Goal: Task Accomplishment & Management: Manage account settings

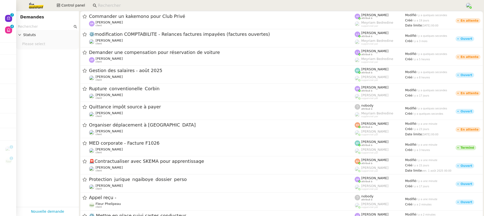
click at [97, 10] on app-search-bar at bounding box center [277, 5] width 374 height 11
click at [98, 4] on input at bounding box center [279, 5] width 362 height 7
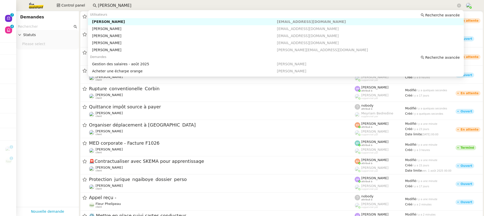
click at [133, 21] on div "[PERSON_NAME]" at bounding box center [184, 21] width 185 height 5
type input "[PERSON_NAME]"
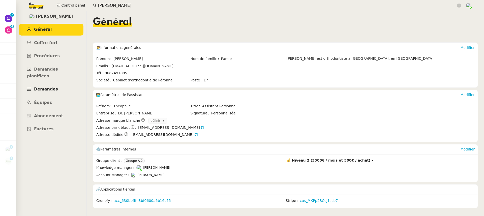
click at [42, 88] on link "Demandes" at bounding box center [51, 89] width 65 height 12
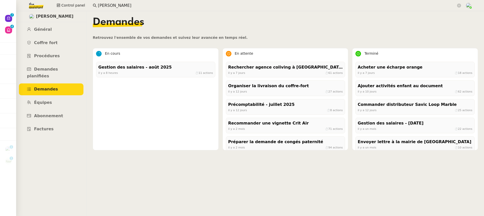
click at [304, 78] on div "Rechercher agence coliving à [GEOGRAPHIC_DATA] [DATE] ⏱ 61 actions Organiser la…" at bounding box center [285, 136] width 119 height 149
click at [296, 71] on div "il y a 7 jours ⏱ 61 actions" at bounding box center [285, 73] width 115 height 5
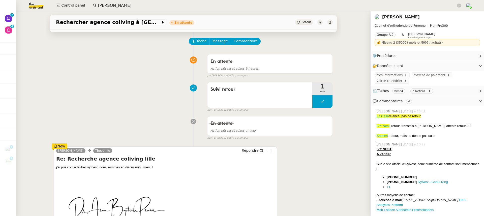
scroll to position [19, 0]
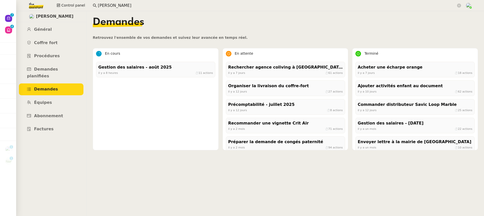
click at [45, 116] on ul "Général Coffre fort Procédures Demandes planifiées Demandes Équipes Abonnement …" at bounding box center [51, 79] width 71 height 111
click at [43, 110] on link "Abonnement" at bounding box center [51, 116] width 65 height 12
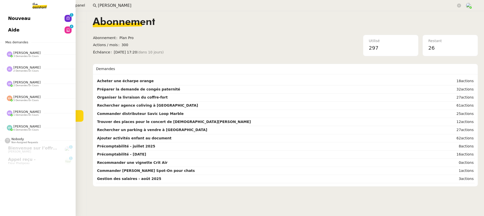
click at [4, 17] on link "Nouveau 0 1 2 3 4 5 6 7 8 9" at bounding box center [38, 19] width 76 height 12
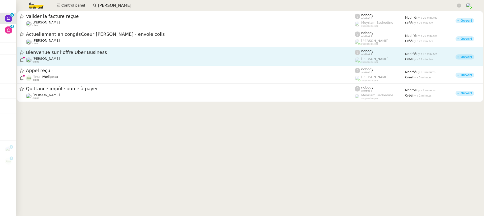
click at [118, 60] on div "Maxime Robert-Colin client" at bounding box center [190, 60] width 329 height 7
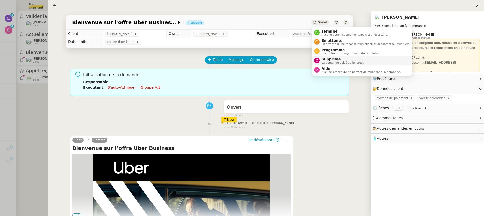
click at [341, 63] on span "La demande doit être ignorée." at bounding box center [343, 62] width 42 height 3
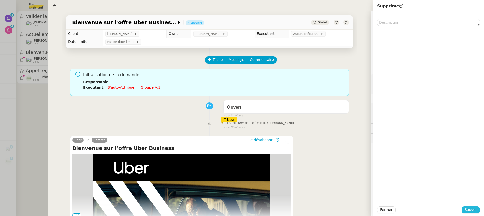
click at [472, 207] on span "Sauver" at bounding box center [471, 210] width 12 height 6
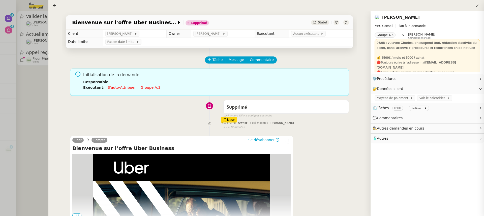
click at [19, 71] on div at bounding box center [242, 108] width 484 height 216
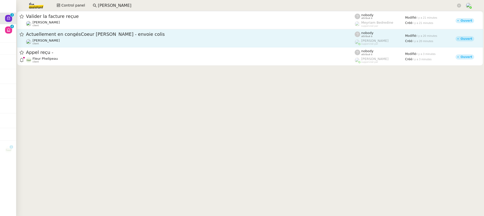
click at [69, 35] on span "Actuellement en congésCoeur [PERSON_NAME] - envoie colis" at bounding box center [190, 34] width 329 height 5
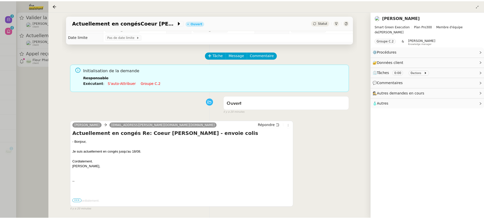
scroll to position [6, 0]
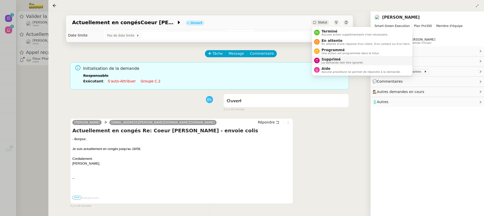
click at [338, 63] on span "La demande doit être ignorée." at bounding box center [343, 62] width 42 height 3
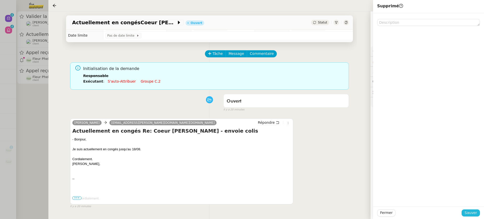
click at [475, 214] on span "Sauver" at bounding box center [471, 213] width 12 height 6
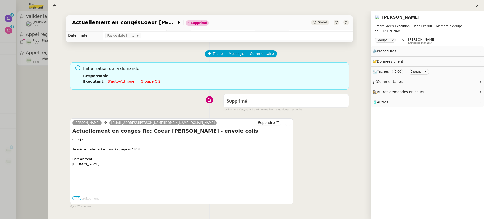
click at [39, 90] on div at bounding box center [242, 109] width 484 height 219
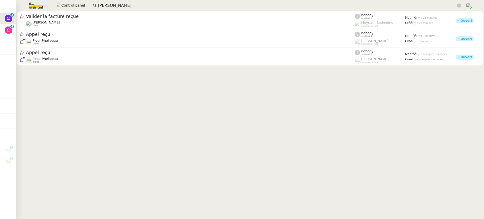
click at [76, 55] on div "Appel reçu -" at bounding box center [190, 52] width 329 height 6
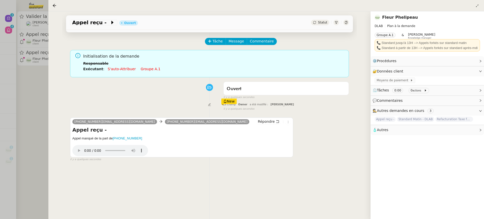
scroll to position [25, 0]
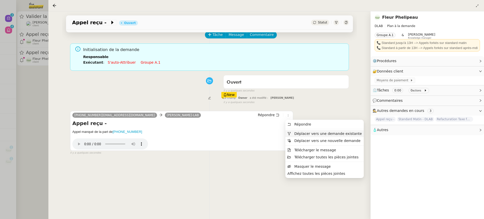
click at [302, 133] on span "Déplacer vers une demande existante" at bounding box center [328, 133] width 68 height 4
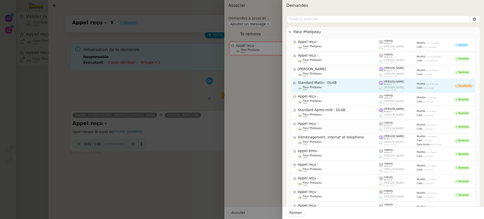
click at [332, 85] on div "Standard Matin - DLAB Fleur Phelipeau client" at bounding box center [338, 85] width 81 height 10
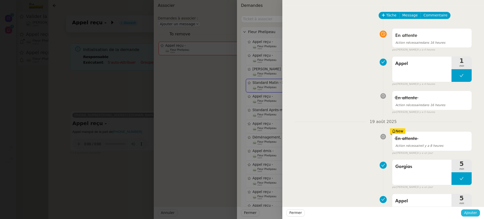
click at [471, 215] on span "Ajouter" at bounding box center [470, 213] width 13 height 6
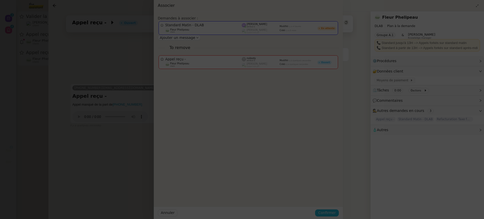
click at [336, 215] on span "Confirmer" at bounding box center [327, 213] width 18 height 6
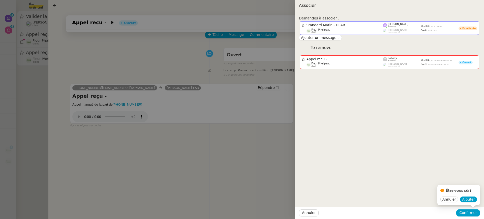
click at [470, 195] on div "Êtes-vous sûr?" at bounding box center [459, 191] width 37 height 10
click at [470, 199] on span "Ajouter" at bounding box center [468, 198] width 13 height 5
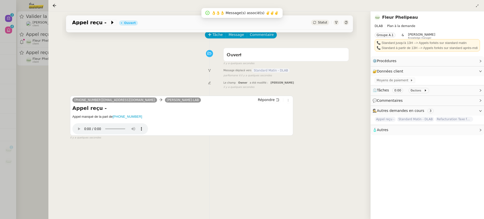
click at [39, 58] on div at bounding box center [242, 109] width 484 height 219
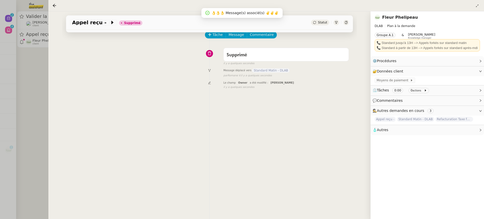
click at [56, 35] on div "Appel reçu - Supprimé Statut Client Fleur Phelipeau Owner Romane Vachon Exécuta…" at bounding box center [209, 114] width 322 height 207
click at [35, 34] on div at bounding box center [242, 109] width 484 height 219
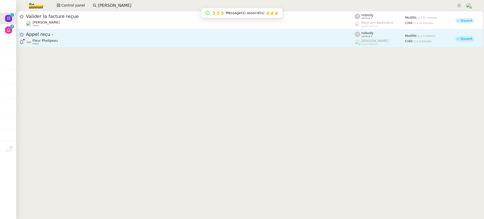
click at [84, 40] on div "Fleur Phelipeau client" at bounding box center [190, 42] width 329 height 7
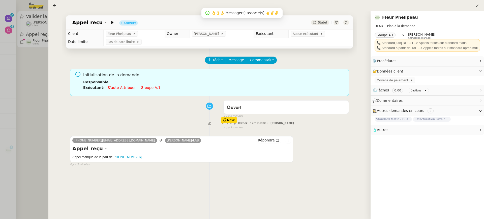
scroll to position [46, 0]
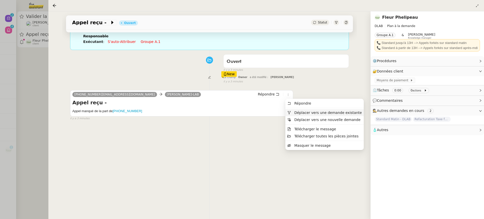
click at [300, 110] on li "Déplacer vers une demande existante" at bounding box center [325, 112] width 78 height 7
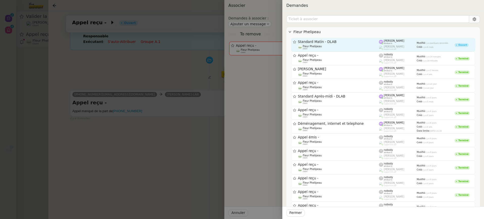
click at [324, 41] on span "Standard Matin - DLAB" at bounding box center [338, 42] width 81 height 4
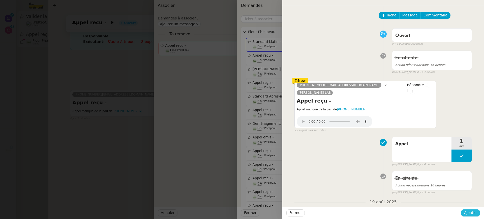
click at [472, 213] on span "Ajouter" at bounding box center [470, 213] width 13 height 6
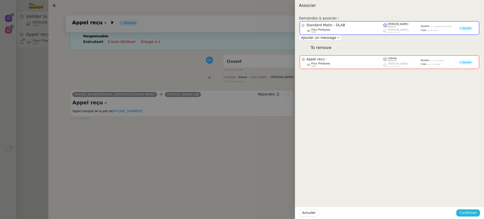
click at [477, 212] on span "Confirmer" at bounding box center [469, 213] width 18 height 6
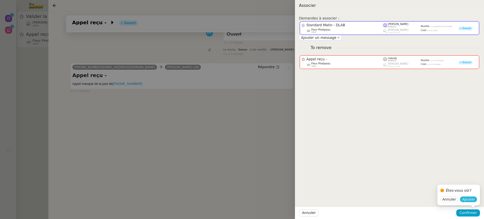
click at [473, 198] on span "Ajouter" at bounding box center [468, 198] width 13 height 5
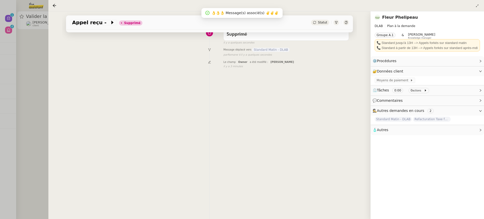
click at [41, 52] on div at bounding box center [242, 109] width 484 height 219
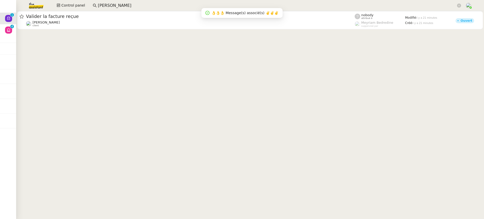
click at [56, 30] on div at bounding box center [250, 20] width 468 height 19
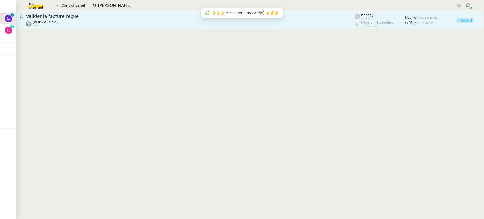
click at [53, 26] on div "Charles Da Conceicao client" at bounding box center [46, 23] width 27 height 7
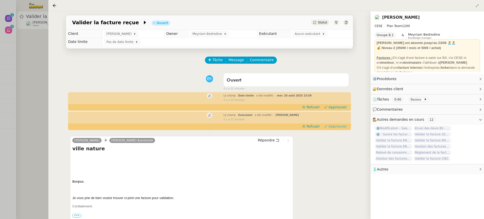
click at [335, 124] on app-ticket-timeline-item "Le champ Exécutant a été modifié : Marylou Deybach false il y a 21 minutes Refu…" at bounding box center [209, 120] width 279 height 17
click at [335, 126] on span "Approuver" at bounding box center [338, 126] width 18 height 5
click at [334, 105] on span "Approuver" at bounding box center [338, 106] width 18 height 5
click at [32, 43] on div at bounding box center [242, 109] width 484 height 219
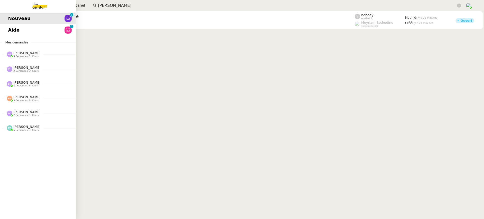
click at [10, 24] on link "Aide 0 1 2 3 4 5 6 7 8 9" at bounding box center [38, 30] width 76 height 12
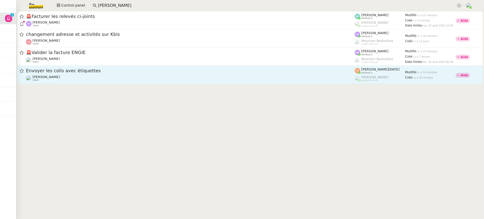
click at [157, 83] on link "Envoyer les colis avec étiquettes Alexis SACKSTEDER client Jean-Noël De Tinguy …" at bounding box center [250, 75] width 466 height 18
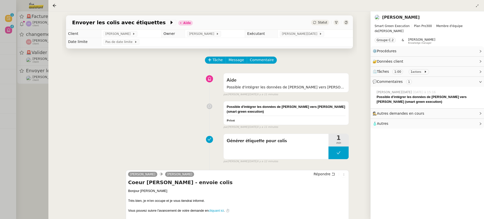
click at [50, 21] on div "Envoyer les colis avec étiquettes Aide Statut Client Alexis SACKSTEDER Owner Fr…" at bounding box center [209, 114] width 322 height 207
click at [37, 27] on div at bounding box center [242, 109] width 484 height 219
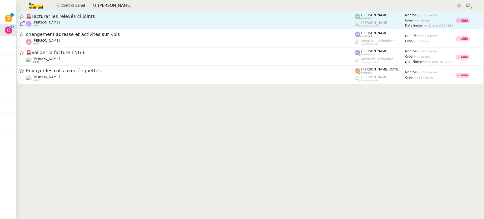
click at [84, 27] on div "Apolline FILLEY client" at bounding box center [190, 23] width 329 height 7
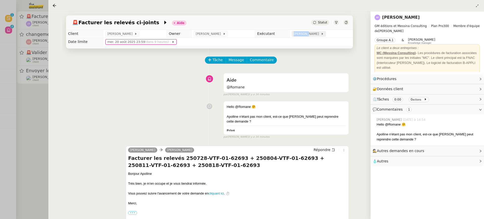
click at [303, 32] on span "[PERSON_NAME]" at bounding box center [307, 33] width 27 height 5
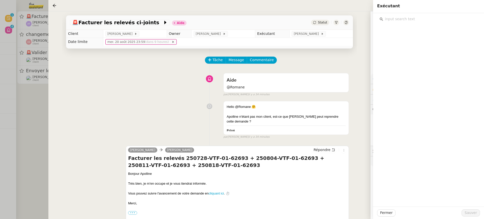
click at [419, 15] on div at bounding box center [428, 17] width 103 height 9
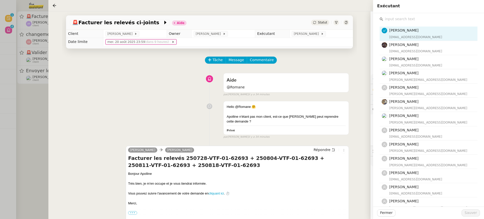
click at [420, 19] on input "text" at bounding box center [430, 19] width 94 height 7
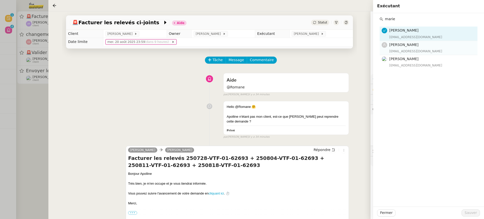
type input "marie"
click at [419, 50] on div "[EMAIL_ADDRESS][DOMAIN_NAME]" at bounding box center [431, 51] width 85 height 5
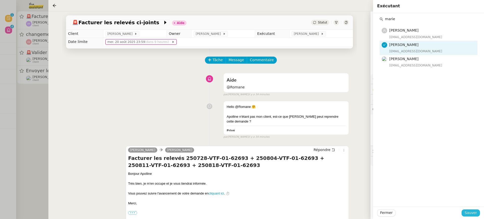
click at [474, 213] on span "Sauver" at bounding box center [471, 213] width 12 height 6
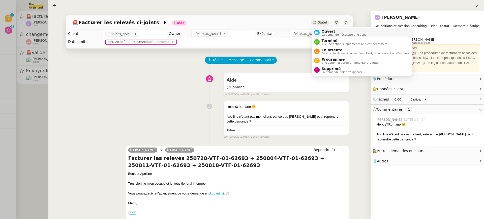
click at [324, 36] on span "La demande nécessite une action" at bounding box center [345, 34] width 47 height 3
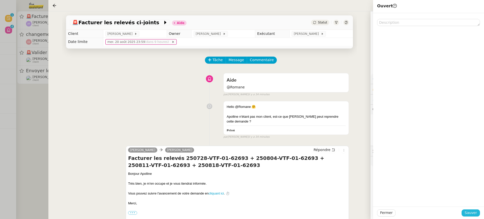
click at [475, 211] on span "Sauver" at bounding box center [471, 213] width 12 height 6
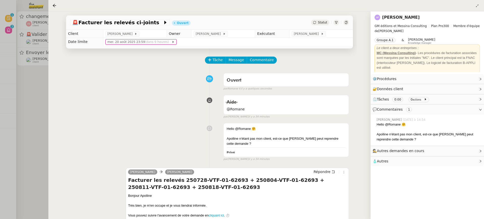
click at [40, 80] on div at bounding box center [242, 109] width 484 height 219
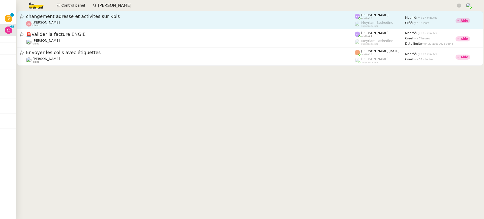
click at [78, 16] on span "changement adresse et activités sur Kbis" at bounding box center [190, 16] width 329 height 5
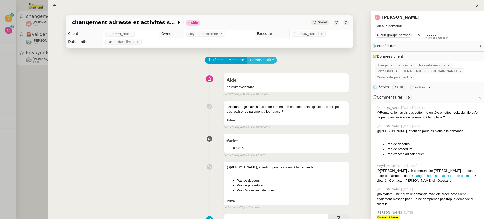
click at [271, 61] on button "Commentaire" at bounding box center [262, 59] width 30 height 7
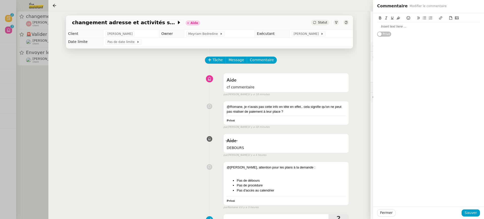
click at [394, 29] on div at bounding box center [428, 26] width 103 height 5
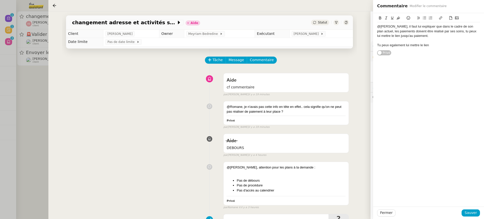
click at [421, 34] on div "@anna, il faut lui expliquer que dans le cadre de son plan actuel, les paiement…" at bounding box center [428, 31] width 103 height 14
click at [415, 29] on div "@anna, il faut lui expliquer que dans le cadre de son plan actuel, les paiement…" at bounding box center [428, 31] width 103 height 14
click at [416, 31] on div "@anna, il faut lui expliquer que dans le cadre de son plan actuel, les paiement…" at bounding box center [428, 31] width 103 height 14
click at [0, 0] on lt-span "réalisé s" at bounding box center [0, 0] width 0 height 0
click at [434, 44] on div "Tu peux egalement lui mettre le lien" at bounding box center [428, 45] width 103 height 5
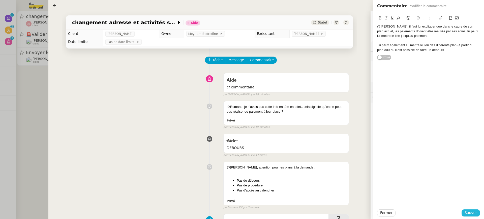
click at [475, 212] on span "Sauver" at bounding box center [471, 213] width 12 height 6
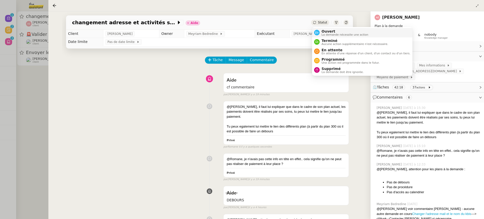
click at [331, 33] on span "La demande nécessite une action" at bounding box center [345, 34] width 47 height 3
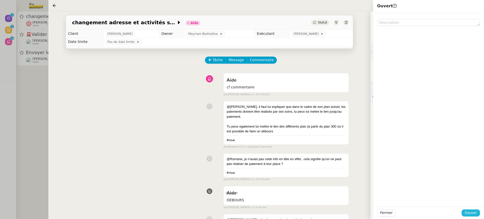
click at [470, 209] on button "Sauver" at bounding box center [471, 212] width 18 height 7
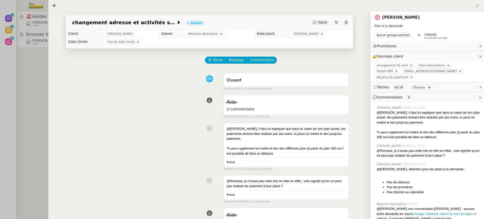
click at [17, 52] on div at bounding box center [242, 109] width 484 height 219
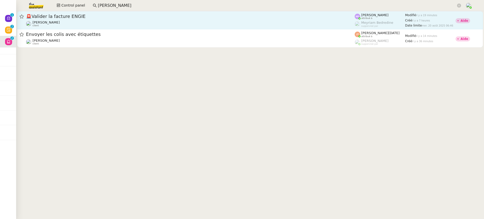
click at [51, 25] on div "Charles Da Conceicao client" at bounding box center [46, 23] width 27 height 7
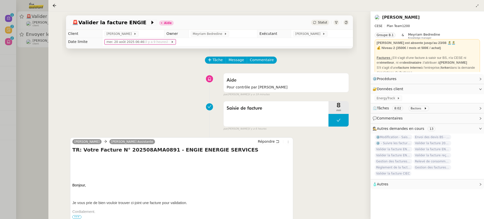
click at [300, 30] on td "[PERSON_NAME]" at bounding box center [322, 34] width 62 height 8
click at [302, 33] on span "[PERSON_NAME]" at bounding box center [308, 33] width 27 height 5
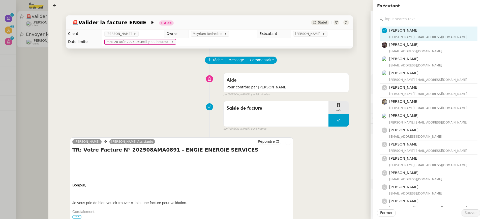
click at [415, 17] on input "text" at bounding box center [430, 19] width 94 height 7
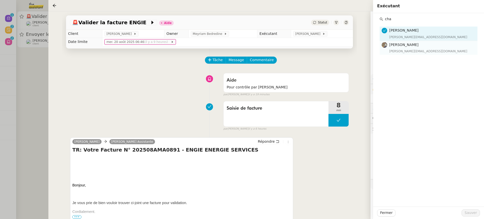
type input "cha"
click at [421, 52] on div "[PERSON_NAME][EMAIL_ADDRESS][DOMAIN_NAME]" at bounding box center [431, 51] width 85 height 5
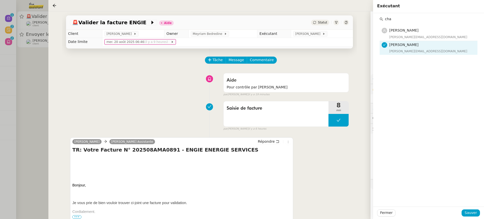
click at [473, 216] on div "Fermer Sauver" at bounding box center [428, 212] width 111 height 12
click at [473, 215] on span "Sauver" at bounding box center [471, 213] width 12 height 6
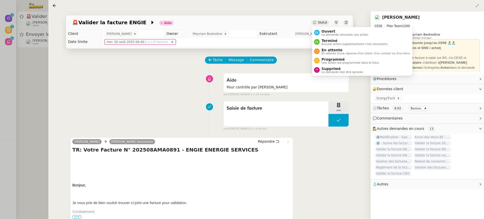
click at [330, 33] on span "Ouvert" at bounding box center [345, 31] width 47 height 4
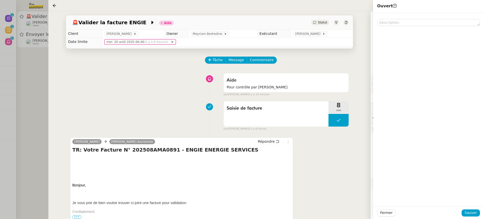
click at [477, 216] on div "Fermer Sauver" at bounding box center [428, 212] width 111 height 12
click at [470, 213] on span "Sauver" at bounding box center [471, 213] width 12 height 6
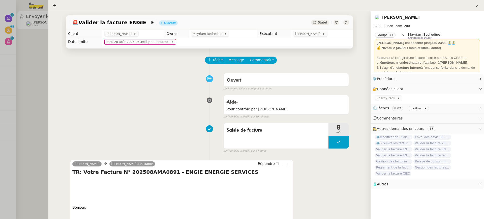
click at [19, 50] on div at bounding box center [242, 109] width 484 height 219
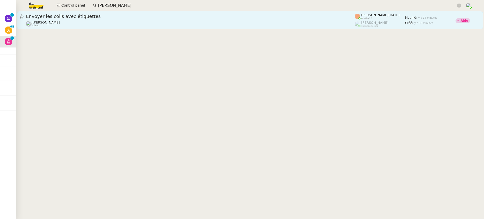
click at [57, 24] on div "Alexis SACKSTEDER client" at bounding box center [46, 23] width 27 height 7
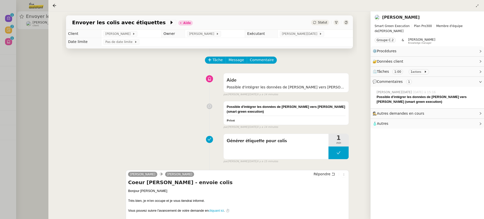
click at [23, 23] on div at bounding box center [242, 109] width 484 height 219
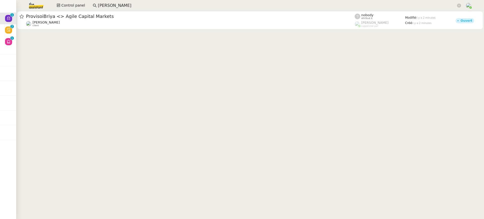
click at [148, 33] on cdk-virtual-scroll-viewport "ProvisoiBriya <> Agile Capital Markets Steve BENCHETRIT client nobody attribué …" at bounding box center [250, 115] width 468 height 208
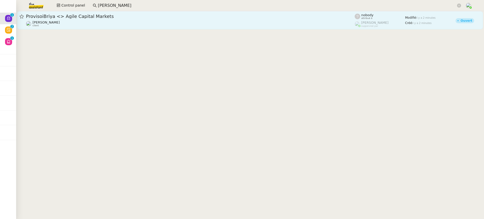
click at [131, 23] on div "Steve BENCHETRIT client" at bounding box center [190, 23] width 329 height 7
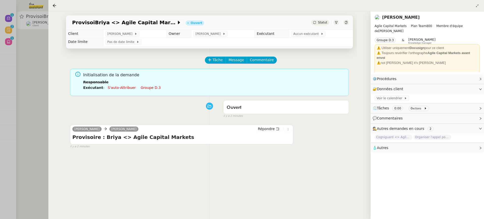
scroll to position [5, 0]
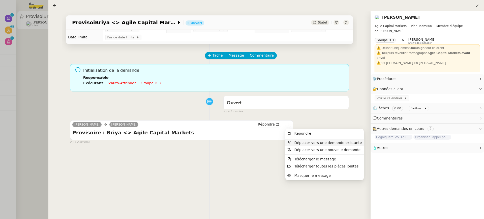
click at [302, 140] on span "Déplacer vers une demande existante" at bounding box center [325, 142] width 74 height 5
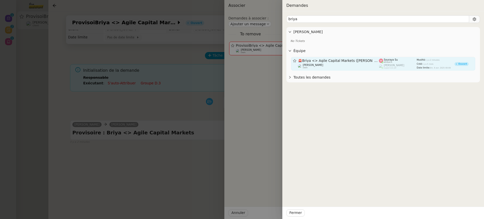
type input "briya"
click at [345, 67] on div "Michael Khayat client" at bounding box center [338, 66] width 81 height 5
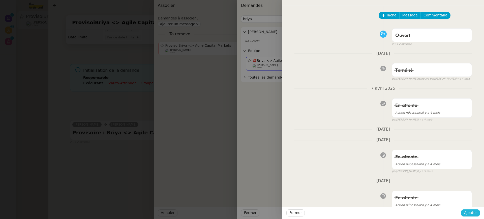
click at [472, 215] on span "Ajouter" at bounding box center [470, 213] width 13 height 6
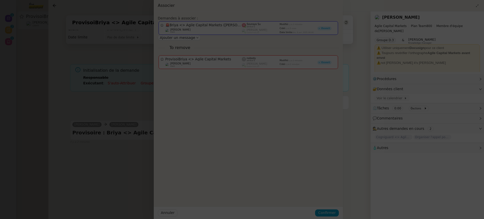
click at [472, 215] on div "Steve BENCHETRIT Agile Capital Markets Plan Team 800 Membre d'équipe de Michael…" at bounding box center [427, 114] width 113 height 207
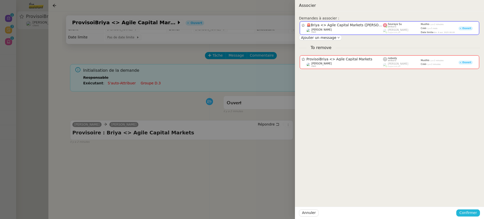
click at [478, 212] on button "Confirmer" at bounding box center [469, 212] width 24 height 7
click at [473, 198] on span "Ajouter" at bounding box center [468, 198] width 13 height 5
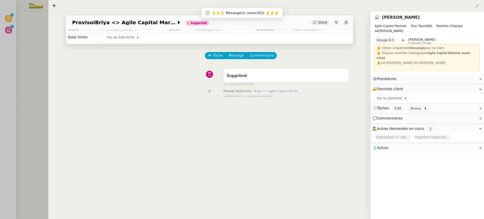
click at [34, 38] on div at bounding box center [242, 109] width 484 height 219
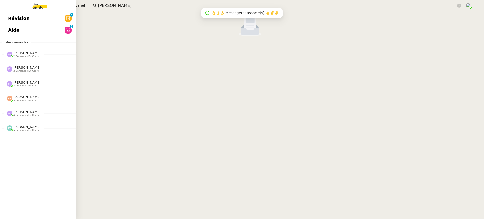
click at [12, 27] on link "Aide 0 1 2 3 4 5 6 7 8 9" at bounding box center [38, 30] width 76 height 12
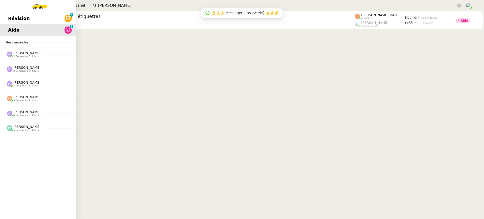
click at [19, 19] on span "Révision" at bounding box center [19, 19] width 22 height 8
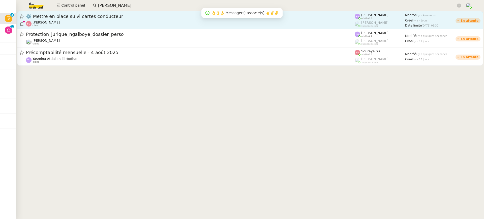
click at [177, 18] on span "⚙️ Mettre en place suivi cartes conducteur" at bounding box center [190, 16] width 329 height 5
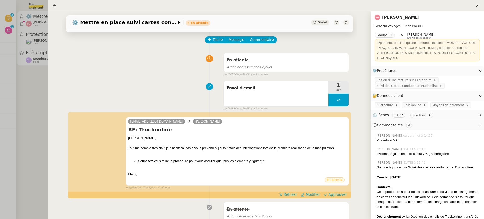
scroll to position [22, 0]
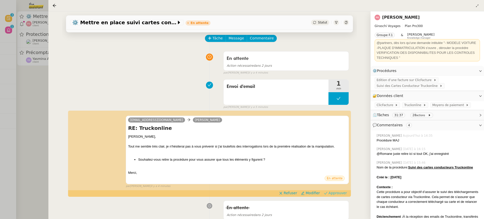
click at [343, 194] on span "Approuver" at bounding box center [338, 192] width 18 height 5
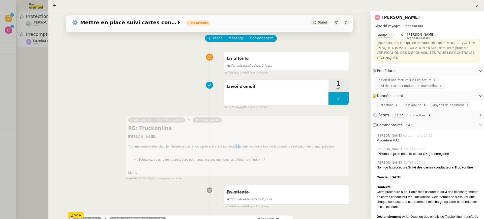
click at [60, 12] on div "⚙️ Mettre en place suivi cartes conducteur En attente Statut Client Franck Gira…" at bounding box center [209, 114] width 322 height 207
click at [42, 17] on div at bounding box center [242, 109] width 484 height 219
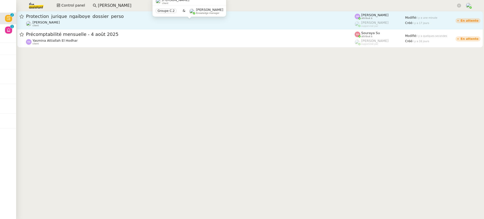
click at [196, 25] on div "Réma Ngaiboye client" at bounding box center [190, 23] width 329 height 7
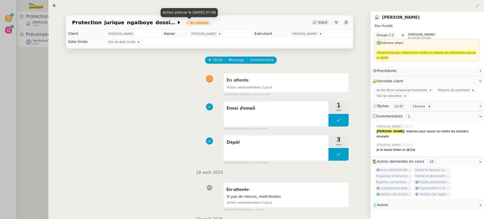
scroll to position [25, 0]
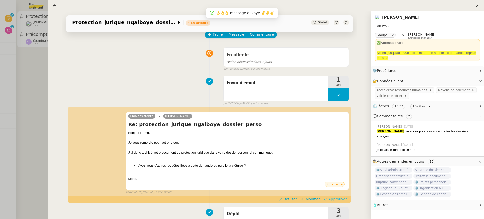
click at [343, 198] on span "Approuver" at bounding box center [338, 198] width 18 height 5
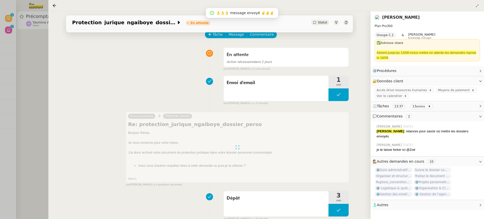
click at [46, 57] on div at bounding box center [242, 109] width 484 height 219
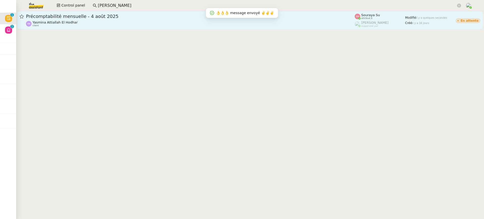
click at [92, 18] on span "Précomptabilité mensuelle - 4 août 2025" at bounding box center [190, 16] width 329 height 5
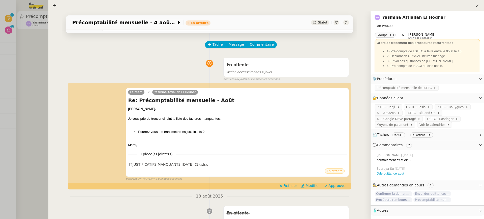
scroll to position [17, 0]
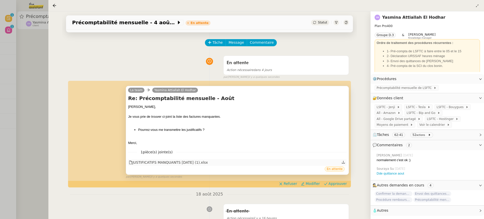
click at [180, 159] on div "JUSTIFICATIFS MANQUANTS JUILLET 2025 (1).xlsx" at bounding box center [237, 162] width 219 height 7
click at [180, 159] on div "JUSTIFICATIFS MANQUANTS JUILLET 2025 (1).xlsx" at bounding box center [168, 162] width 79 height 6
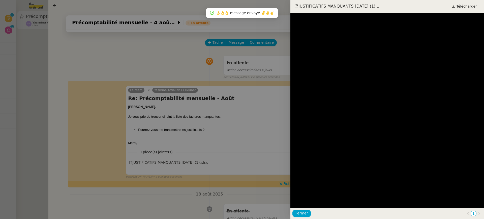
click at [204, 127] on div at bounding box center [242, 109] width 484 height 219
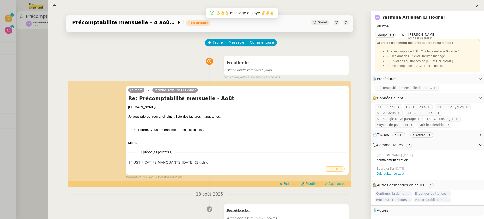
click at [340, 181] on span "Approuver" at bounding box center [338, 183] width 18 height 5
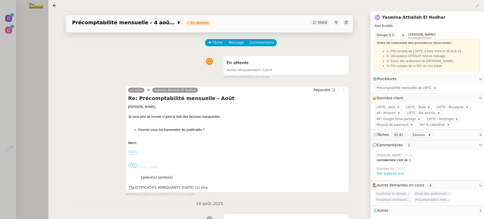
click at [35, 48] on div at bounding box center [242, 109] width 484 height 219
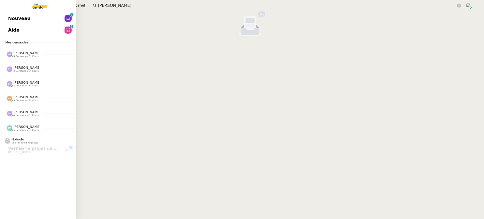
click at [6, 30] on link "Aide 0 1 2 3 4 5 6 7 8 9" at bounding box center [38, 30] width 76 height 12
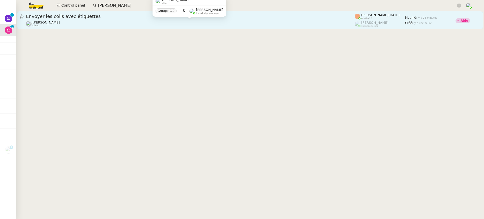
click at [214, 21] on div "Alexis SACKSTEDER client" at bounding box center [190, 23] width 329 height 7
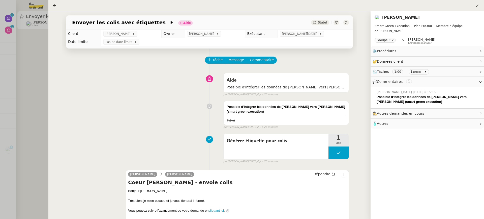
click at [334, 72] on div "Aide Possible d'intégrer les données de David le Souder vers Alexis (smart gree…" at bounding box center [209, 84] width 279 height 26
click at [335, 74] on div "Aide Possible d'intégrer les données de David le Souder vers Alexis (smart gree…" at bounding box center [286, 82] width 125 height 19
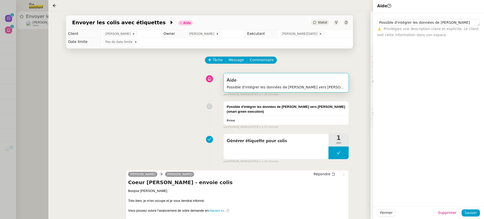
click at [365, 71] on div "Envoyer les colis avec étiquettes Aide Statut Client Alexis SACKSTEDER Owner Fr…" at bounding box center [209, 114] width 322 height 207
click at [361, 33] on div "Envoyer les colis avec étiquettes Aide Statut Client Alexis SACKSTEDER Owner Fr…" at bounding box center [209, 114] width 322 height 207
click at [343, 37] on td "[PERSON_NAME][DATE]" at bounding box center [315, 34] width 75 height 8
click at [354, 43] on div "Client Alexis SACKSTEDER Owner Frédérique Albert Exécutant Jean-Noël De Tinguy …" at bounding box center [209, 38] width 295 height 16
click at [384, 210] on span "Fermer" at bounding box center [386, 213] width 12 height 6
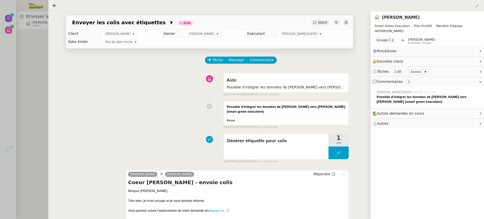
click at [396, 18] on link "Alexis SACKSTEDER" at bounding box center [401, 17] width 38 height 5
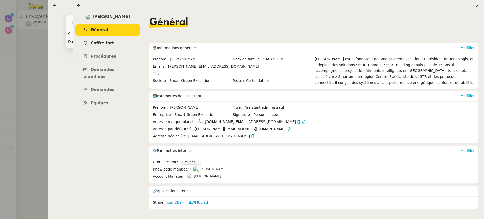
click at [125, 37] on link "Coffre fort" at bounding box center [107, 43] width 65 height 12
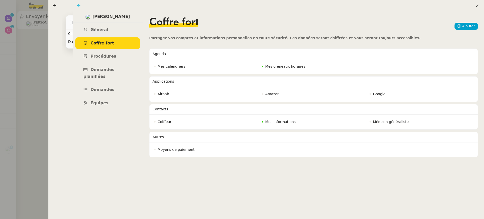
click at [80, 5] on icon at bounding box center [79, 6] width 4 height 4
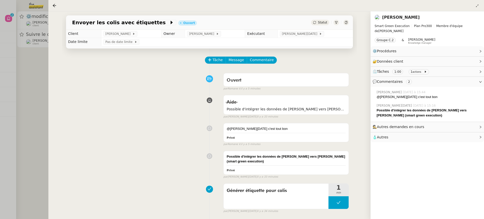
click at [22, 30] on div at bounding box center [242, 109] width 484 height 219
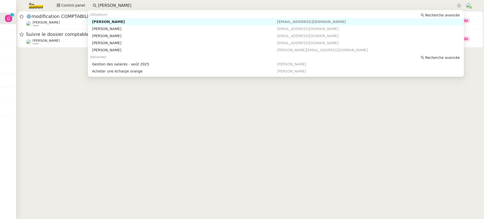
drag, startPoint x: 122, startPoint y: 4, endPoint x: 0, endPoint y: 4, distance: 121.6
click at [0, 4] on nz-layout "Aide 0 1 2 3 4 5 6 7 8 9 Mes demandes Anna Florent 3 demandes en cours Régulari…" at bounding box center [242, 109] width 484 height 219
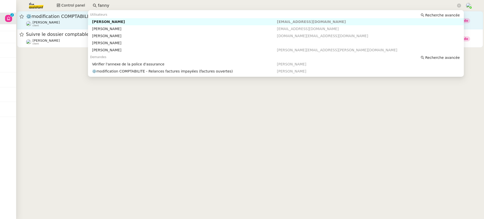
click at [98, 22] on div "Fanny Eyraud" at bounding box center [184, 21] width 185 height 5
type input "fanny"
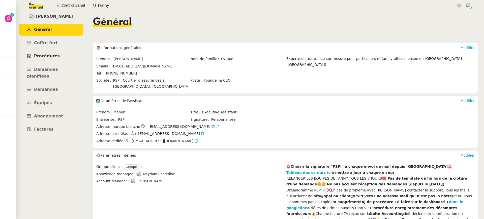
click at [53, 56] on span "Procédures" at bounding box center [47, 55] width 26 height 5
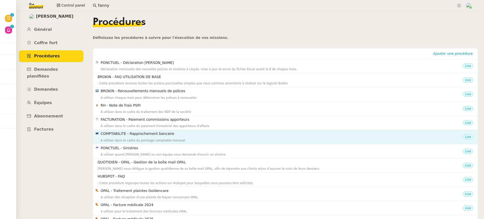
click at [166, 141] on div "A utiliser dans le cadre du pointage comptable mensuel" at bounding box center [282, 140] width 362 height 5
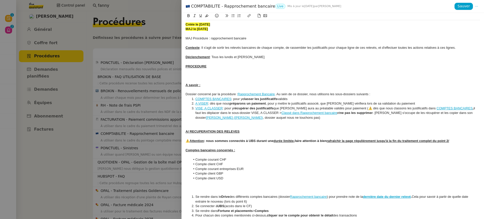
click at [113, 84] on div at bounding box center [242, 109] width 484 height 219
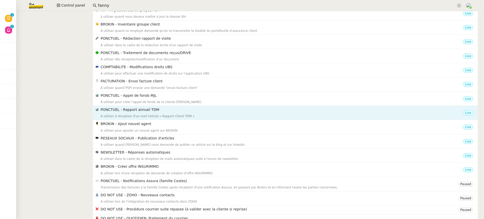
scroll to position [329, 0]
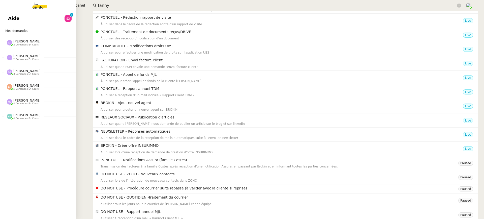
click at [11, 25] on div "Aide 0 1 2 3 4 5 6 7 8 9 Mes demandes Anna Florent 2 demandes en cours Régulari…" at bounding box center [38, 115] width 76 height 208
click at [13, 18] on span "Aide" at bounding box center [13, 19] width 11 height 8
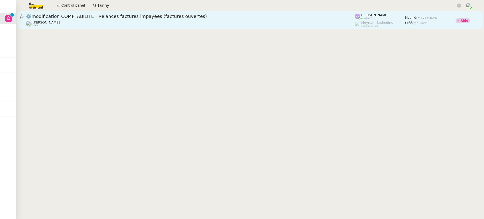
click at [170, 20] on div "⚙️modification COMPTABILITE - Relances factures impayées (factures ouvertes) Fa…" at bounding box center [190, 20] width 329 height 14
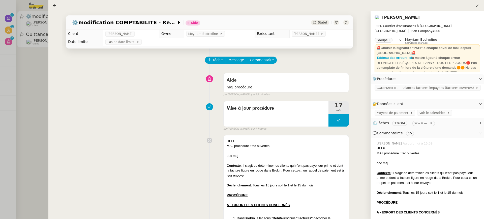
click at [16, 111] on div at bounding box center [242, 109] width 484 height 219
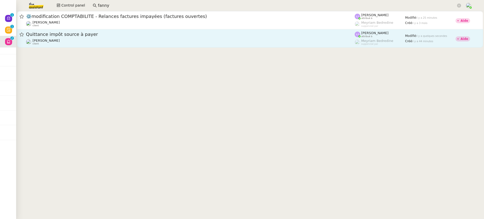
click at [92, 46] on link "Quittance impôt source à payer Fanny Eyraud client Léa Jonville attribué à Meyr…" at bounding box center [250, 38] width 466 height 18
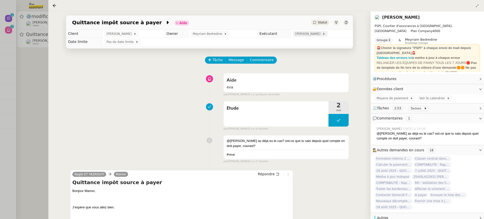
click at [317, 33] on span "Léa Jonville" at bounding box center [308, 33] width 27 height 5
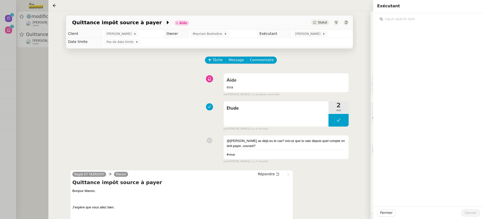
click at [399, 19] on input "text" at bounding box center [430, 19] width 94 height 7
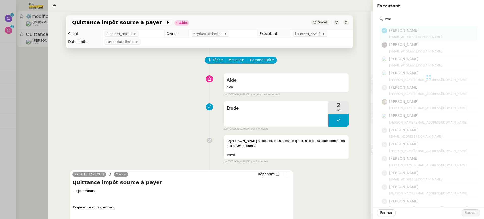
type input "eva"
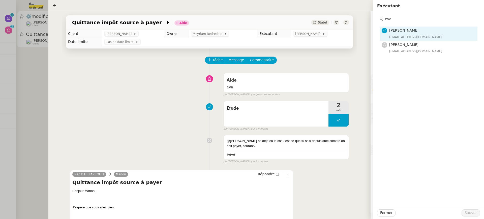
click at [399, 41] on nz-list-item "Eva Dubois eva@theassistant.team" at bounding box center [429, 48] width 98 height 14
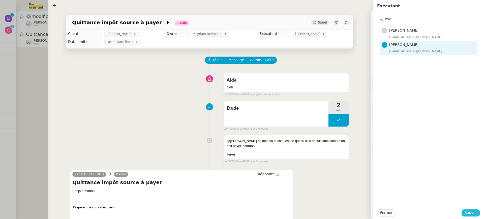
click at [471, 215] on button "Sauver" at bounding box center [471, 212] width 18 height 7
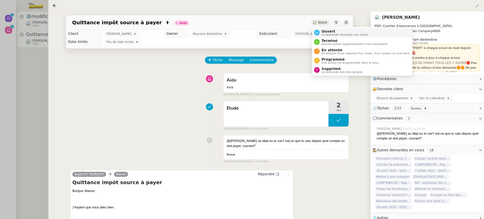
click at [333, 34] on span "La demande nécessite une action" at bounding box center [345, 34] width 47 height 3
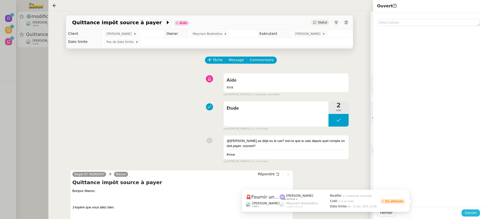
click at [469, 215] on span "Sauver" at bounding box center [471, 213] width 12 height 6
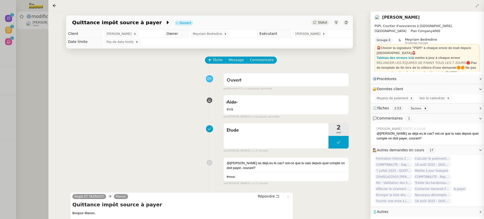
click at [19, 42] on div at bounding box center [242, 109] width 484 height 219
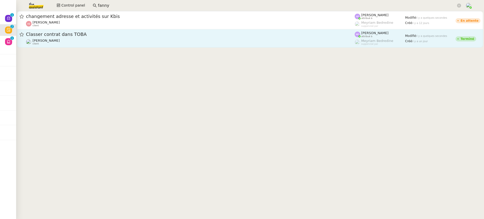
click at [221, 43] on div "Fanny Eyraud client" at bounding box center [190, 42] width 329 height 7
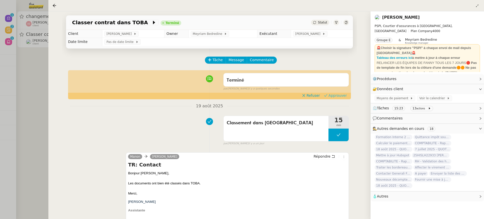
click at [336, 98] on span "Approuver" at bounding box center [338, 95] width 18 height 5
click at [22, 38] on div at bounding box center [242, 109] width 484 height 219
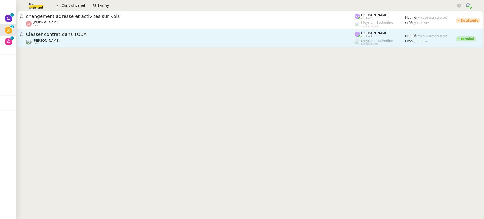
click at [60, 34] on span "Classer contrat dans TOBA" at bounding box center [190, 34] width 329 height 5
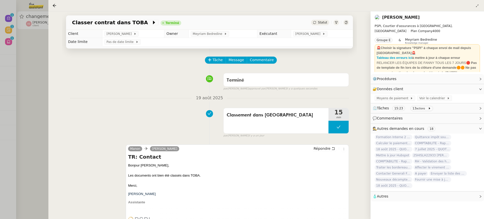
click at [60, 15] on div "Classer contrat dans TOBA Terminé Statut Client Fanny Eyraud Owner Meyriam Bedr…" at bounding box center [209, 114] width 322 height 207
click at [37, 17] on div at bounding box center [242, 109] width 484 height 219
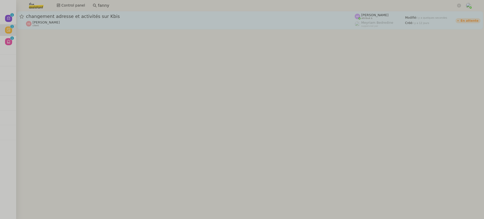
click at [69, 21] on div "Aurélien Zanker client" at bounding box center [190, 23] width 329 height 7
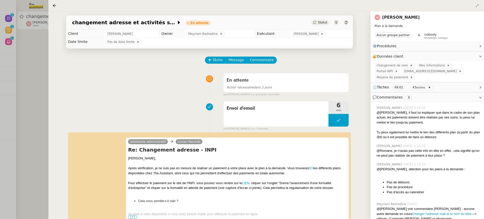
scroll to position [53, 0]
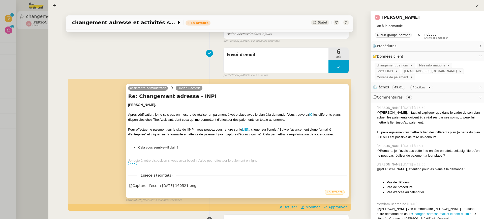
click at [133, 164] on span "•••" at bounding box center [132, 163] width 9 height 4
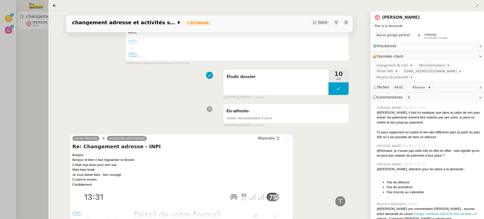
scroll to position [614, 0]
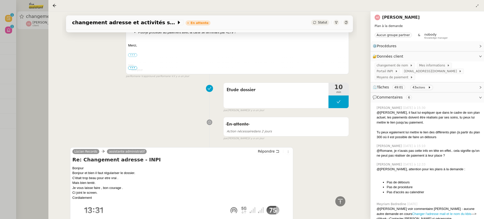
click at [302, 108] on div "par Anna F. il y a un jour" at bounding box center [286, 110] width 126 height 4
click at [298, 92] on div "Etude dossier" at bounding box center [276, 95] width 105 height 25
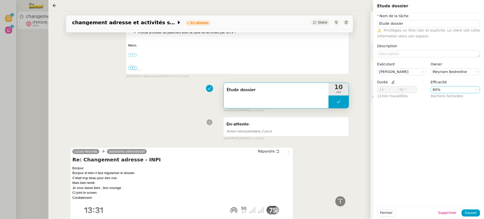
click at [445, 92] on nz-select-item "80%" at bounding box center [455, 89] width 45 height 7
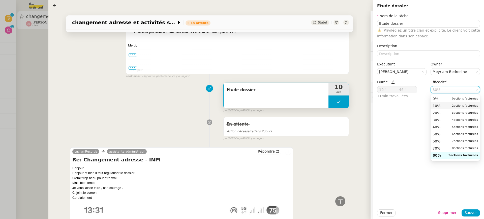
click at [441, 102] on nz-option-item "10% 2 actions facturées" at bounding box center [455, 105] width 49 height 7
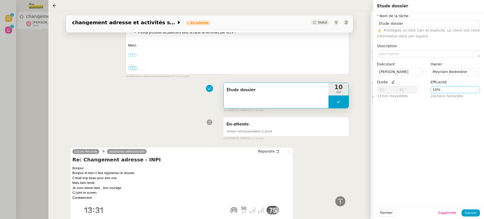
click at [438, 88] on nz-select-item "10%" at bounding box center [455, 89] width 45 height 7
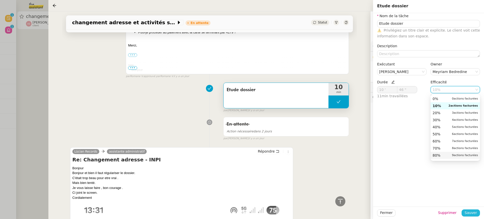
click at [474, 209] on button "Sauver" at bounding box center [471, 212] width 18 height 7
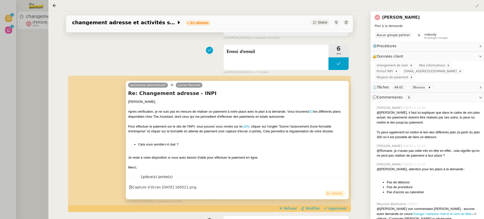
scroll to position [79, 0]
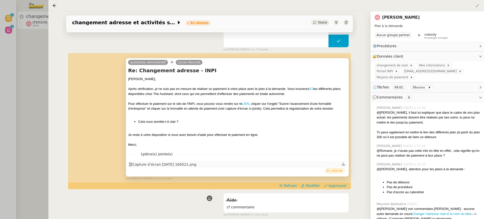
click at [173, 160] on div "1 pièce(s) jointe(s) Capture d’écran 2025-08-20 160521.png" at bounding box center [237, 157] width 219 height 21
click at [171, 161] on div "Capture d’écran 2025-08-20 160521.png" at bounding box center [237, 164] width 219 height 7
click at [173, 163] on div "Capture d’écran 2025-08-20 160521.png" at bounding box center [163, 164] width 68 height 6
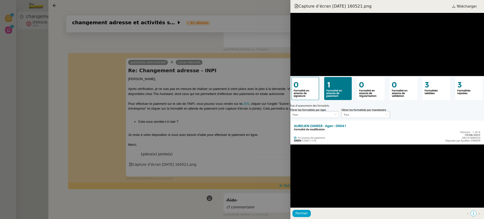
click at [281, 86] on div at bounding box center [242, 109] width 484 height 219
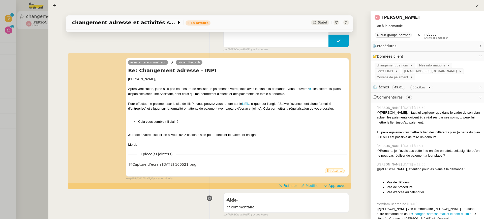
click at [316, 186] on span "Modifier" at bounding box center [313, 185] width 14 height 5
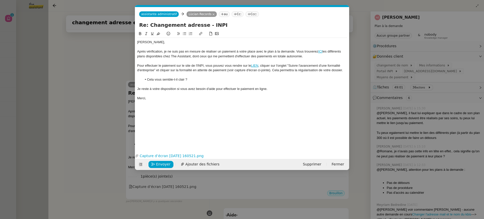
scroll to position [101, 0]
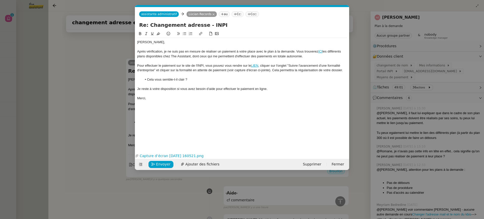
click at [296, 51] on div "Après vérification, je ne suis pas en mesure de réaliser un paiement à votre pl…" at bounding box center [242, 53] width 210 height 9
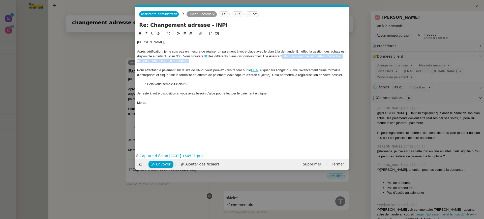
drag, startPoint x: 284, startPoint y: 58, endPoint x: 288, endPoint y: 61, distance: 5.5
click at [288, 61] on div "Après vérification, je ne suis pas en mesure de réaliser un paiement à votre pl…" at bounding box center [242, 56] width 210 height 14
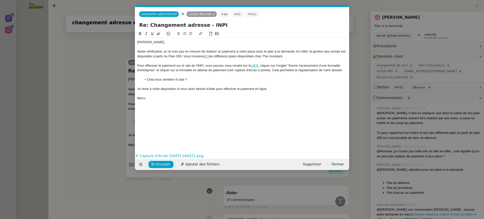
click at [294, 51] on div "Après vérification, je ne suis pas en mesure de réaliser un paiement à votre pl…" at bounding box center [242, 53] width 210 height 9
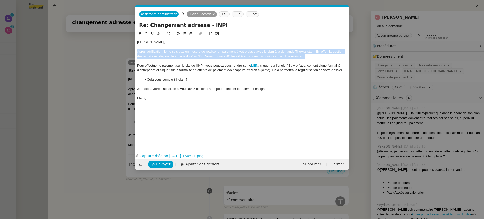
drag, startPoint x: 315, startPoint y: 56, endPoint x: 137, endPoint y: 49, distance: 178.2
click at [137, 49] on nz-spin "Aurélien, Après vérification, je ne suis pas en mesure de réaliser un paiement …" at bounding box center [242, 88] width 214 height 115
copy div "Après vérification, je ne suis pas en mesure de réaliser un paiement à votre pl…"
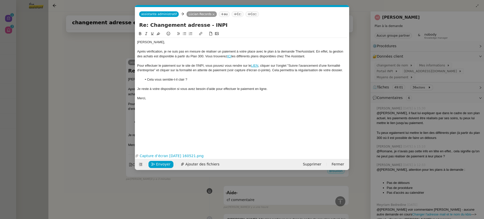
scroll to position [0, 0]
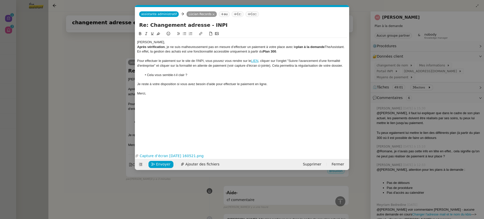
click at [154, 44] on div "Aurélien," at bounding box center [242, 42] width 210 height 5
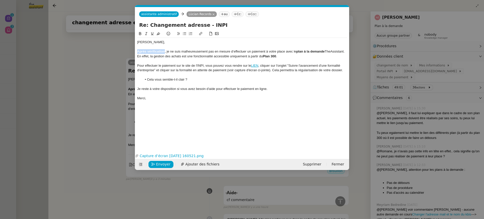
drag, startPoint x: 165, startPoint y: 52, endPoint x: 119, endPoint y: 50, distance: 46.4
click at [119, 50] on nz-modal-container "Service TA - VOYAGE - PROPOSITION GLOBALE A utiliser dans le cadre de propositi…" at bounding box center [242, 109] width 484 height 219
click at [141, 32] on icon at bounding box center [140, 34] width 4 height 4
click at [192, 64] on div "Pour effectuer le paiement sur le site de l'INPI, vous pouvez vous rendre sur l…" at bounding box center [242, 67] width 210 height 9
drag, startPoint x: 251, startPoint y: 67, endPoint x: 138, endPoint y: 68, distance: 112.5
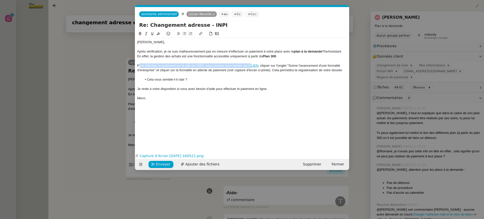
click at [138, 68] on div "Pour effectuer le paiement sur le site de l'INPI, vous pouvez vous rendre sur l…" at bounding box center [242, 67] width 210 height 9
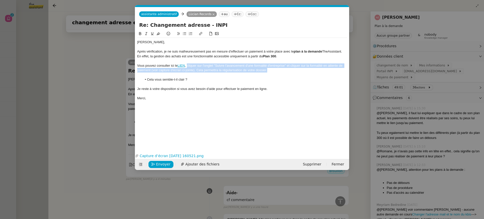
drag, startPoint x: 188, startPoint y: 65, endPoint x: 271, endPoint y: 71, distance: 83.2
click at [271, 71] on div "Vous pouvez consulter ici le LIEN , cliquer sur l'onglet "Suivre l'avancement d…" at bounding box center [242, 67] width 210 height 9
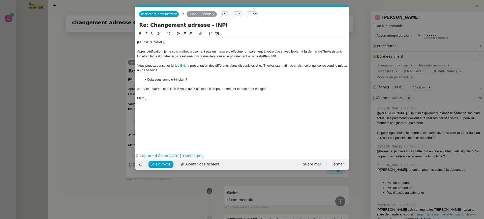
click at [182, 66] on link "LIEN" at bounding box center [181, 66] width 7 height 4
click at [203, 76] on link at bounding box center [199, 75] width 12 height 4
click at [175, 55] on div "En effet, la gestion des achats est une fonctionnalité accessible uniquement à …" at bounding box center [242, 56] width 210 height 5
drag, startPoint x: 174, startPoint y: 66, endPoint x: 170, endPoint y: 66, distance: 4.0
click at [170, 66] on div "Vous pouvez consulter ici le LIEN , la présentation des différents plans dispon…" at bounding box center [242, 67] width 210 height 9
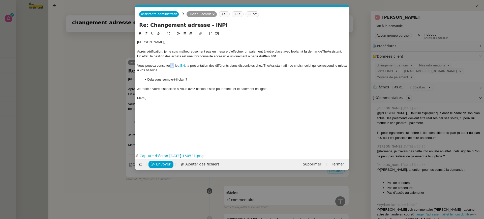
click at [201, 35] on icon at bounding box center [201, 34] width 4 height 4
paste input "https://procedures.inpi.fr/?/"
type input "https://procedures.inpi.fr/?/"
click at [205, 76] on div "https://procedures.inpi.fr/?/ https://procedures.inpi.fr/?/" at bounding box center [171, 75] width 77 height 10
click at [204, 73] on link at bounding box center [202, 75] width 12 height 4
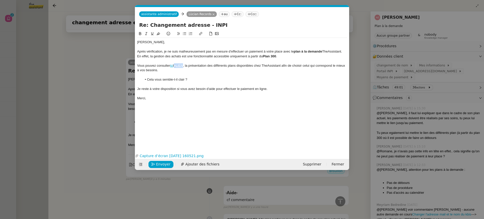
drag, startPoint x: 186, startPoint y: 64, endPoint x: 175, endPoint y: 64, distance: 11.1
click at [175, 64] on div "Vous pouvez consulter ici le LIEN , la présentation des différents plans dispon…" at bounding box center [242, 67] width 210 height 9
click at [175, 65] on div "Vous pouvez consulter ici , la présentation des différents plans disponibles ch…" at bounding box center [242, 67] width 210 height 9
click at [0, 0] on lt-em "," at bounding box center [0, 0] width 0 height 0
click at [174, 71] on div "Vous pouvez consulter ici , la présentation des différents plans disponibles ch…" at bounding box center [242, 67] width 210 height 9
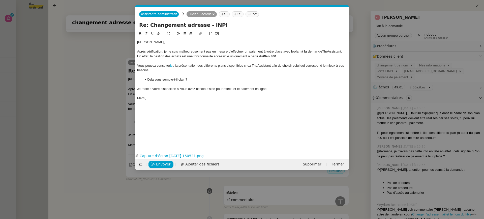
click at [101, 68] on nz-modal-container "Service TA - VOYAGE - PROPOSITION GLOBALE A utiliser dans le cadre de propositi…" at bounding box center [242, 109] width 484 height 219
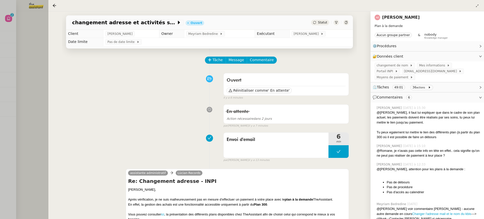
click at [347, 25] on div at bounding box center [347, 23] width 6 height 6
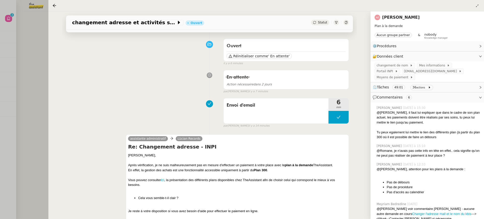
scroll to position [57, 0]
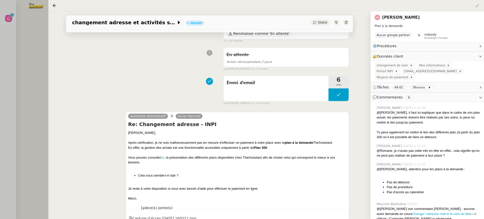
click at [41, 49] on div at bounding box center [242, 109] width 484 height 219
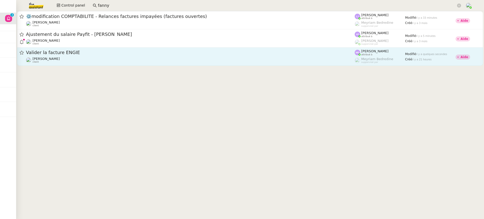
click at [159, 58] on div "Charles Da Conceicao client" at bounding box center [190, 60] width 329 height 7
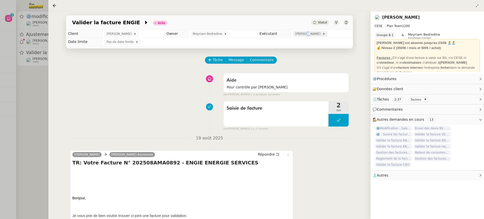
click at [306, 33] on span "Marylou Deybach" at bounding box center [308, 33] width 27 height 5
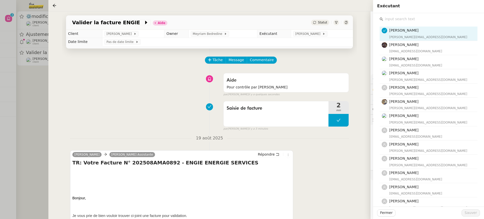
click at [401, 23] on div "Marylou Deybach marylou@team.theassistant.com Bert Canavaggio bert.canavaggio@g…" at bounding box center [429, 166] width 98 height 288
click at [401, 18] on input "text" at bounding box center [430, 19] width 94 height 7
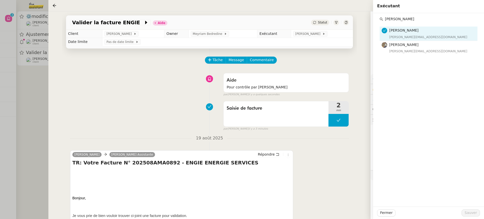
type input "charles"
click at [397, 37] on div "marylou@team.theassistant.com" at bounding box center [431, 37] width 85 height 5
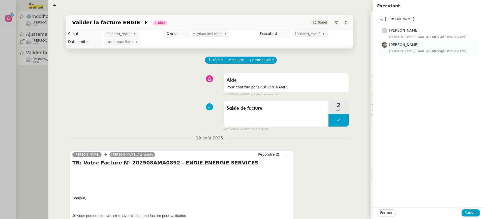
click at [397, 43] on span "Charles Guillot" at bounding box center [403, 45] width 29 height 4
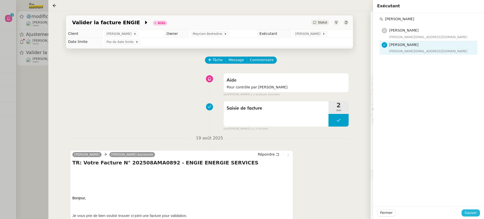
click at [469, 213] on span "Sauver" at bounding box center [471, 213] width 12 height 6
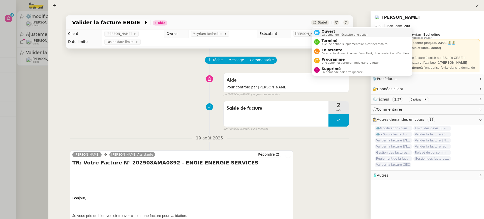
click at [325, 29] on li "Ouvert La demande nécessite une action" at bounding box center [362, 32] width 100 height 9
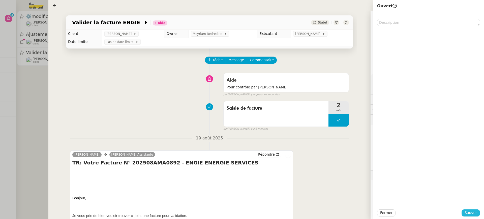
click at [468, 211] on span "Sauver" at bounding box center [471, 213] width 12 height 6
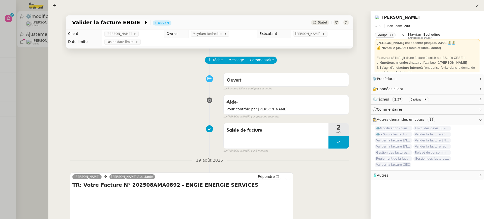
click at [35, 72] on div at bounding box center [242, 109] width 484 height 219
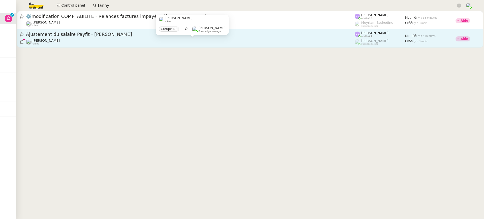
click at [90, 42] on div "Théo Hudry client" at bounding box center [190, 42] width 329 height 7
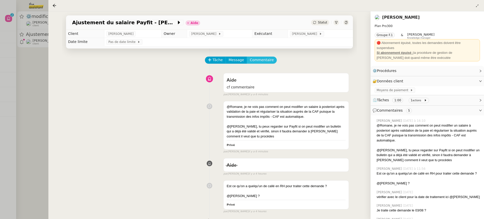
click at [265, 59] on span "Commentaire" at bounding box center [262, 60] width 24 height 6
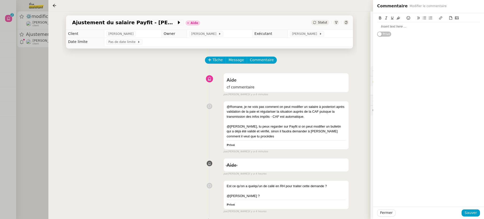
click at [405, 24] on div at bounding box center [428, 26] width 103 height 5
click at [470, 212] on span "Sauver" at bounding box center [471, 213] width 12 height 6
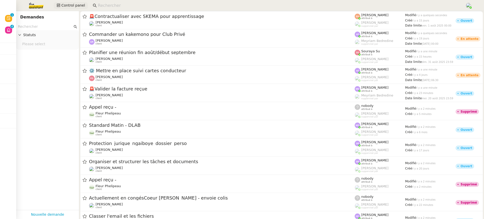
click at [68, 5] on span "Control panel" at bounding box center [73, 6] width 24 height 6
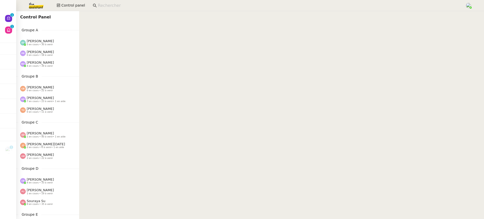
click at [120, 8] on input at bounding box center [279, 5] width 362 height 7
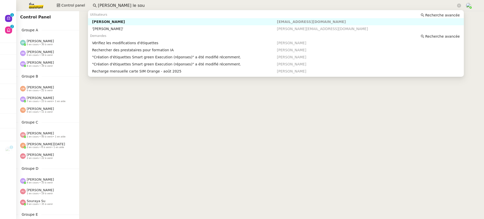
click at [150, 23] on div "[PERSON_NAME]" at bounding box center [184, 21] width 185 height 5
type input "[PERSON_NAME] le sou"
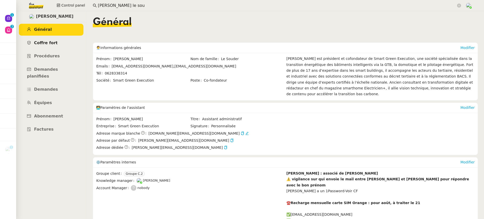
click at [71, 43] on link "Coffre fort" at bounding box center [51, 43] width 65 height 12
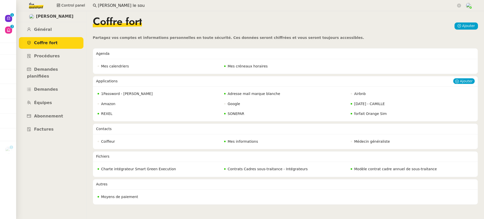
click at [131, 96] on nz-badge "1Password - [PERSON_NAME]" at bounding box center [125, 94] width 55 height 6
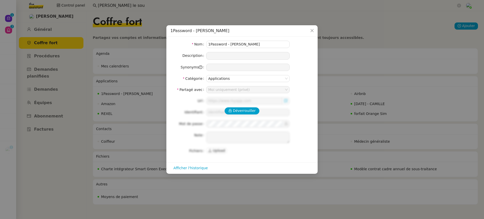
click at [261, 109] on div "Déverrouiller" at bounding box center [242, 110] width 143 height 7
click at [251, 111] on span "Déverrouiller" at bounding box center [244, 111] width 23 height 6
type input "[URL][DOMAIN_NAME]"
type input "[PERSON_NAME][EMAIL_ADDRESS][DOMAIN_NAME]"
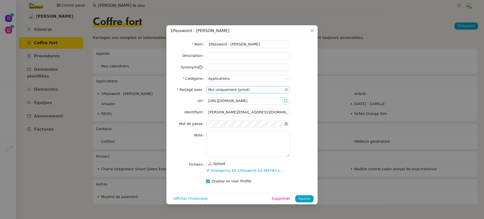
click at [251, 88] on nz-select-item "Moi uniquement (privé)" at bounding box center [247, 89] width 79 height 7
click at [243, 106] on div "Équipe" at bounding box center [247, 105] width 79 height 5
click at [308, 196] on span "Sauver" at bounding box center [304, 198] width 12 height 6
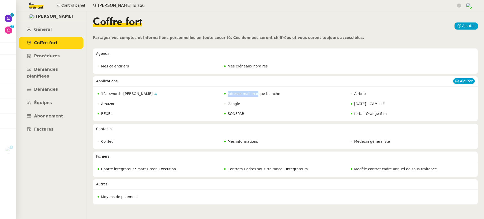
click at [255, 91] on nz-badge "Adresse mail marque blanche" at bounding box center [252, 94] width 56 height 6
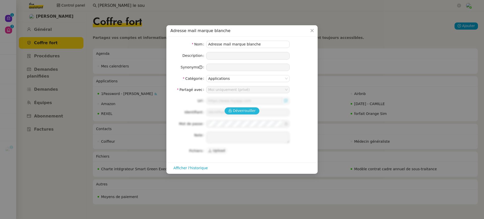
click at [250, 109] on span "Déverrouiller" at bounding box center [244, 111] width 23 height 6
type input "[URL][DOMAIN_NAME][DOMAIN_NAME]"
type input "[DOMAIN_NAME][EMAIL_ADDRESS][DOMAIN_NAME]"
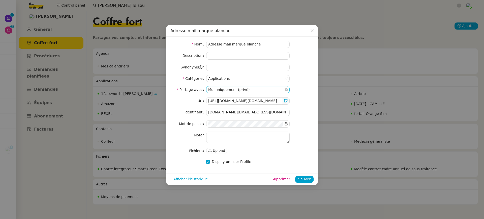
click at [252, 92] on nz-select-item "Moi uniquement (privé)" at bounding box center [247, 89] width 79 height 7
click at [257, 107] on div "Équipe" at bounding box center [247, 105] width 79 height 5
click at [306, 178] on span "Sauver" at bounding box center [304, 179] width 12 height 6
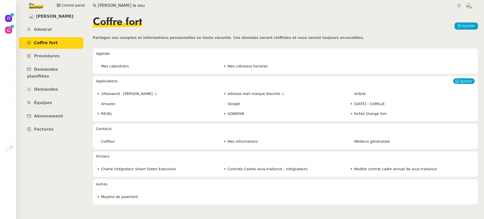
click at [372, 105] on span "[DATE] - CAMILLE" at bounding box center [369, 104] width 31 height 4
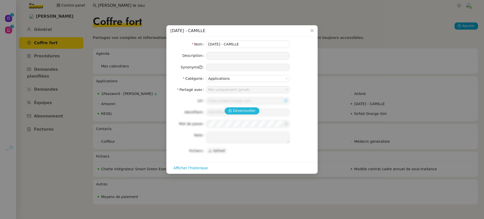
click at [234, 113] on button "Déverrouiller" at bounding box center [242, 110] width 35 height 7
type input "[URL][DOMAIN_NAME][DATE]"
type input "[PERSON_NAME][EMAIL_ADDRESS][DOMAIN_NAME]"
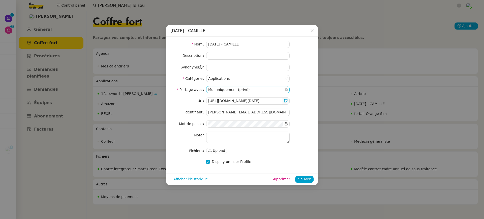
click at [235, 88] on nz-select-item "Moi uniquement (privé)" at bounding box center [247, 89] width 79 height 7
click at [241, 108] on nz-option-item "Équipe" at bounding box center [247, 105] width 83 height 7
click at [304, 174] on div "Afficher l'historique Supprimer Sauver" at bounding box center [241, 178] width 151 height 11
click at [307, 178] on span "Sauver" at bounding box center [304, 179] width 12 height 6
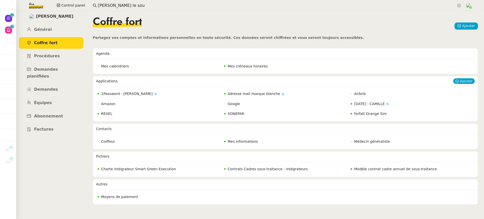
click at [379, 114] on span "forfait Orange Sim" at bounding box center [370, 113] width 33 height 4
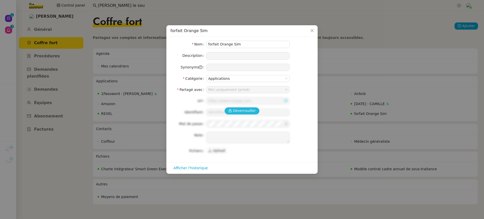
click at [250, 108] on span "Déverrouiller" at bounding box center [244, 111] width 23 height 6
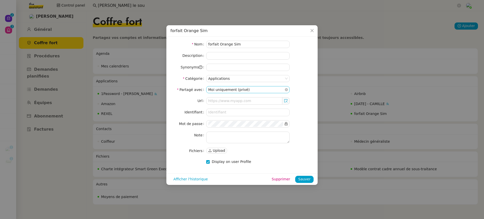
click at [250, 89] on nz-select-item "Moi uniquement (privé)" at bounding box center [247, 89] width 79 height 7
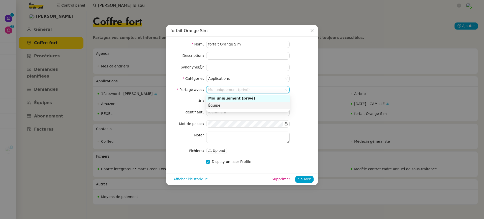
click at [250, 105] on div "Équipe" at bounding box center [247, 105] width 79 height 5
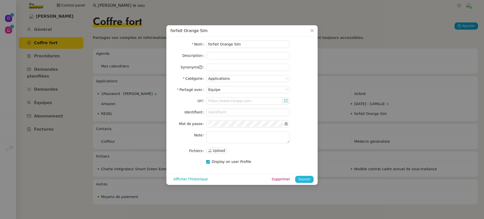
click at [306, 178] on span "Sauver" at bounding box center [304, 179] width 12 height 6
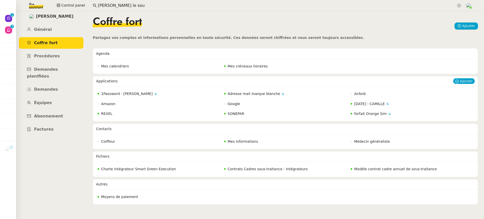
click at [241, 112] on span "SONEPAR" at bounding box center [236, 113] width 17 height 4
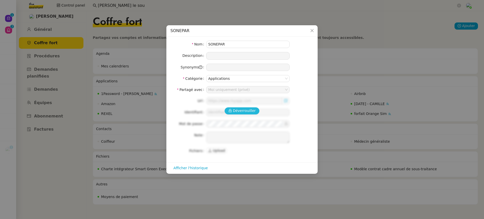
click at [239, 112] on span "Déverrouiller" at bounding box center [244, 111] width 23 height 6
type input "[URL][DOMAIN_NAME]"
type input "[PERSON_NAME][EMAIL_ADDRESS][DOMAIN_NAME]"
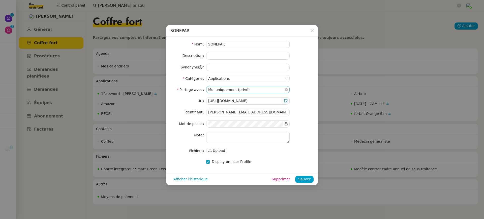
click at [243, 92] on nz-select-item "Moi uniquement (privé)" at bounding box center [247, 89] width 79 height 7
click at [247, 104] on div "Équipe" at bounding box center [247, 105] width 79 height 5
click at [304, 177] on span "Sauver" at bounding box center [304, 179] width 12 height 6
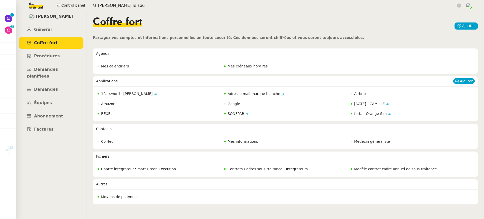
click at [110, 115] on span "REXEL" at bounding box center [106, 113] width 11 height 4
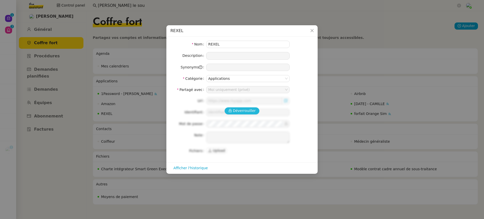
click at [248, 107] on button "Déverrouiller" at bounding box center [242, 110] width 35 height 7
type input "[URL][DOMAIN_NAME]"
type input "[EMAIL_ADDRESS][DOMAIN_NAME]"
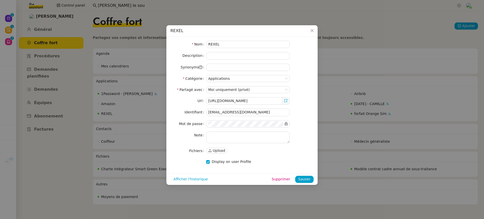
click at [244, 93] on form "Nom REXEL Description Synonyms Catégorie Applications Partagé avec [PERSON_NAME…" at bounding box center [242, 103] width 143 height 125
click at [243, 91] on nz-select-item "Moi uniquement (privé)" at bounding box center [247, 89] width 79 height 7
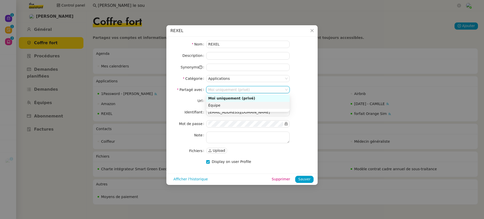
click at [242, 103] on div "Équipe" at bounding box center [247, 105] width 79 height 5
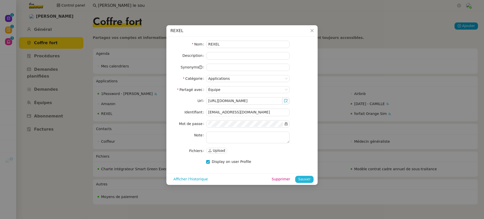
click at [307, 177] on span "Sauver" at bounding box center [304, 179] width 12 height 6
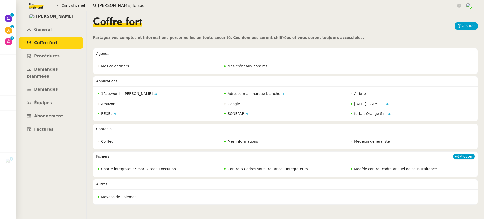
click at [159, 168] on span "Charte intégrateur Smart Green Execution" at bounding box center [138, 169] width 75 height 4
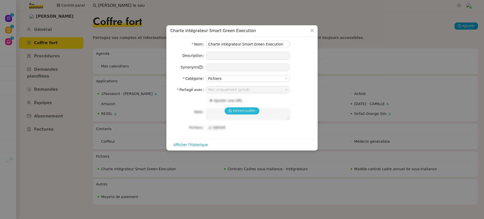
click at [247, 112] on span "Déverrouiller" at bounding box center [244, 111] width 23 height 6
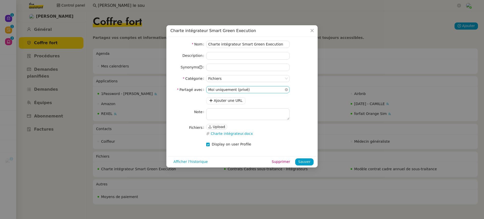
click at [240, 89] on nz-select-item "Moi uniquement (privé)" at bounding box center [247, 89] width 79 height 7
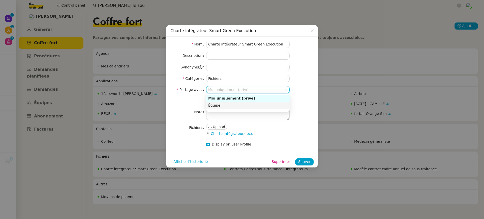
click at [244, 109] on div at bounding box center [247, 103] width 83 height 16
click at [250, 109] on div at bounding box center [247, 103] width 83 height 16
click at [246, 106] on div "Équipe" at bounding box center [247, 105] width 79 height 5
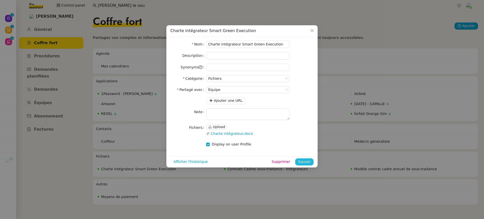
click at [306, 163] on span "Sauver" at bounding box center [304, 162] width 12 height 6
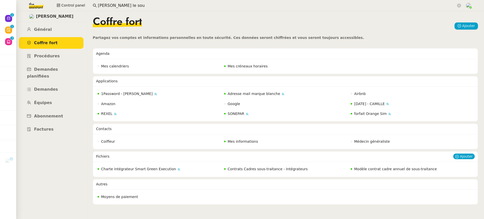
click at [275, 170] on span "Contrats Cadres sous-traitance - Intégrateurs" at bounding box center [268, 169] width 80 height 4
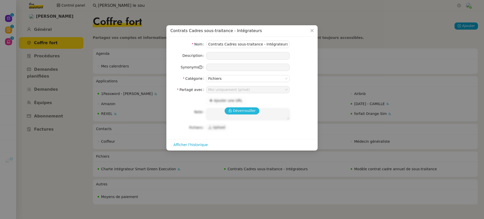
click at [244, 110] on span "Déverrouiller" at bounding box center [244, 111] width 23 height 6
type textarea "Tous les contrats [PERSON_NAME] nous as envoyé si vous ne trouvez pas le contra…"
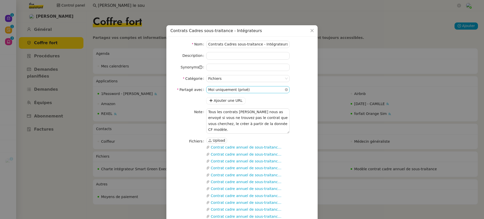
click at [249, 91] on nz-select-item "Moi uniquement (privé)" at bounding box center [247, 89] width 79 height 7
click at [253, 107] on div "Équipe" at bounding box center [247, 105] width 79 height 5
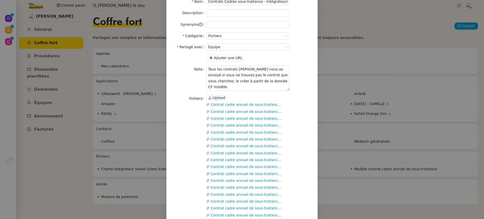
scroll to position [85, 0]
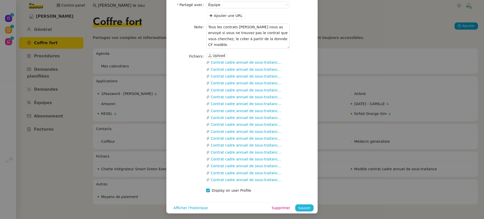
click at [305, 207] on span "Sauver" at bounding box center [304, 208] width 12 height 6
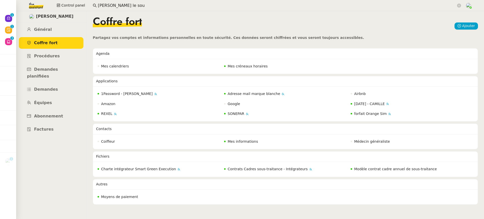
scroll to position [0, 0]
click at [382, 168] on span "Modèle contrat cadre annuel de sous-traitance" at bounding box center [395, 169] width 83 height 4
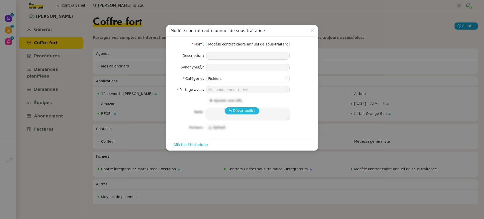
click at [243, 110] on span "Déverrouiller" at bounding box center [244, 111] width 23 height 6
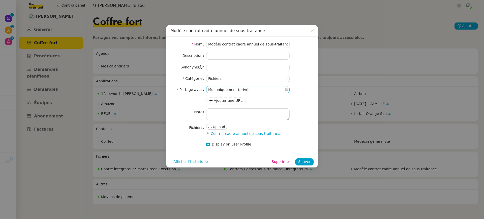
click at [245, 92] on nz-select-top-control "Moi uniquement (privé)" at bounding box center [247, 89] width 83 height 7
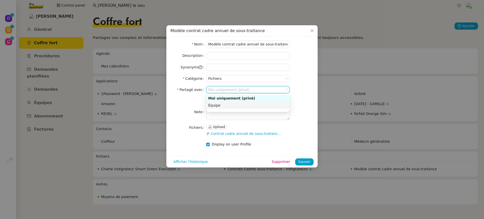
click at [247, 109] on div at bounding box center [247, 103] width 83 height 16
click at [246, 108] on nz-option-item "Équipe" at bounding box center [247, 105] width 83 height 7
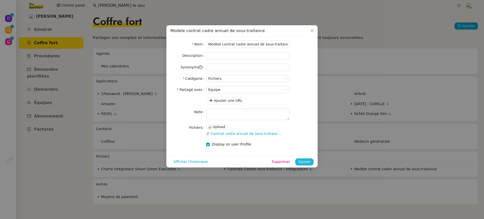
click at [302, 161] on span "Sauver" at bounding box center [304, 162] width 12 height 6
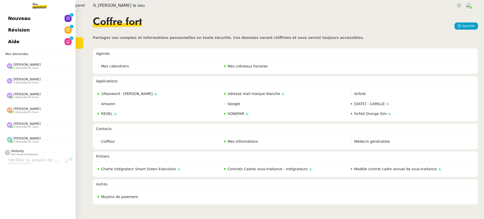
click at [21, 43] on link "Aide 0 1 2 3 4 5 6 7 8 9" at bounding box center [38, 42] width 76 height 12
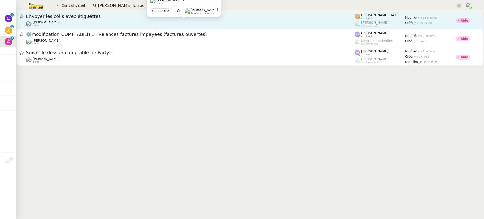
click at [180, 23] on div "Alexis SACKSTEDER client" at bounding box center [190, 23] width 329 height 7
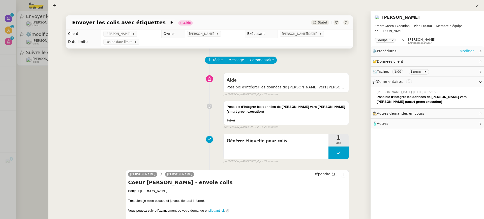
click at [467, 52] on link "Modifier" at bounding box center [467, 51] width 14 height 6
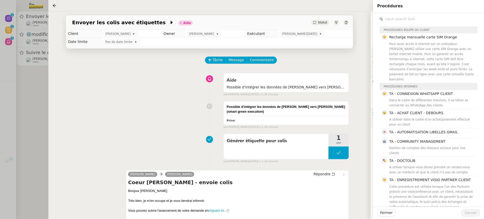
click at [351, 54] on div "Tâche Message Commentaire Veuillez patienter une erreur s'est produite 👌👌👌 mess…" at bounding box center [209, 206] width 295 height 316
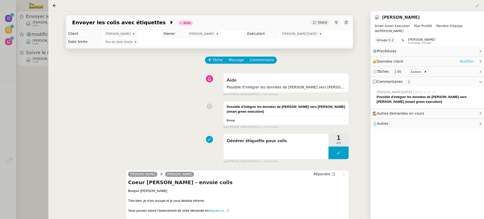
click at [474, 63] on link "Modifier" at bounding box center [467, 62] width 14 height 6
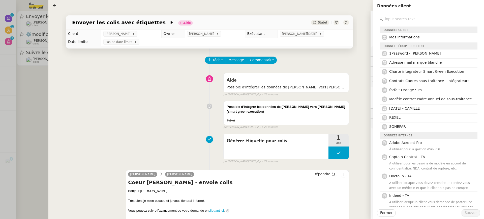
click at [320, 69] on div "Tâche Message Commentaire Veuillez patienter une erreur s'est produite 👌👌👌 mess…" at bounding box center [209, 206] width 295 height 316
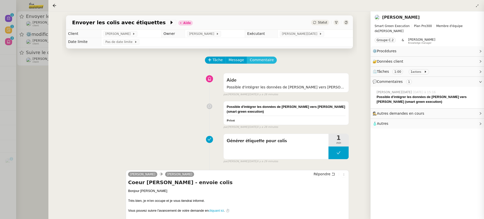
click at [271, 60] on button "Commentaire" at bounding box center [262, 59] width 30 height 7
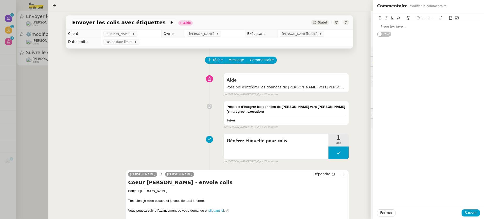
click at [413, 34] on div "Privé" at bounding box center [428, 25] width 103 height 24
click at [403, 29] on div at bounding box center [428, 26] width 103 height 5
click at [467, 212] on span "Sauver" at bounding box center [471, 213] width 12 height 6
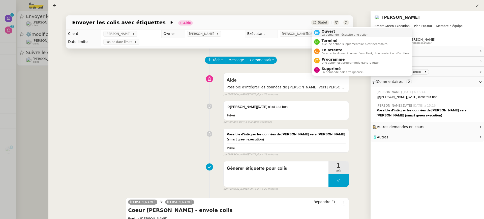
click at [323, 31] on span "Ouvert" at bounding box center [345, 31] width 47 height 4
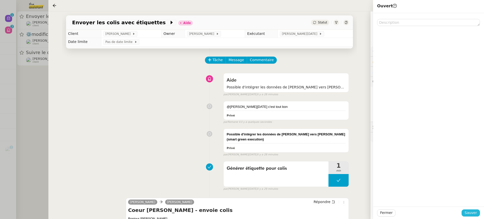
click at [476, 214] on span "Sauver" at bounding box center [471, 213] width 12 height 6
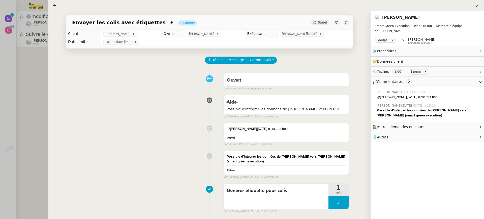
click at [9, 55] on div at bounding box center [242, 109] width 484 height 219
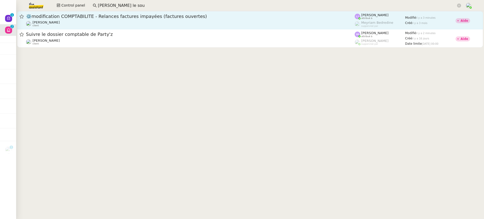
click at [60, 19] on div "⚙️modification COMPTABILITE - Relances factures impayées (factures ouvertes)" at bounding box center [190, 16] width 329 height 6
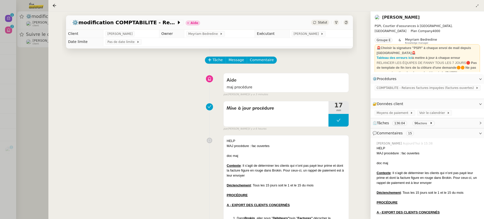
scroll to position [2, 0]
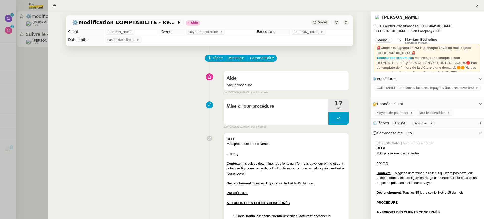
click at [47, 55] on div at bounding box center [242, 109] width 484 height 219
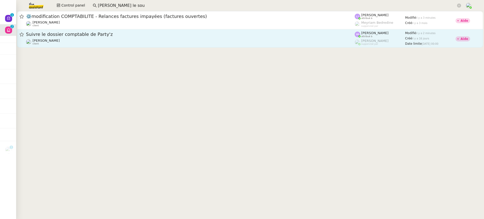
click at [56, 43] on div "Réma Ngaiboye client" at bounding box center [190, 42] width 329 height 7
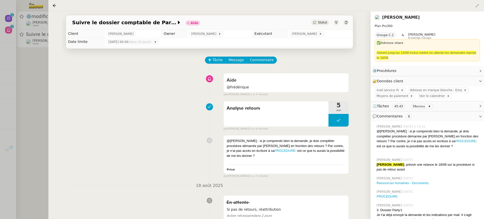
click at [9, 11] on div at bounding box center [242, 109] width 484 height 219
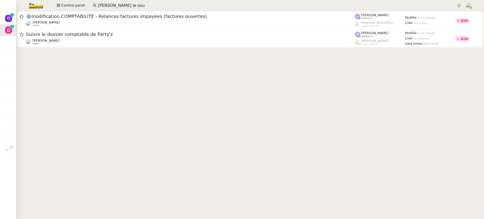
drag, startPoint x: 125, startPoint y: 3, endPoint x: 35, endPoint y: 2, distance: 90.3
click at [35, 2] on div "Control panel david le sou" at bounding box center [242, 5] width 459 height 11
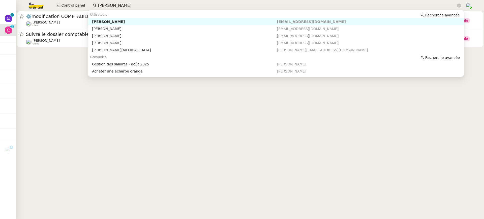
click at [109, 22] on div "Jean-Baptiste Pamar" at bounding box center [184, 21] width 185 height 5
type input "jean baptis"
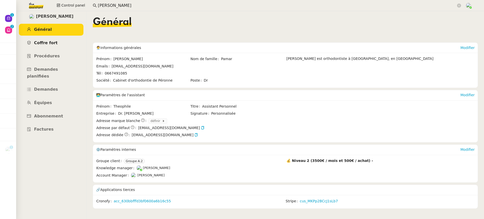
click at [58, 48] on link "Coffre fort" at bounding box center [51, 43] width 65 height 12
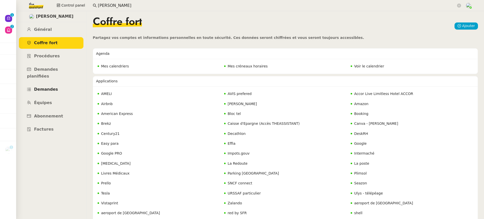
click at [59, 83] on link "Demandes" at bounding box center [51, 89] width 65 height 12
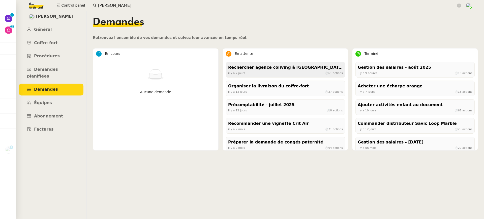
click at [298, 68] on div "Rechercher agence coliving à Lille" at bounding box center [285, 67] width 115 height 7
click at [265, 96] on div "Rechercher agence coliving à Lille il y a 7 jours ⏱ 61 actions Organiser la liv…" at bounding box center [285, 136] width 119 height 149
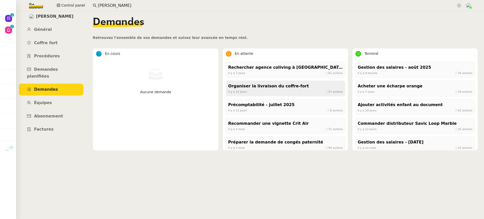
click at [264, 93] on div "il y a 12 jours ⏱ 27 actions" at bounding box center [285, 91] width 115 height 5
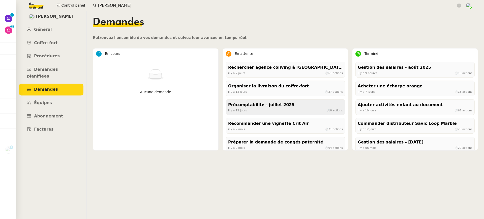
click at [247, 109] on div "il y a 12 jours ⏱ 8 actions" at bounding box center [285, 110] width 115 height 5
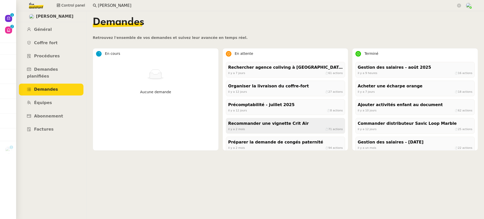
click at [311, 124] on div "Recommander une vignette Crit Air" at bounding box center [285, 123] width 115 height 7
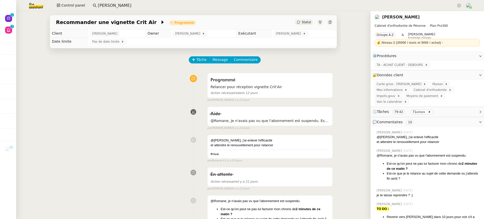
scroll to position [3, 0]
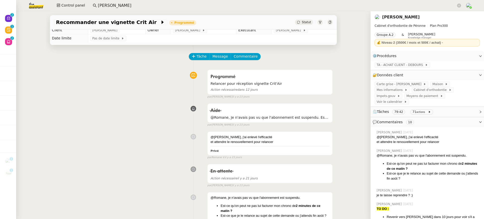
click at [407, 17] on link "Jean-Baptiste Pamar" at bounding box center [401, 17] width 38 height 5
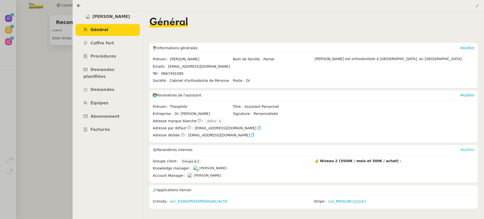
click at [470, 149] on link "Modifier" at bounding box center [468, 150] width 14 height 4
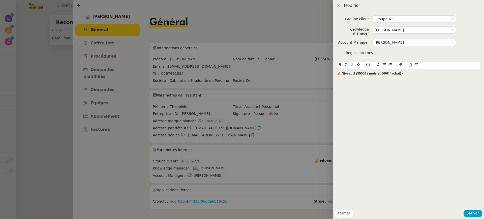
click at [338, 74] on strong "💰 Niveau 2 (3500€ / mois et 500€ / achat) -" at bounding box center [370, 73] width 66 height 4
click at [339, 71] on div "﻿ 💰 Niveau 2 (3500€ / mois et 500€ / achat) -" at bounding box center [408, 75] width 143 height 13
click at [370, 67] on button at bounding box center [368, 65] width 6 height 6
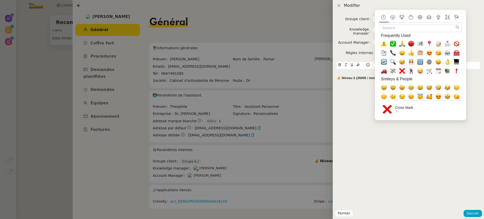
click at [404, 70] on span "❌, x" at bounding box center [402, 71] width 6 height 6
click at [348, 72] on div "❌" at bounding box center [408, 73] width 143 height 5
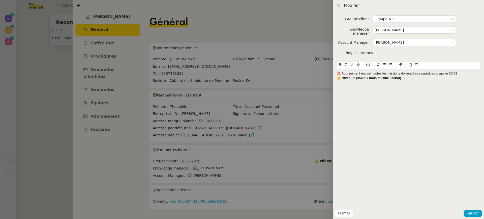
click at [425, 75] on div "❌ Abonnement épuisé, toutes les missions doivent être suspedues jusqu'au 30/08" at bounding box center [408, 73] width 143 height 5
click at [427, 73] on div "❌ Abonnement épuisé, toutes les missions doivent être suspedues jusqu'au 30/08" at bounding box center [408, 73] width 143 height 5
click at [0, 0] on lt-span "suspe n dues" at bounding box center [0, 0] width 0 height 0
drag, startPoint x: 370, startPoint y: 73, endPoint x: 338, endPoint y: 73, distance: 31.3
click at [338, 73] on div "❌ Abonnement épuisé, toutes les missions doivent être suspendues jusqu'au 30/08" at bounding box center [408, 73] width 143 height 5
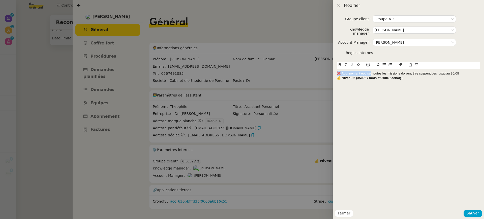
click at [340, 66] on icon at bounding box center [340, 64] width 2 height 3
click at [345, 74] on strong "❌ Abonnement épuisé" at bounding box center [355, 73] width 36 height 4
click at [474, 217] on div "Fermer Sauver" at bounding box center [408, 212] width 151 height 11
click at [472, 212] on span "Sauver" at bounding box center [473, 213] width 12 height 6
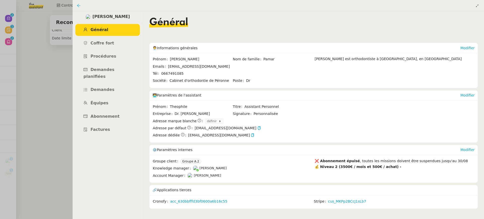
click at [77, 8] on icon at bounding box center [79, 6] width 4 height 4
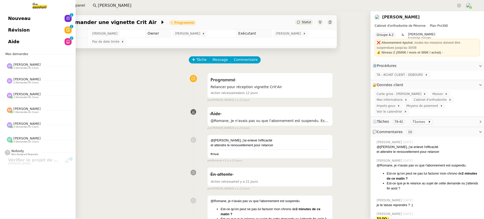
click at [15, 41] on span "Aide" at bounding box center [13, 42] width 11 height 8
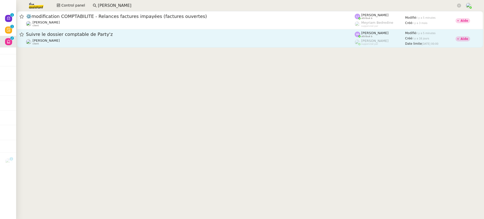
click at [227, 32] on div "Suivre le dossier comptable de Party'z" at bounding box center [190, 34] width 329 height 6
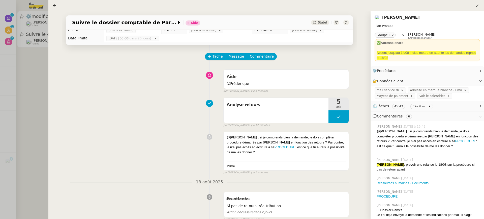
scroll to position [4, 0]
click at [36, 44] on div at bounding box center [242, 109] width 484 height 219
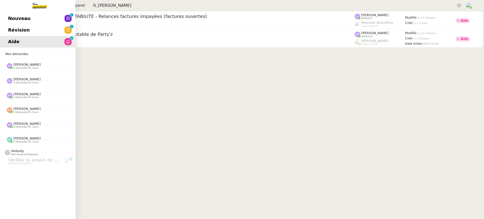
click at [14, 14] on link "Nouveau 0 1 2 3 4 5 6 7 8 9" at bounding box center [38, 19] width 76 height 12
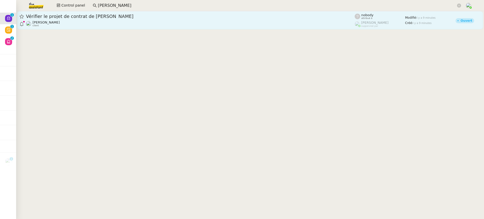
click at [140, 18] on span "Vérifier le projet de contrat de Zaineb ACHICHA" at bounding box center [190, 16] width 329 height 5
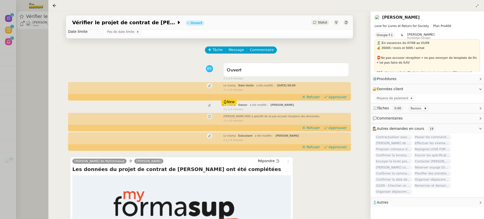
scroll to position [65, 0]
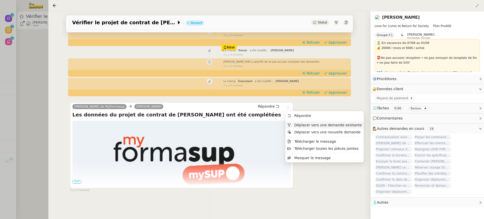
click at [309, 122] on li "Déplacer vers une demande existante" at bounding box center [325, 124] width 78 height 7
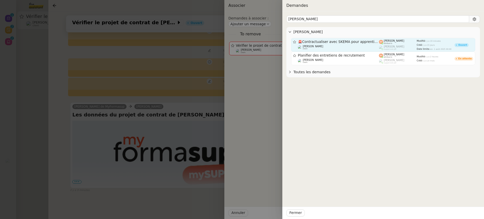
type input "zaineb aich"
click at [359, 43] on span "🚨 Contractualiser avec SKEMA pour apprentissage" at bounding box center [338, 42] width 81 height 4
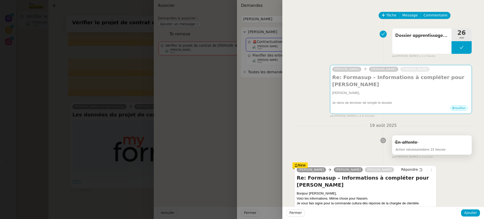
scroll to position [1, 0]
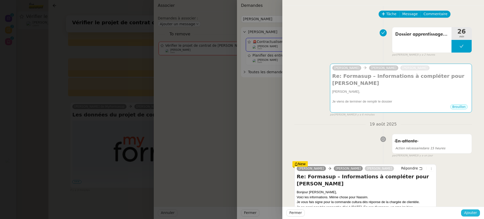
click at [469, 212] on span "Ajouter" at bounding box center [470, 213] width 13 height 6
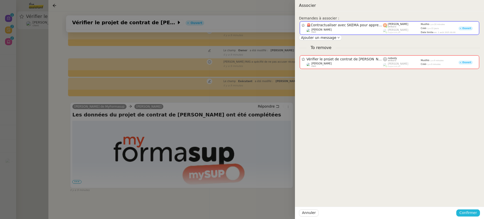
click at [469, 212] on span "Confirmer" at bounding box center [469, 213] width 18 height 6
click at [468, 202] on div "Êtes-vous sûr? Annuler Ajouter" at bounding box center [459, 194] width 43 height 21
click at [468, 201] on span "Ajouter" at bounding box center [468, 198] width 13 height 5
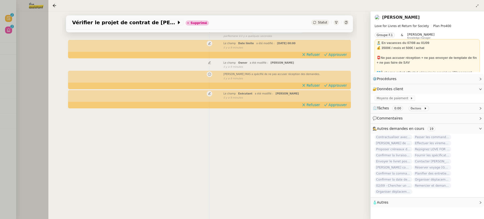
click at [24, 40] on div at bounding box center [242, 109] width 484 height 219
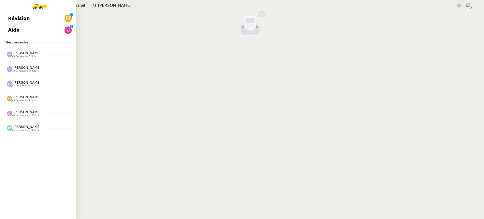
click at [11, 22] on link "Révision 0 1 2 3 4 5 6 7 8 9" at bounding box center [38, 19] width 76 height 12
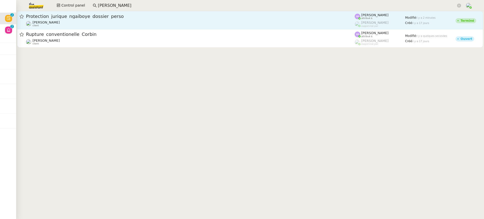
click at [309, 17] on span "Protection_jurique_ngaiboye_dossier_perso" at bounding box center [190, 16] width 329 height 5
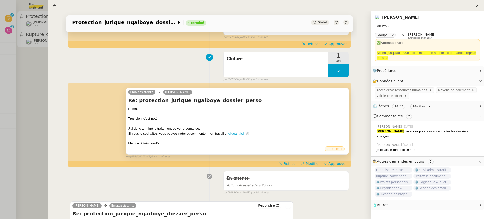
scroll to position [43, 0]
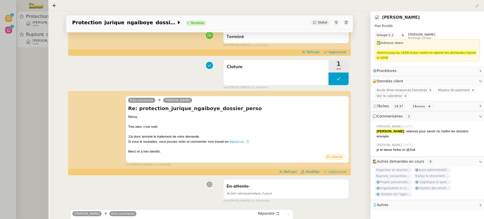
click at [339, 173] on span "Approuver" at bounding box center [338, 171] width 18 height 5
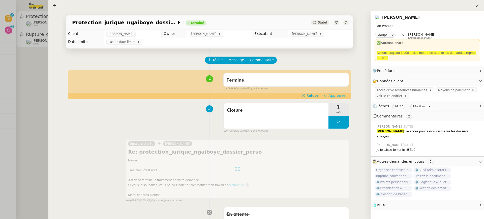
click at [345, 97] on span "Approuver" at bounding box center [338, 95] width 18 height 5
click at [34, 50] on div at bounding box center [242, 109] width 484 height 219
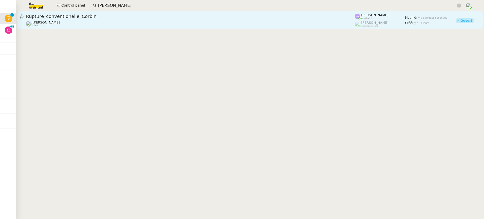
click at [67, 19] on div "Rupture_conventionelle_Corbin Rema Ngaiboye client" at bounding box center [190, 20] width 329 height 14
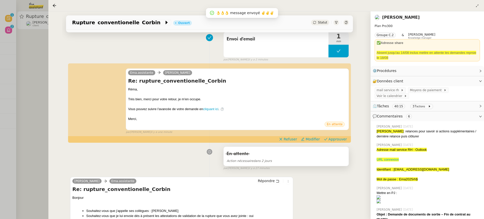
scroll to position [86, 0]
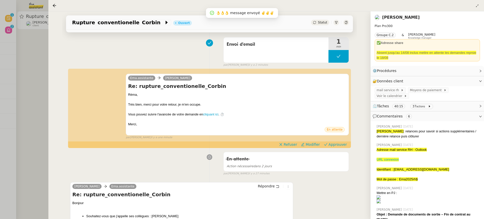
click at [342, 145] on span "Approuver" at bounding box center [338, 144] width 18 height 5
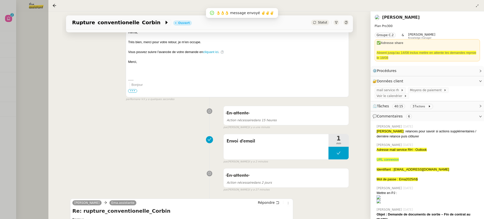
scroll to position [182, 0]
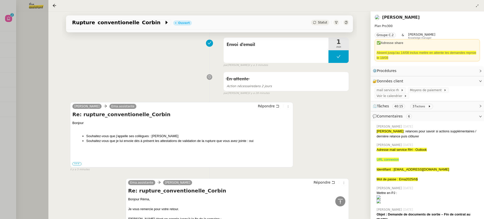
click at [36, 39] on div at bounding box center [242, 109] width 484 height 219
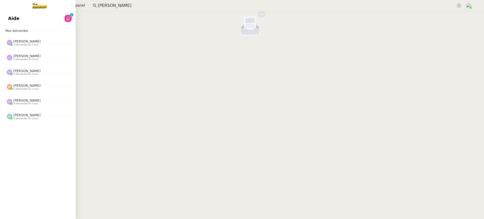
click at [6, 17] on link "Aide 0 1 2 3 4 5 6 7 8 9" at bounding box center [38, 19] width 76 height 12
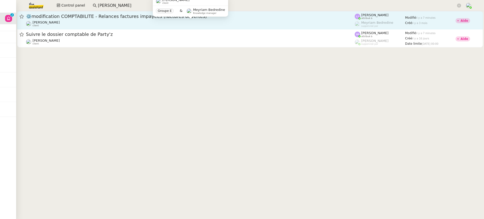
click at [307, 26] on div "Fanny Eyraud client" at bounding box center [190, 23] width 329 height 7
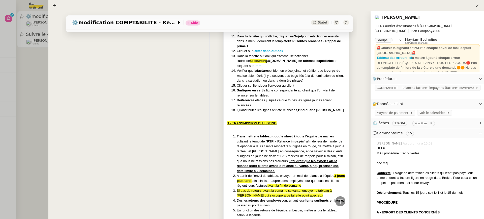
scroll to position [458, 0]
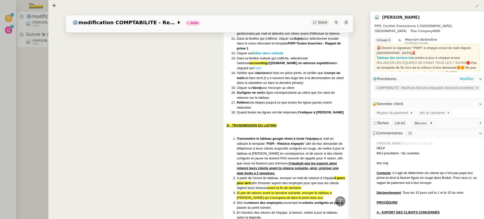
click at [428, 85] on div "COMPTABILITE - Relances factures impayées (factures ouvertes)" at bounding box center [427, 91] width 113 height 15
click at [430, 90] on span "COMPTABILITE - Relances factures impayées (factures ouvertes)" at bounding box center [426, 87] width 99 height 5
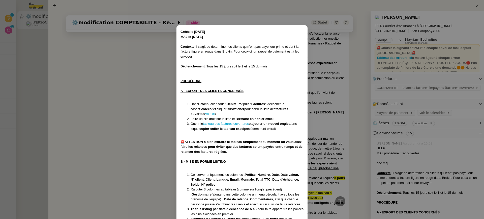
click at [105, 103] on nz-modal-container "Créée le [DATE] MAJ le [DATE] Contexte : Il s’agit de déterminer les clients qu…" at bounding box center [242, 109] width 484 height 219
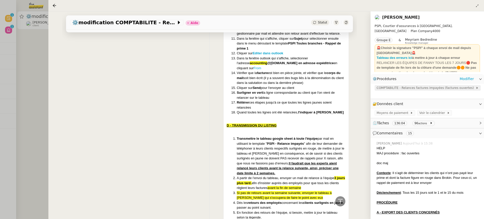
click at [458, 88] on span "COMPTABILITE - Relances factures impayées (factures ouvertes)" at bounding box center [426, 87] width 99 height 5
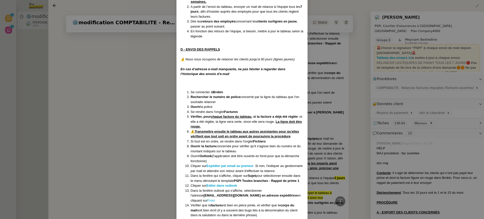
scroll to position [340, 0]
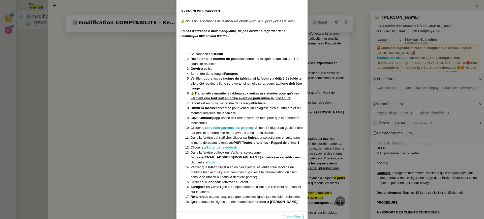
click at [295, 214] on span "Modifier" at bounding box center [293, 217] width 14 height 6
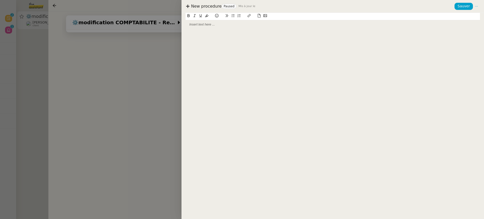
click at [202, 28] on div at bounding box center [333, 24] width 295 height 9
click at [159, 48] on div at bounding box center [242, 109] width 484 height 219
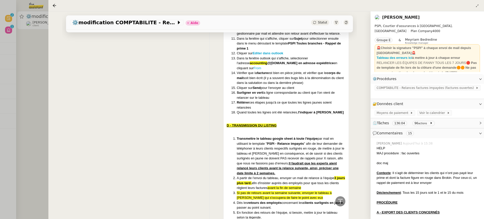
scroll to position [0, 0]
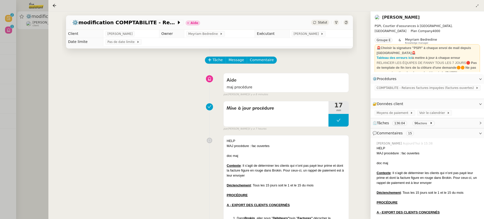
click at [348, 24] on div at bounding box center [347, 23] width 6 height 6
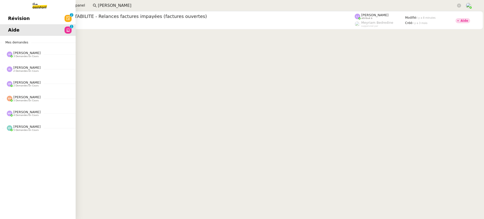
click at [12, 18] on span "Révision" at bounding box center [19, 19] width 22 height 8
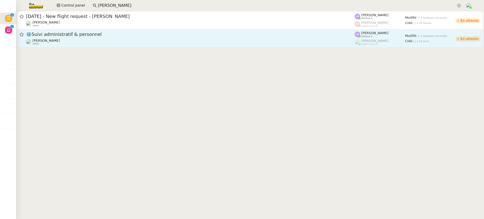
click at [168, 35] on span "⚙️Suivi administratif & personnel" at bounding box center [190, 34] width 329 height 5
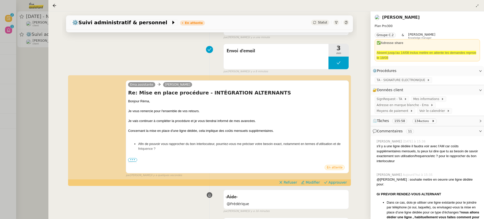
scroll to position [101, 0]
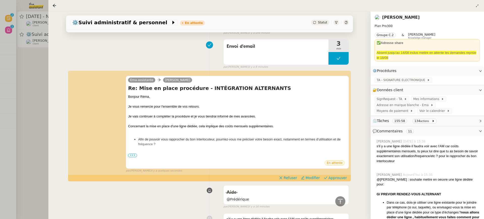
click at [340, 173] on div "Ema.assistante Réma Ngaiboye Re: Mise en place procédure - INTÉGRATION ALTERNAN…" at bounding box center [209, 122] width 279 height 102
click at [338, 178] on span "Approuver" at bounding box center [338, 177] width 18 height 5
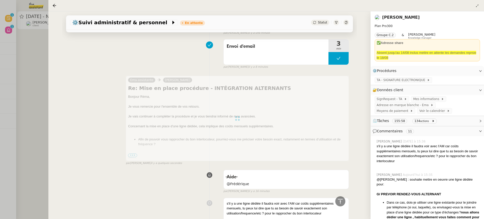
click at [43, 25] on div at bounding box center [242, 109] width 484 height 219
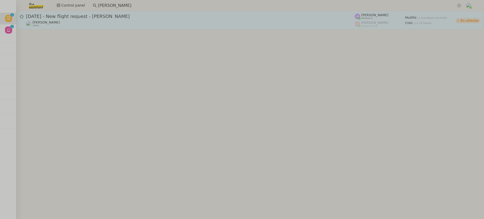
click at [72, 27] on div "Louis Frei client" at bounding box center [190, 23] width 329 height 7
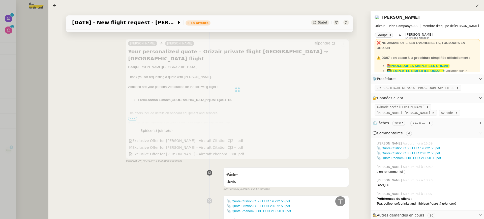
scroll to position [234, 0]
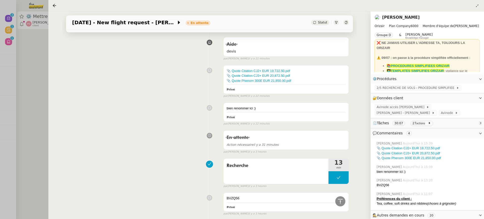
click at [21, 51] on div at bounding box center [242, 109] width 484 height 219
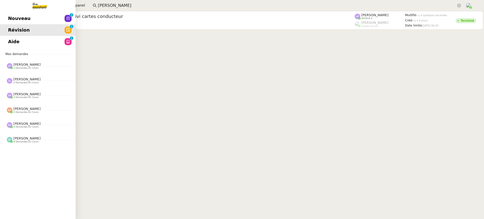
click at [7, 16] on link "Nouveau 0 1 2 3 4 5 6 7 8 9" at bounding box center [38, 19] width 76 height 12
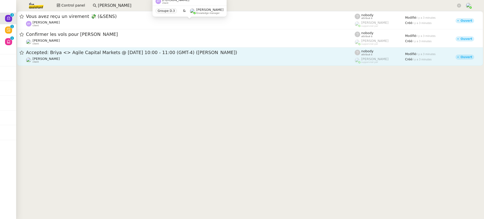
click at [66, 56] on div "Accepted: Briya <> Agile Capital Markets @ Wed Sep 3, 2025 10:00 - 11:00 (GMT-4…" at bounding box center [190, 56] width 329 height 14
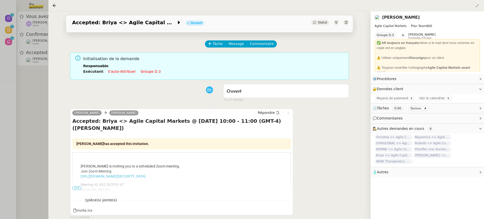
scroll to position [30, 0]
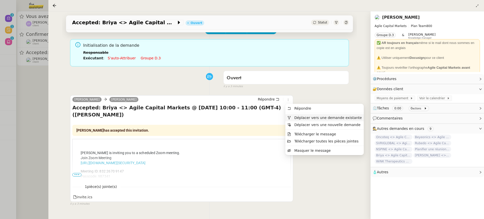
click at [301, 116] on span "Déplacer vers une demande existante" at bounding box center [328, 118] width 68 height 4
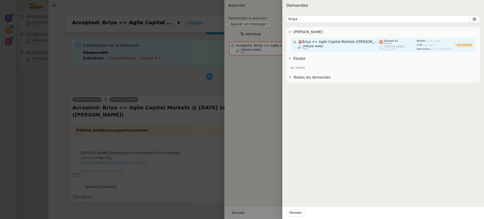
type input "briya"
click at [379, 44] on div "🚨 Briya <> Agile Capital Markets (Sivan Farfuri) Michael Khayat client" at bounding box center [338, 45] width 81 height 10
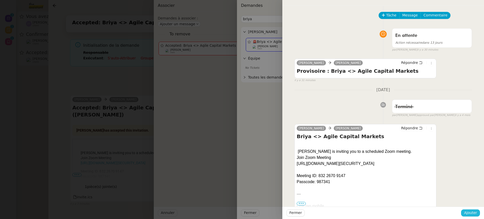
click at [471, 214] on span "Ajouter" at bounding box center [470, 213] width 13 height 6
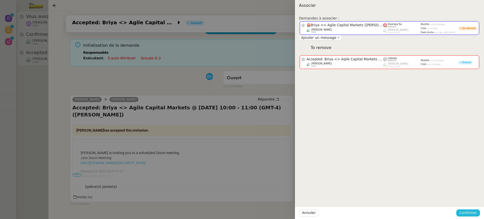
click at [471, 214] on span "Confirmer" at bounding box center [469, 213] width 18 height 6
click at [474, 200] on span "Ajouter" at bounding box center [468, 198] width 13 height 5
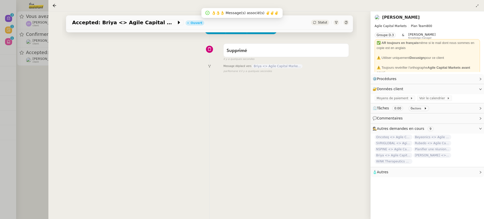
click at [16, 25] on div at bounding box center [242, 109] width 484 height 219
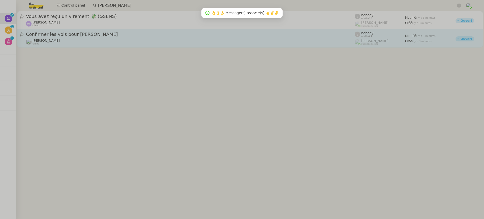
click at [103, 39] on div "Alexandre Blanc client" at bounding box center [190, 42] width 329 height 7
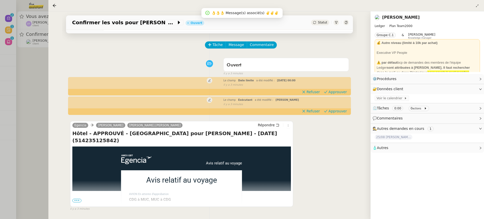
scroll to position [19, 0]
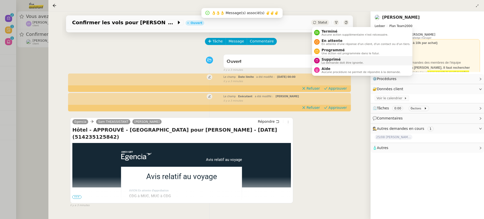
click at [346, 59] on span "Supprimé" at bounding box center [343, 59] width 42 height 4
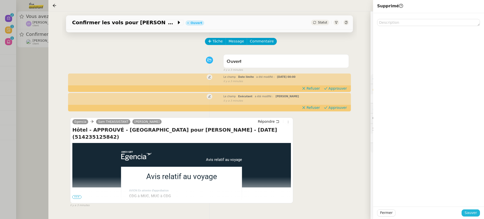
click at [473, 213] on span "Sauver" at bounding box center [471, 213] width 12 height 6
click at [39, 49] on div at bounding box center [242, 109] width 484 height 219
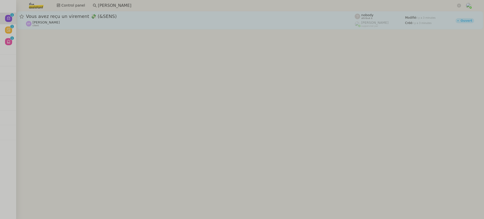
click at [81, 29] on link "Vous avez reçu un virement 💸 (&SENS) Diane Taieb client nobody attribué à Frédé…" at bounding box center [250, 20] width 466 height 18
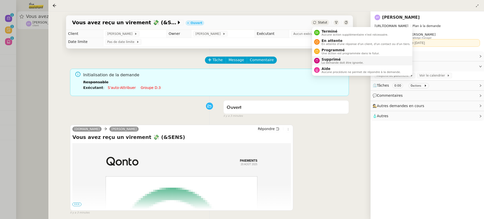
click at [344, 58] on span "Supprimé" at bounding box center [343, 59] width 42 height 4
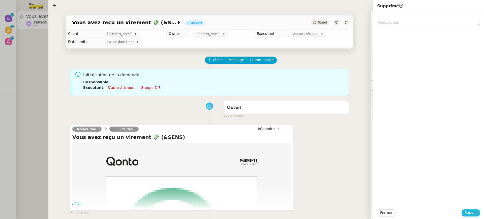
click at [471, 210] on span "Sauver" at bounding box center [471, 213] width 12 height 6
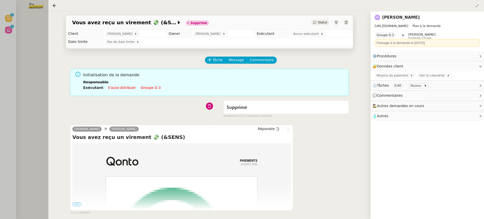
click at [15, 71] on div at bounding box center [242, 109] width 484 height 219
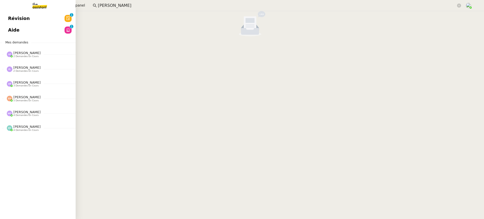
click at [5, 16] on link "Révision 0 1 2 3 4 5 6 7 8 9" at bounding box center [38, 19] width 76 height 12
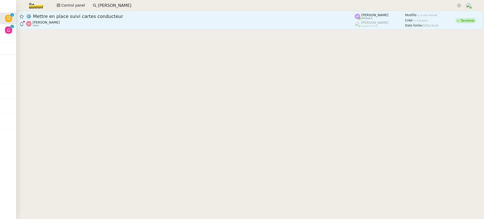
click at [325, 18] on span "⚙️ Mettre en place suivi cartes conducteur" at bounding box center [190, 16] width 329 height 5
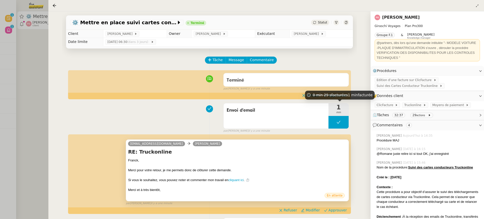
scroll to position [60, 0]
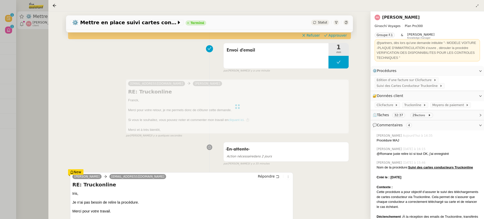
click at [19, 66] on div at bounding box center [242, 109] width 484 height 219
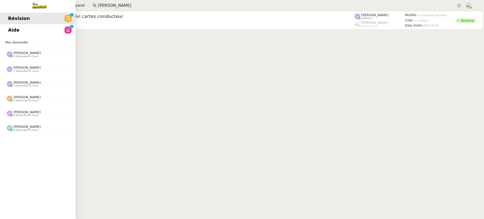
click at [10, 33] on span "Aide" at bounding box center [13, 30] width 11 height 8
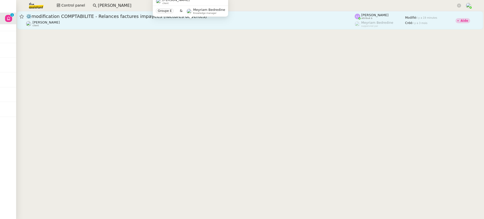
click at [224, 24] on div "Fanny Eyraud client" at bounding box center [190, 23] width 329 height 7
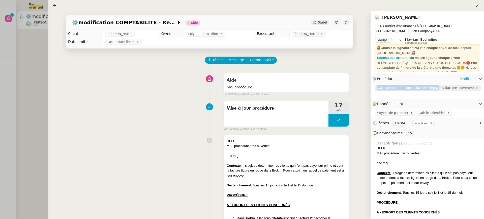
click at [437, 86] on span "COMPTABILITE - Relances factures impayées (factures ouvertes)" at bounding box center [426, 87] width 99 height 5
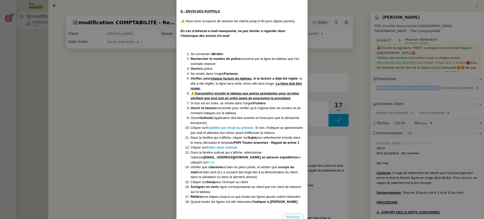
click at [293, 214] on span "Modifier" at bounding box center [293, 217] width 14 height 6
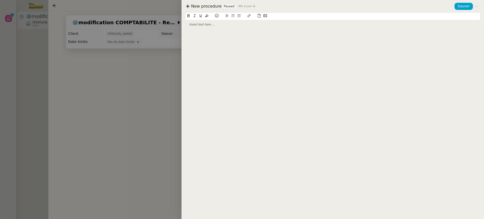
scroll to position [315, 0]
click at [229, 5] on nz-tag "Paused" at bounding box center [229, 6] width 15 height 5
click at [477, 8] on icon at bounding box center [477, 7] width 4 height 4
click at [471, 16] on span "Modifier" at bounding box center [467, 16] width 14 height 5
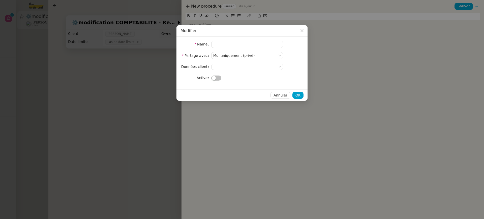
click at [213, 75] on nz-switch at bounding box center [216, 78] width 10 height 6
click at [216, 79] on button "button" at bounding box center [216, 77] width 10 height 5
click at [211, 79] on button "button" at bounding box center [216, 77] width 10 height 5
click at [296, 94] on span "OK" at bounding box center [298, 95] width 5 height 6
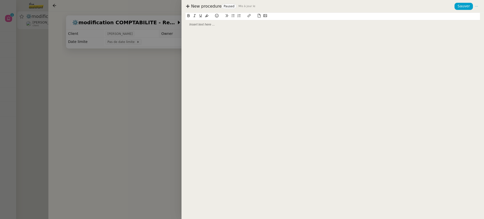
click at [87, 59] on div at bounding box center [242, 109] width 484 height 219
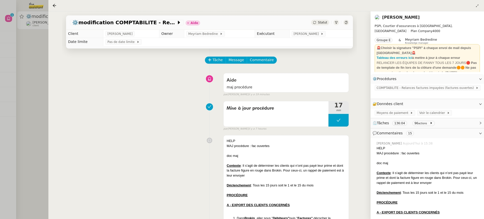
click at [406, 18] on link "[PERSON_NAME]" at bounding box center [401, 17] width 38 height 5
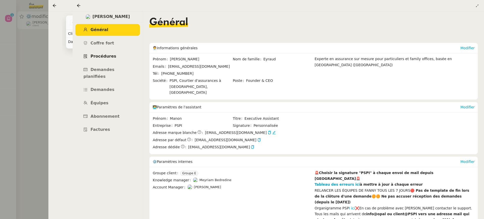
click at [100, 57] on span "Procédures" at bounding box center [104, 56] width 26 height 5
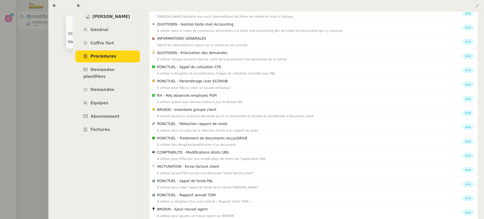
scroll to position [238, 0]
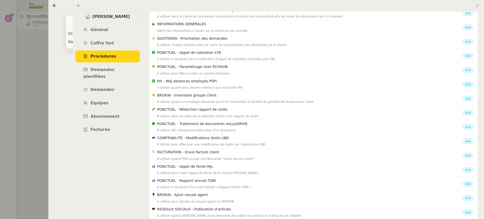
click at [77, 6] on icon at bounding box center [78, 5] width 3 height 3
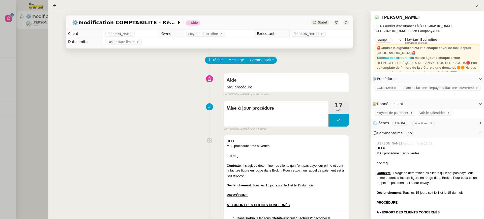
click at [344, 22] on div at bounding box center [347, 23] width 6 height 6
click at [12, 48] on div at bounding box center [242, 109] width 484 height 219
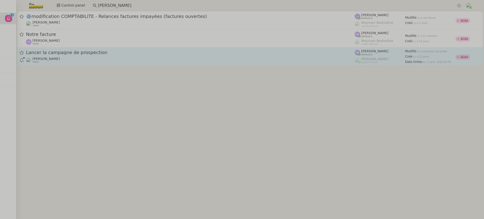
click at [75, 60] on div "Astrid Brucker client" at bounding box center [190, 60] width 329 height 7
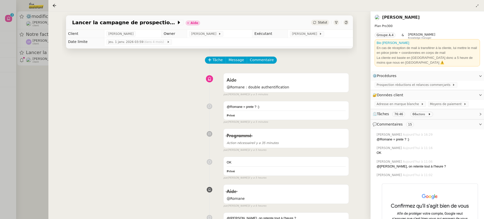
click at [406, 18] on link "[PERSON_NAME]" at bounding box center [401, 17] width 38 height 5
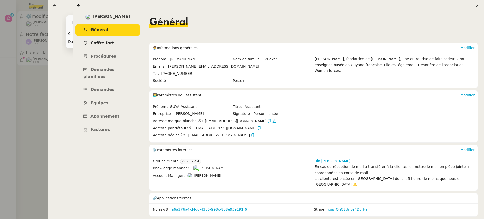
click at [122, 41] on link "Coffre fort" at bounding box center [107, 43] width 65 height 12
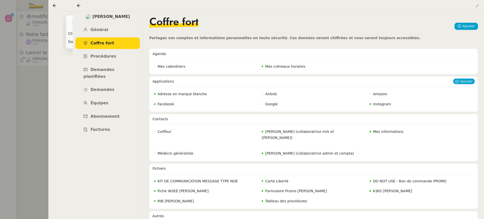
click at [186, 95] on span "Adresse en marque blanche" at bounding box center [182, 94] width 49 height 4
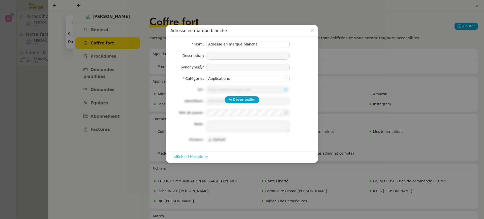
click at [239, 103] on div "Déverrouiller Url Identifiant Mot de passe Note Fichiers Upload" at bounding box center [242, 114] width 143 height 57
click at [237, 100] on span "Déverrouiller" at bounding box center [244, 100] width 23 height 6
type input "https://accounts.google.com/InteractiveLogin/signinchooser?continue=https%3A%2F…"
type input "admin@guyacadeau.com"
type textarea "Signature en PJ de la donnée +33 6 66 70 20 74"
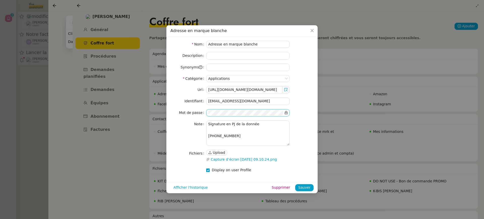
click at [287, 112] on icon at bounding box center [287, 113] width 4 height 4
click at [259, 159] on link "Capture d’écran 2024-09-16 à 09.10.24.png" at bounding box center [247, 159] width 74 height 6
drag, startPoint x: 238, startPoint y: 135, endPoint x: 158, endPoint y: 135, distance: 79.2
click at [158, 135] on nz-modal-container "Adresse en marque blanche Nom Adresse en marque blanche Description Synonyms Ca…" at bounding box center [242, 109] width 484 height 219
click at [181, 107] on div "Url https://accounts.google.com/InteractiveLogin/signinchooser?continue=https%3…" at bounding box center [242, 124] width 143 height 76
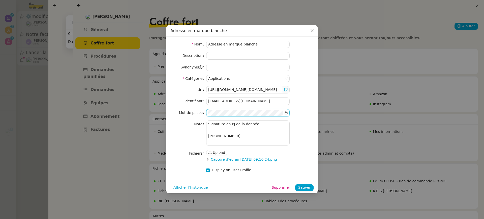
click at [316, 29] on span "Close" at bounding box center [312, 30] width 11 height 11
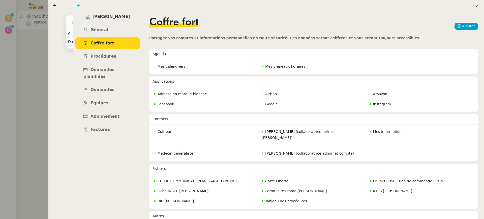
click at [80, 5] on icon at bounding box center [79, 6] width 4 height 4
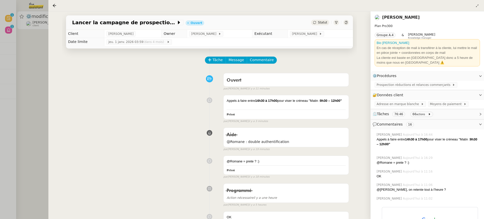
click at [52, 7] on nz-page-header at bounding box center [266, 5] width 436 height 11
click at [53, 7] on icon at bounding box center [54, 6] width 4 height 4
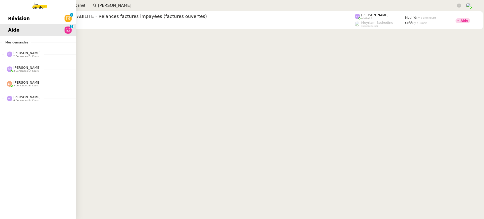
click at [3, 23] on link "Révision 0 1 2 3 4 5 6 7 8 9" at bounding box center [38, 19] width 76 height 12
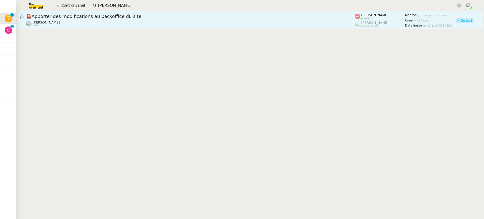
click at [232, 23] on div "Emile Kratiroff client" at bounding box center [190, 23] width 329 height 7
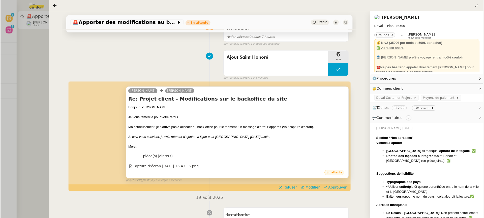
scroll to position [54, 0]
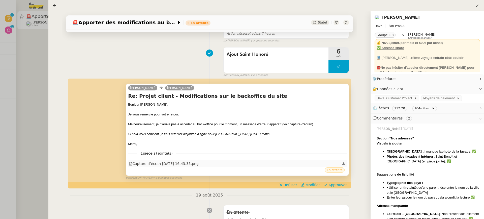
click at [195, 165] on div "Capture d’écran 2025-08-20 à 16.43.35.png" at bounding box center [164, 164] width 70 height 6
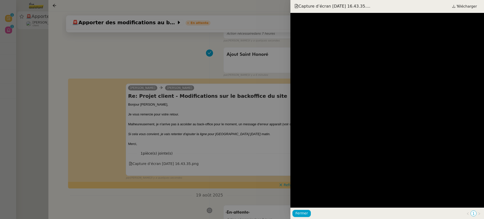
click at [264, 139] on div at bounding box center [242, 109] width 484 height 219
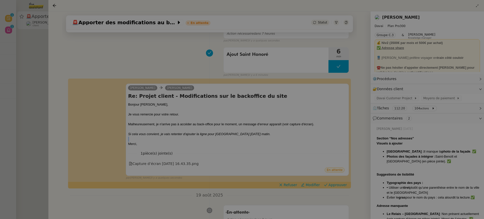
click at [264, 139] on div at bounding box center [237, 138] width 219 height 5
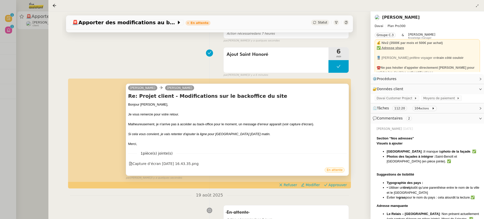
click at [271, 126] on div "Malheureusement, je n'arrive pas à accéder au back-office pour le moment, un me…" at bounding box center [237, 124] width 219 height 5
click at [175, 166] on div "Capture d’écran 2025-08-20 à 16.43.35.png" at bounding box center [164, 164] width 70 height 6
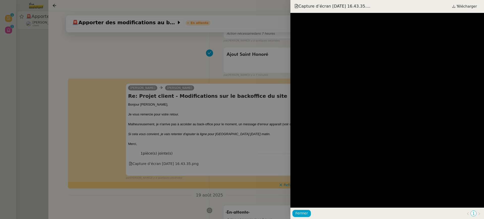
click at [182, 159] on div at bounding box center [242, 109] width 484 height 219
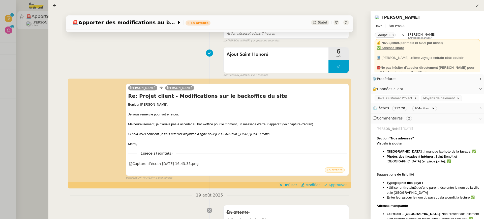
click at [341, 187] on button "Approuver" at bounding box center [335, 185] width 27 height 6
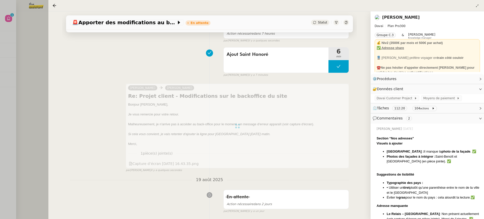
click at [37, 57] on div at bounding box center [242, 109] width 484 height 219
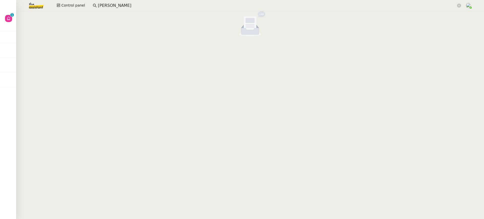
click at [17, 17] on div at bounding box center [250, 24] width 468 height 27
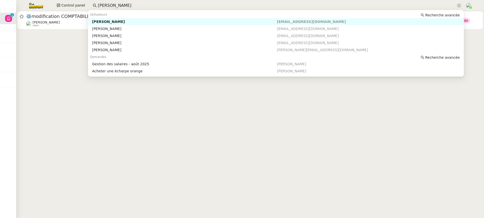
drag, startPoint x: 129, startPoint y: 4, endPoint x: 39, endPoint y: 5, distance: 89.5
click at [39, 5] on div "Control panel jean baptis" at bounding box center [242, 5] width 459 height 11
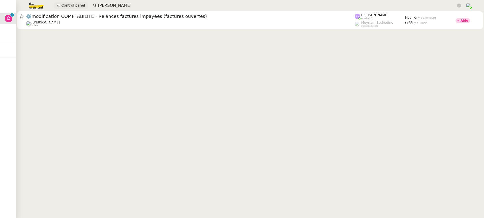
click at [65, 8] on span "Control panel" at bounding box center [73, 6] width 24 height 6
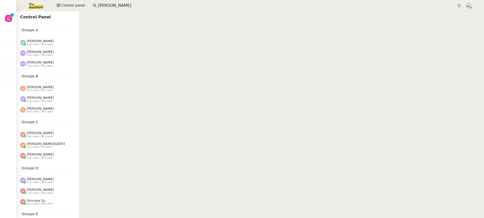
click at [50, 52] on div "Pauline Ribas 0 en cours • 18 à venir" at bounding box center [40, 53] width 27 height 7
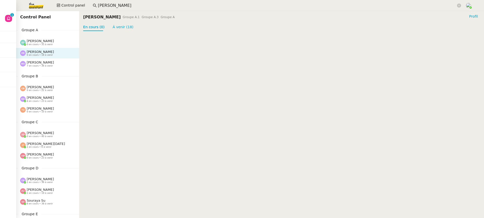
drag, startPoint x: 119, startPoint y: 3, endPoint x: 100, endPoint y: 3, distance: 18.4
click at [103, 3] on input "[PERSON_NAME]" at bounding box center [277, 5] width 358 height 7
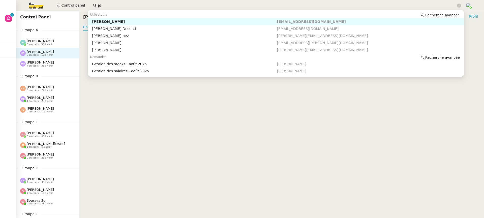
type input "j"
click at [129, 20] on div "Ashley Poniatowski" at bounding box center [184, 21] width 185 height 5
type input "ash"
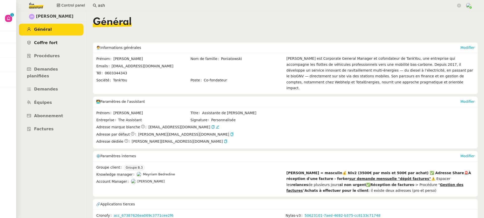
click at [56, 42] on link "Coffre fort" at bounding box center [51, 43] width 65 height 12
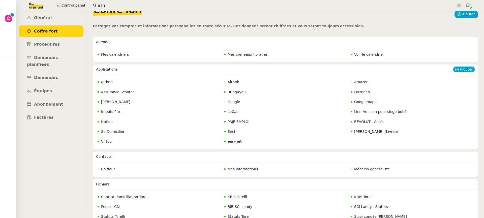
scroll to position [12, 0]
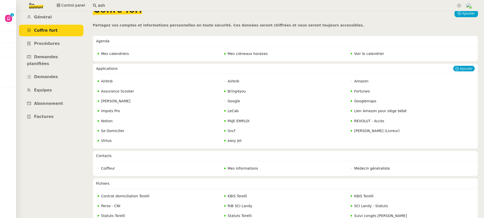
click at [364, 121] on span "REVOLUT - Accès" at bounding box center [369, 121] width 30 height 4
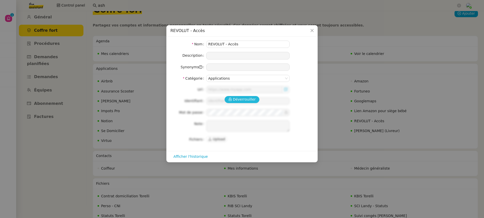
click at [237, 96] on button "Déverrouiller" at bounding box center [242, 99] width 35 height 7
type input "https://business.revolut.com/signup/invite?q=Y2FtaS4uQHRoZWFzc2lzdGFudC5jb218fH…"
type input "camille.uyg@theassistant.com"
type textarea "1- cliquer sur URL 2- demander au KM le code recu en inbox (attention valable 1…"
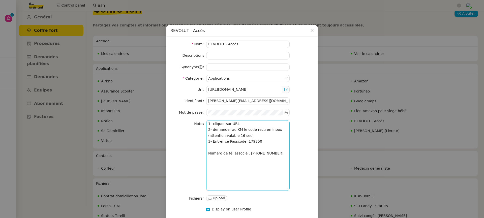
scroll to position [1, 0]
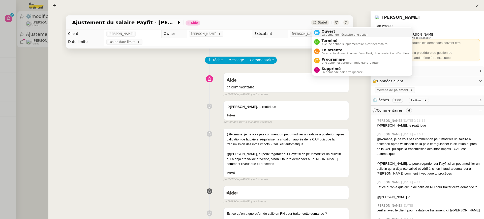
click at [324, 32] on span "Ouvert" at bounding box center [345, 31] width 47 height 4
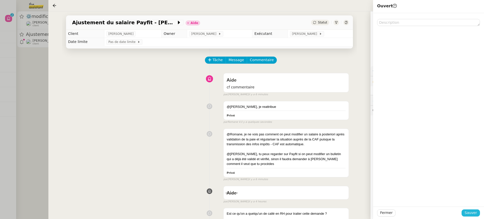
click at [474, 211] on span "Sauver" at bounding box center [471, 213] width 12 height 6
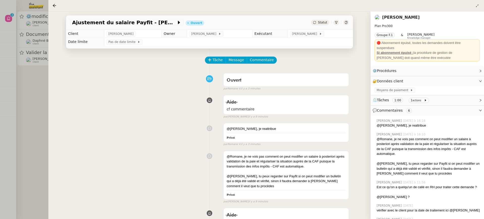
click at [23, 110] on div at bounding box center [242, 109] width 484 height 219
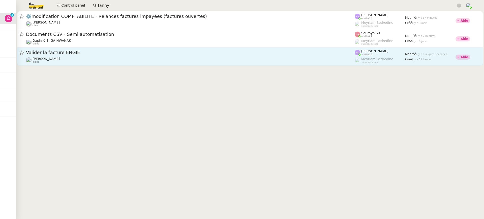
click at [163, 55] on div "Valider la facture ENGIE" at bounding box center [190, 52] width 329 height 6
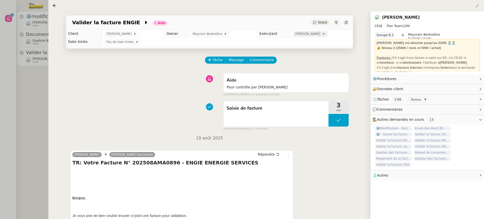
click at [316, 36] on span "[PERSON_NAME]" at bounding box center [308, 33] width 27 height 5
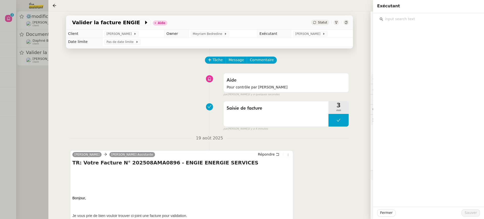
click at [430, 21] on input "text" at bounding box center [430, 19] width 94 height 7
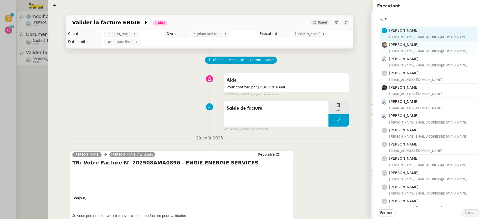
type input "c"
click at [424, 45] on h4 "[PERSON_NAME]" at bounding box center [431, 45] width 85 height 6
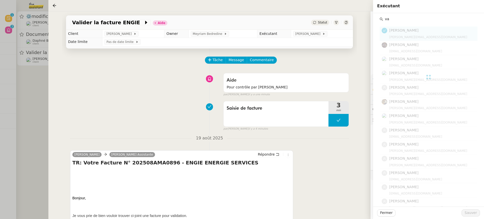
type input "v"
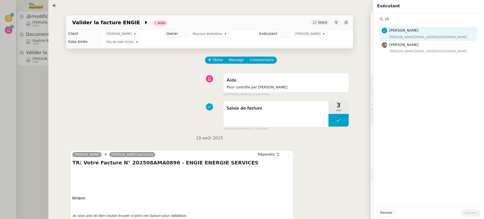
type input "ch"
click at [410, 62] on div "ch Marylou Deybach marylou@team.theassistant.com Charles Guillot charles.guillo…" at bounding box center [428, 109] width 111 height 193
click at [407, 55] on div "ch Marylou Deybach marylou@team.theassistant.com Charles Guillot charles.guillo…" at bounding box center [428, 109] width 111 height 193
click at [403, 49] on div "charles.guillot@gmail.com" at bounding box center [431, 51] width 85 height 5
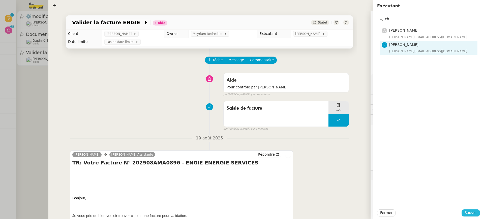
click at [474, 210] on button "Sauver" at bounding box center [471, 212] width 18 height 7
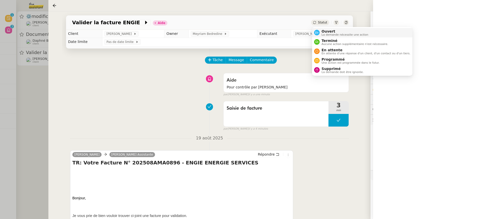
click at [327, 32] on span "Ouvert" at bounding box center [345, 31] width 47 height 4
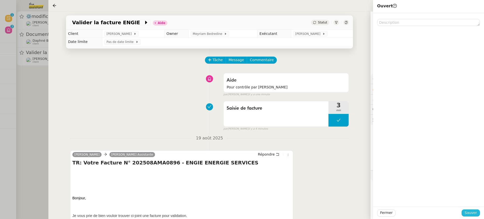
click at [476, 212] on span "Sauver" at bounding box center [471, 213] width 12 height 6
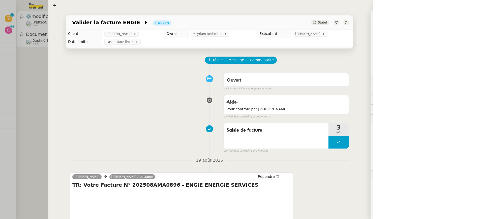
click at [37, 53] on div at bounding box center [242, 109] width 484 height 219
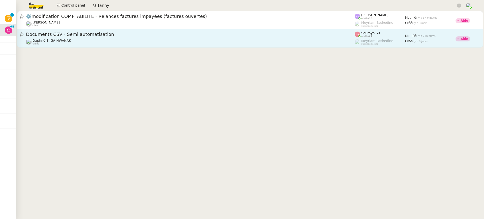
click at [96, 40] on div "Daphné BIIGA NWANAK client" at bounding box center [190, 42] width 329 height 7
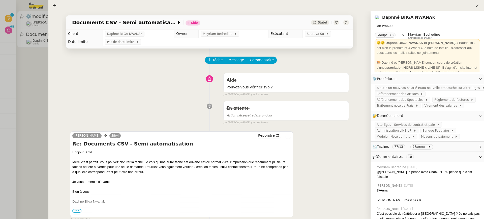
scroll to position [82, 0]
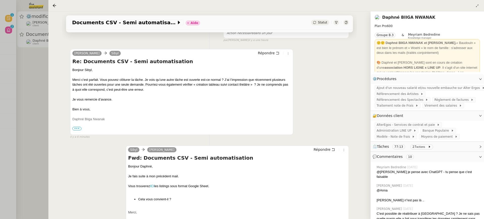
click at [391, 18] on link "Daphné BIIGA NWANAK" at bounding box center [408, 17] width 53 height 5
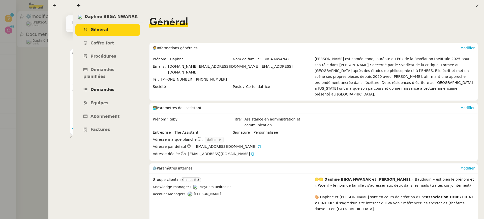
click at [115, 84] on link "Demandes" at bounding box center [107, 90] width 65 height 12
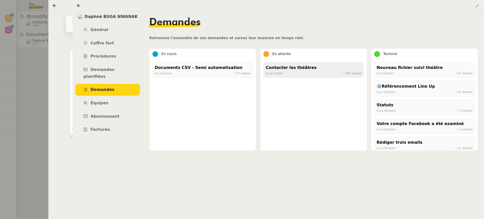
click at [312, 74] on div "il y a 3 mois ⏱ 187 actions" at bounding box center [314, 73] width 96 height 5
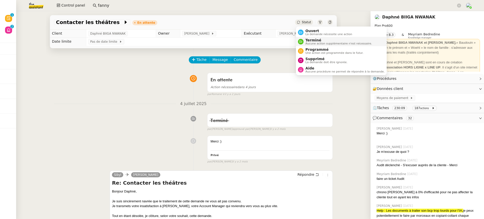
click at [316, 41] on span "Terminé" at bounding box center [339, 40] width 67 height 4
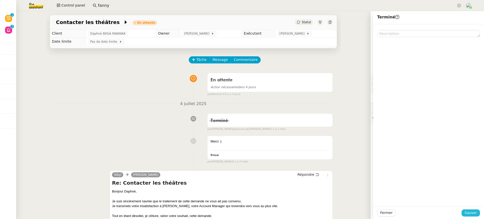
click at [471, 211] on span "Sauver" at bounding box center [471, 213] width 12 height 6
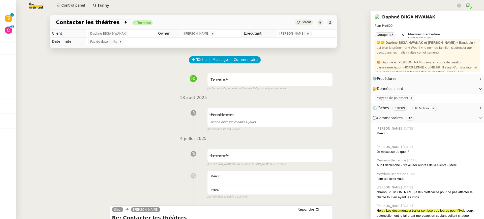
scroll to position [108, 0]
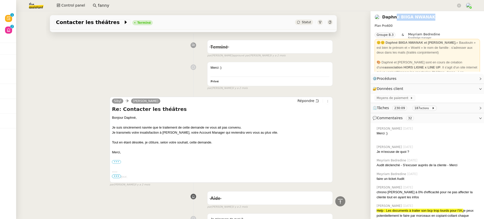
click at [394, 21] on div "Daphné BIIGA NWANAK" at bounding box center [427, 17] width 105 height 8
click at [391, 19] on link "Daphné BIIGA NWANAK" at bounding box center [408, 17] width 53 height 5
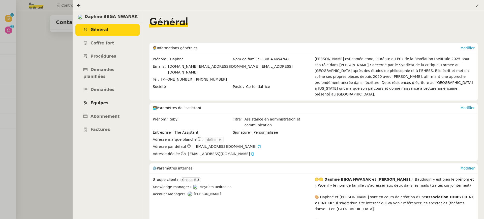
click at [111, 97] on link "Équipes" at bounding box center [107, 103] width 65 height 12
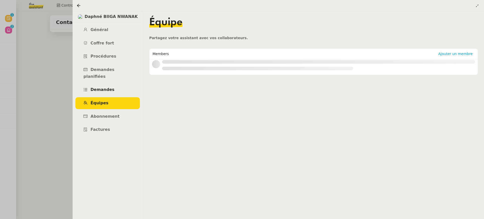
click at [109, 87] on span "Demandes" at bounding box center [103, 89] width 24 height 5
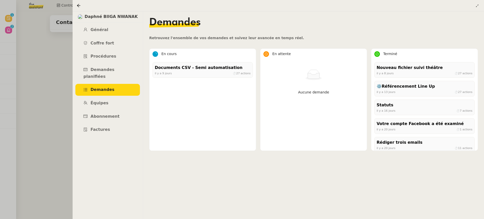
click at [188, 79] on div "Documents CSV - Semi automatisation il y a 9 jours ⏱ 27 actions" at bounding box center [203, 71] width 100 height 19
click at [184, 70] on div "Documents CSV - Semi automatisation" at bounding box center [203, 67] width 96 height 7
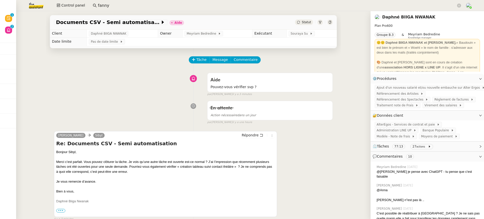
click at [245, 63] on div "Tâche Message Commentaire" at bounding box center [261, 62] width 144 height 12
click at [245, 61] on span "Commentaire" at bounding box center [246, 60] width 24 height 6
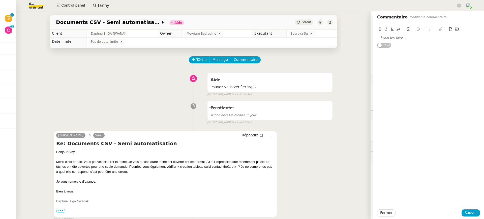
click at [396, 40] on div at bounding box center [428, 37] width 103 height 5
click at [469, 209] on button "Sauver" at bounding box center [471, 212] width 18 height 7
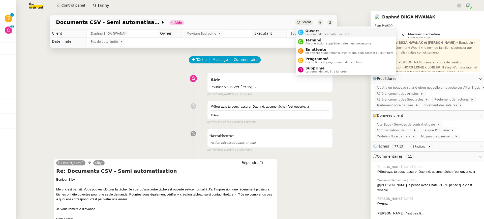
click at [309, 28] on li "Ouvert La demande nécessite une action" at bounding box center [346, 31] width 100 height 9
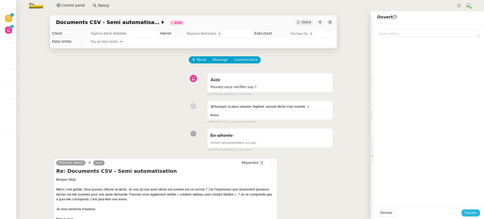
click at [471, 210] on span "Sauver" at bounding box center [471, 213] width 12 height 6
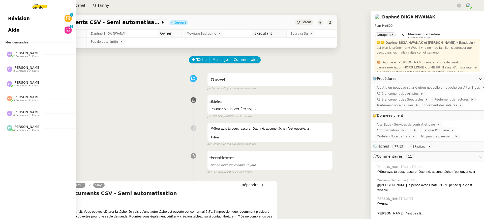
click at [14, 18] on span "Révision" at bounding box center [19, 19] width 22 height 8
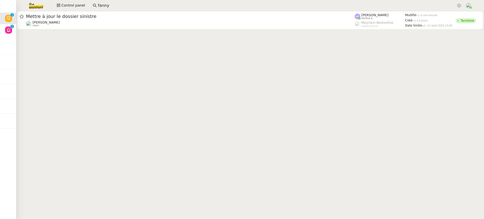
click at [133, 37] on cdk-virtual-scroll-viewport "Mettre à jour le dossier sinistre Sophie Mouraire client Hannah Cassar attribué…" at bounding box center [250, 115] width 468 height 208
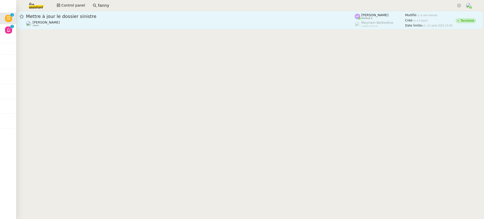
click at [121, 19] on div "Mettre à jour le dossier sinistre" at bounding box center [190, 16] width 329 height 6
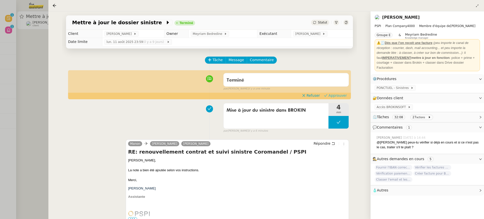
click at [348, 93] on button "Approuver" at bounding box center [335, 96] width 27 height 6
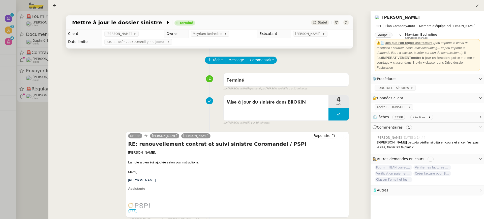
click at [28, 31] on div at bounding box center [242, 109] width 484 height 219
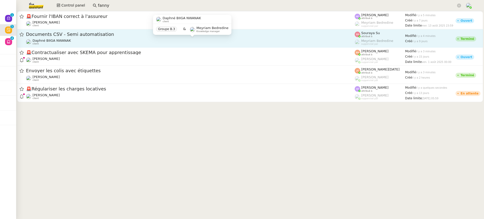
click at [81, 40] on div "Daphné BIIGA NWANAK client" at bounding box center [190, 42] width 329 height 7
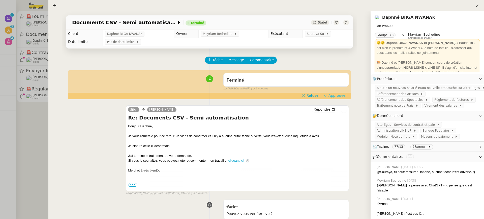
click at [342, 97] on span "Approuver" at bounding box center [338, 95] width 18 height 5
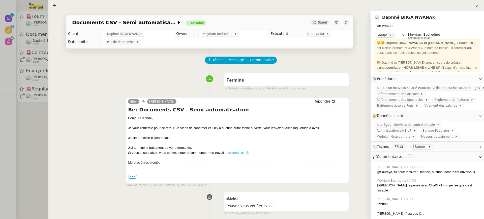
click at [53, 66] on div "Documents CSV - Semi automatisation Terminé Statut Client Daphné BIIGA NWANAK O…" at bounding box center [209, 114] width 322 height 207
click at [41, 61] on div at bounding box center [242, 109] width 484 height 219
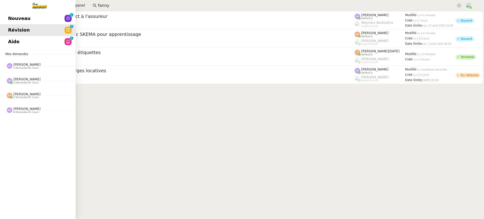
click at [9, 44] on span "Aide" at bounding box center [13, 42] width 11 height 8
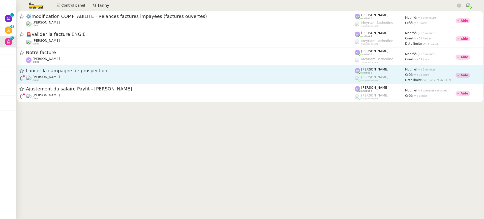
click at [310, 75] on div "Lancer la campagne de prospection Astrid Brucker client" at bounding box center [190, 75] width 329 height 14
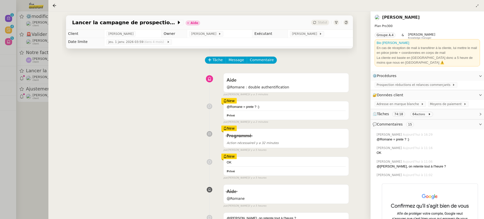
click at [30, 103] on div at bounding box center [242, 109] width 484 height 219
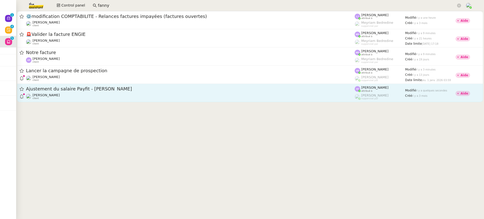
click at [84, 88] on span "Ajustement du salaire Payfit - [PERSON_NAME]" at bounding box center [190, 89] width 329 height 5
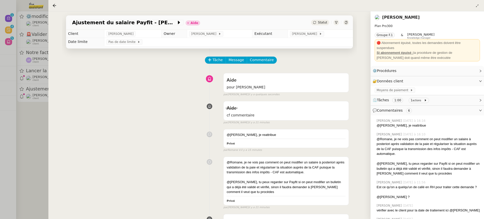
click at [307, 37] on td "[PERSON_NAME]" at bounding box center [320, 34] width 65 height 8
click at [306, 37] on div "[PERSON_NAME]" at bounding box center [307, 34] width 34 height 6
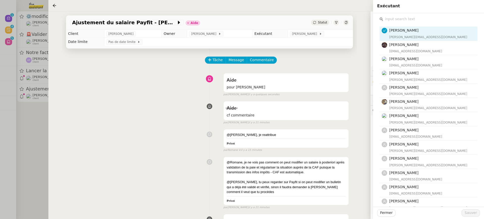
click at [410, 20] on input "text" at bounding box center [430, 19] width 94 height 7
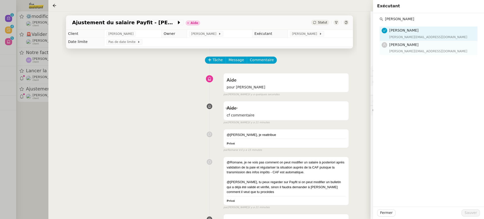
type input "esther"
click at [416, 51] on div "esther@theassistant.team" at bounding box center [431, 51] width 85 height 5
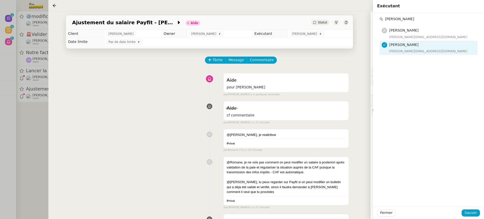
click at [477, 207] on div "Fermer Sauver" at bounding box center [428, 212] width 111 height 12
click at [477, 212] on button "Sauver" at bounding box center [471, 212] width 18 height 7
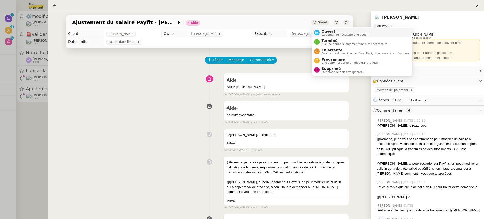
click at [333, 34] on span "La demande nécessite une action" at bounding box center [345, 34] width 47 height 3
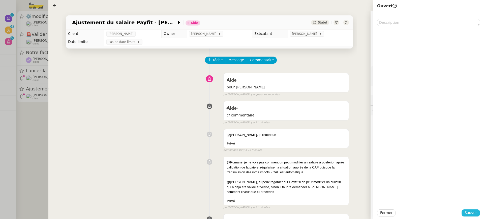
click at [475, 211] on span "Sauver" at bounding box center [471, 213] width 12 height 6
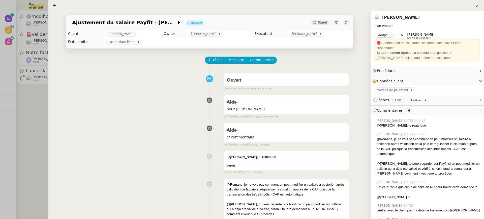
click at [9, 89] on div at bounding box center [242, 109] width 484 height 219
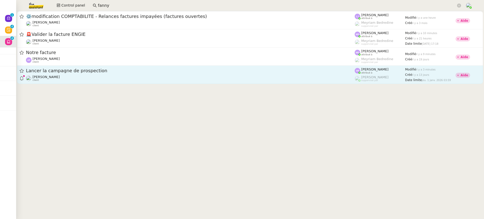
click at [107, 80] on div "Astrid Brucker client" at bounding box center [190, 78] width 329 height 7
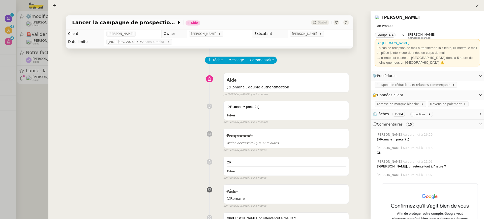
click at [36, 37] on div at bounding box center [242, 109] width 484 height 219
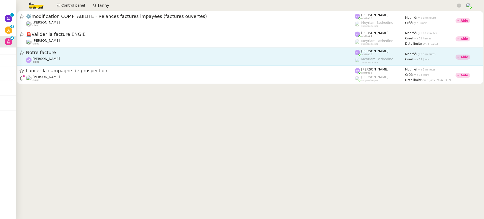
click at [75, 62] on div "[PERSON_NAME] client" at bounding box center [190, 60] width 329 height 7
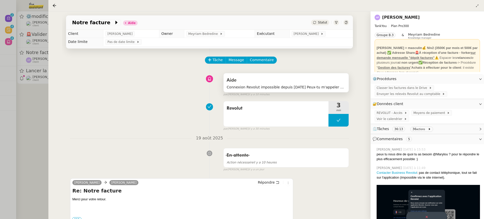
click at [269, 74] on div "Aide Connexion Revolut impossible depuis hier Peux-tu m'appeler pour faire la m…" at bounding box center [286, 82] width 125 height 19
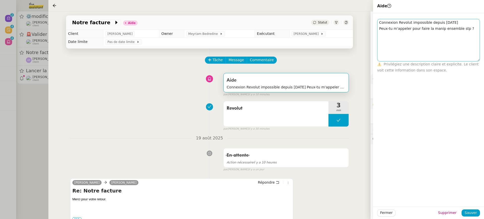
drag, startPoint x: 479, startPoint y: 25, endPoint x: 479, endPoint y: 60, distance: 35.3
click at [479, 60] on textarea "Connexion Revolut impossible depuis [DATE] Peux-tu m'appeler pour faire la mani…" at bounding box center [428, 40] width 103 height 42
drag, startPoint x: 59, startPoint y: 38, endPoint x: 54, endPoint y: 44, distance: 8.2
click at [59, 38] on div "Notre facture Aide Statut Client Ashley Poniatowski Owner Meyriam Bedredine Exé…" at bounding box center [209, 114] width 322 height 207
click at [47, 58] on div at bounding box center [242, 109] width 484 height 219
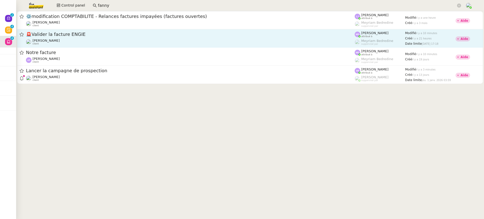
click at [106, 36] on span "🚨 Valider la facture ENGIE" at bounding box center [190, 34] width 329 height 5
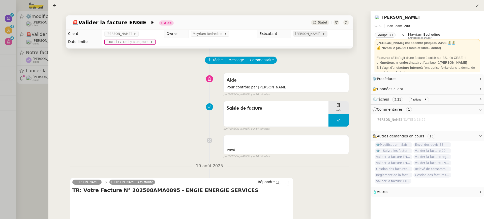
click at [324, 35] on icon at bounding box center [324, 33] width 3 height 3
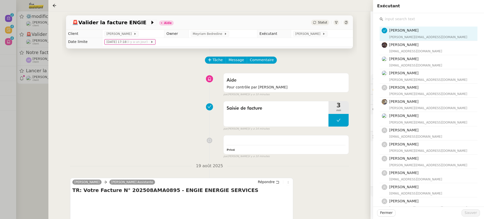
click at [428, 21] on input "text" at bounding box center [430, 19] width 94 height 7
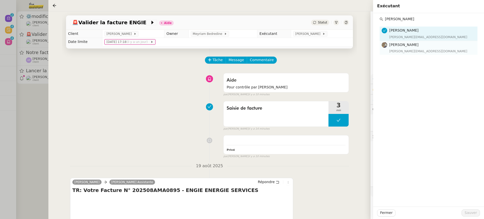
type input "charles"
click at [425, 51] on div "[PERSON_NAME][EMAIL_ADDRESS][DOMAIN_NAME]" at bounding box center [431, 51] width 85 height 5
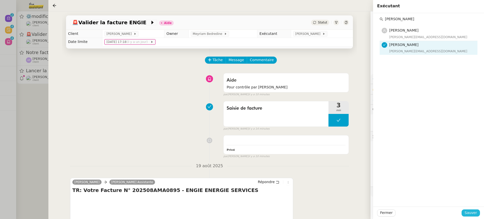
click at [469, 212] on span "Sauver" at bounding box center [471, 213] width 12 height 6
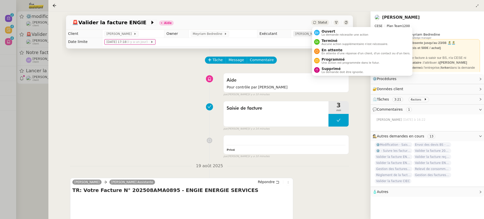
click at [324, 35] on icon at bounding box center [324, 33] width 3 height 3
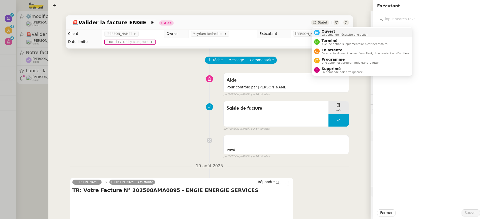
click at [329, 34] on span "La demande nécessite une action" at bounding box center [345, 34] width 47 height 3
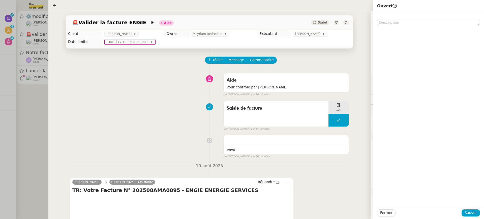
click at [468, 207] on div "Fermer Sauver" at bounding box center [428, 212] width 111 height 12
click at [470, 211] on span "Sauver" at bounding box center [471, 213] width 12 height 6
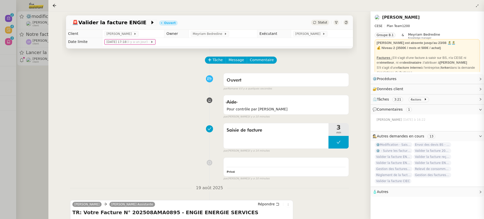
click at [20, 38] on div at bounding box center [242, 109] width 484 height 219
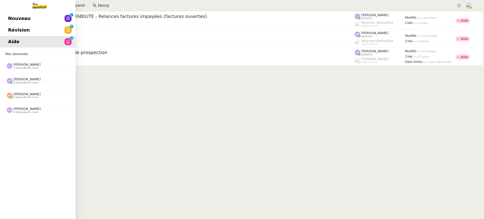
click at [7, 14] on link "Nouveau 0 1 2 3 4 5 6 7 8 9" at bounding box center [38, 19] width 76 height 12
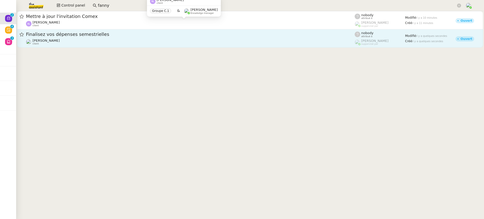
click at [75, 36] on span "Finalisez vos dépenses semestrielles" at bounding box center [190, 34] width 329 height 5
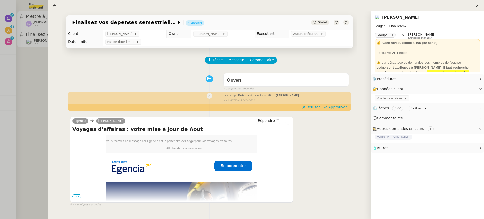
scroll to position [20, 0]
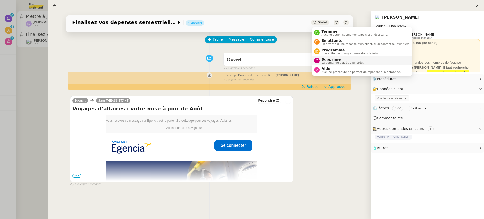
click at [343, 64] on span "La demande doit être ignorée." at bounding box center [343, 62] width 42 height 3
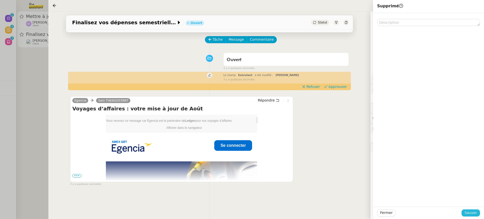
click at [473, 212] on span "Sauver" at bounding box center [471, 213] width 12 height 6
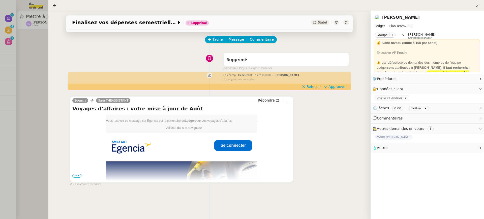
click at [2, 49] on div at bounding box center [242, 109] width 484 height 219
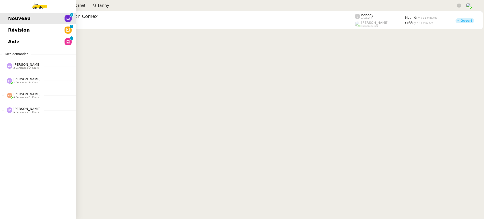
click at [17, 27] on span "Révision" at bounding box center [19, 30] width 22 height 8
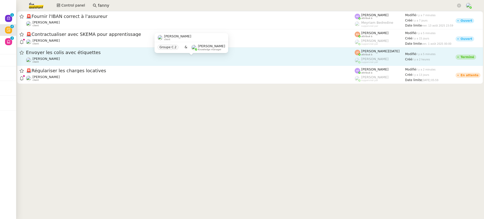
click at [292, 62] on div "Alexis SACKSTEDER client" at bounding box center [190, 60] width 329 height 7
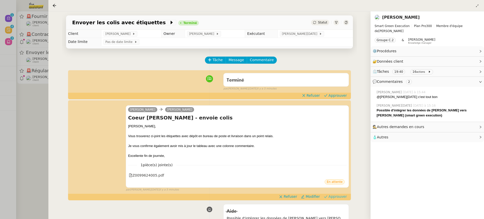
click at [341, 199] on button "Approuver" at bounding box center [335, 196] width 27 height 6
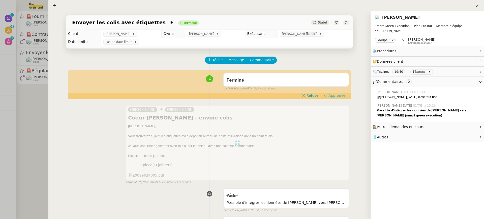
click at [343, 93] on span "Approuver" at bounding box center [338, 95] width 18 height 5
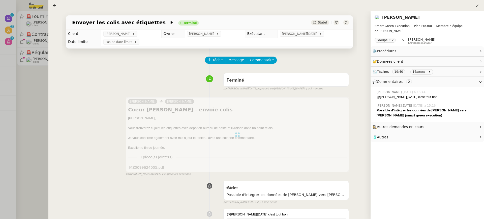
click at [34, 37] on div at bounding box center [242, 109] width 484 height 219
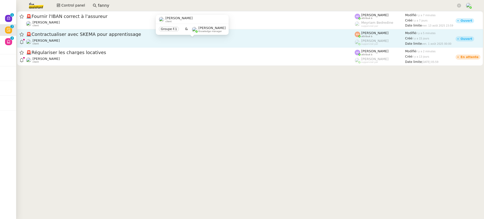
click at [165, 45] on div "Céline MAS client" at bounding box center [190, 42] width 329 height 7
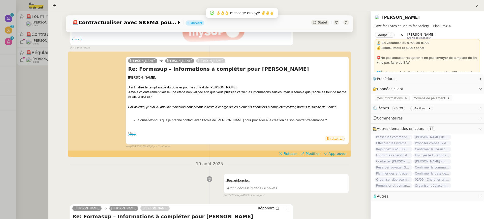
scroll to position [173, 0]
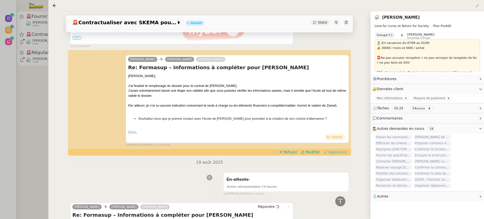
click at [344, 151] on span "Approuver" at bounding box center [338, 151] width 18 height 5
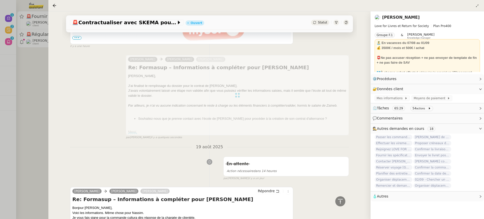
click at [44, 50] on div at bounding box center [242, 109] width 484 height 219
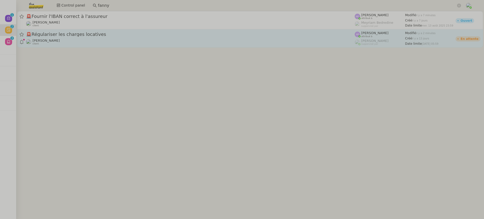
click at [95, 39] on div "Pascal PIQUIONNE client" at bounding box center [190, 42] width 329 height 7
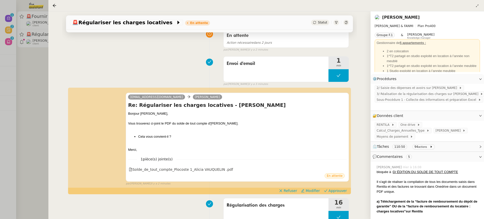
scroll to position [69, 0]
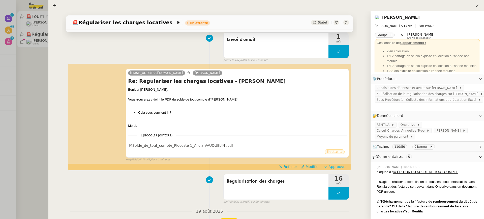
click at [334, 168] on span "Approuver" at bounding box center [338, 166] width 18 height 5
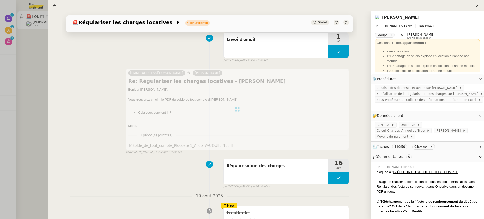
click at [42, 65] on div at bounding box center [242, 109] width 484 height 219
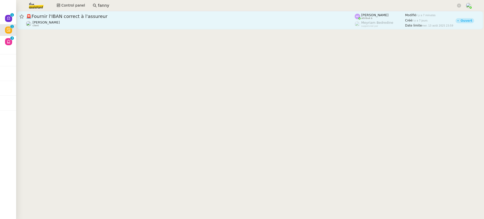
click at [84, 28] on link "🚨 Fournir l'IBAN correct à l'assureur Sophie Mouraire client Hannah Cassar attr…" at bounding box center [250, 20] width 466 height 18
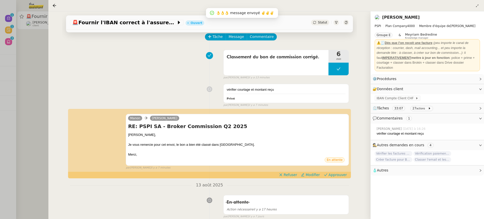
scroll to position [23, 0]
click at [347, 175] on span "Approuver" at bounding box center [338, 174] width 18 height 5
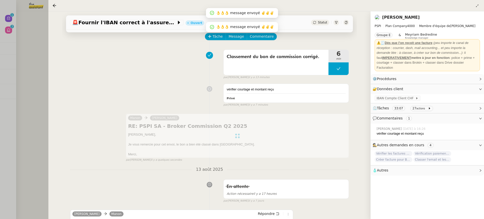
click at [49, 36] on div "🚨 Fournir l'IBAN correct à l'assureur Ouvert Statut Client Sophie Mouraire Owne…" at bounding box center [209, 114] width 322 height 207
click at [34, 26] on div at bounding box center [242, 109] width 484 height 219
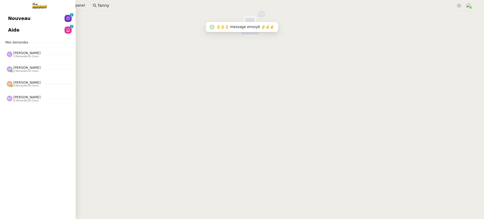
click at [15, 12] on div "Nouveau 0 1 2 3 4 5 6 7 8 9 Aide 0 1 2 3 4 5 6 7 8 9 Mes demandes Zoé Lachambre…" at bounding box center [38, 115] width 76 height 208
click at [20, 19] on span "Nouveau" at bounding box center [19, 19] width 22 height 8
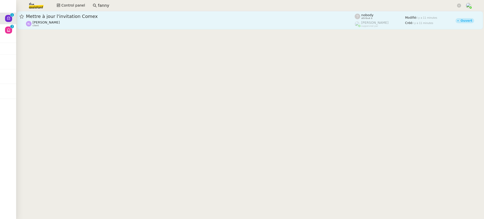
click at [296, 22] on div "Sylvie Legendarme client" at bounding box center [190, 23] width 329 height 7
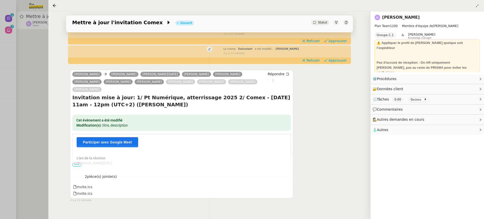
scroll to position [33, 0]
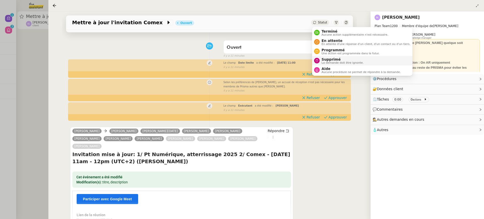
click at [346, 62] on span "La demande doit être ignorée." at bounding box center [343, 62] width 42 height 3
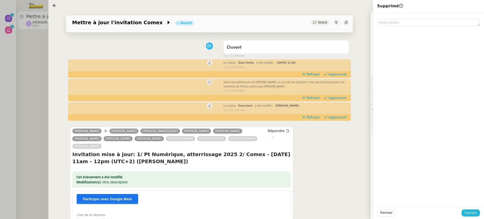
click at [472, 214] on span "Sauver" at bounding box center [471, 213] width 12 height 6
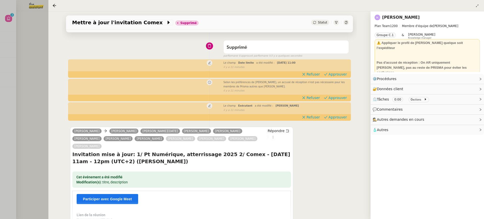
click at [25, 56] on div at bounding box center [242, 109] width 484 height 219
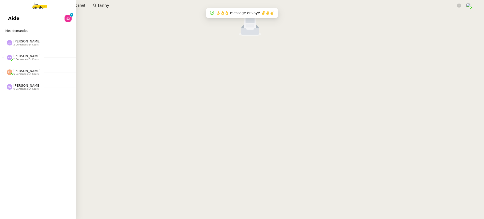
click at [11, 10] on link at bounding box center [38, 5] width 76 height 11
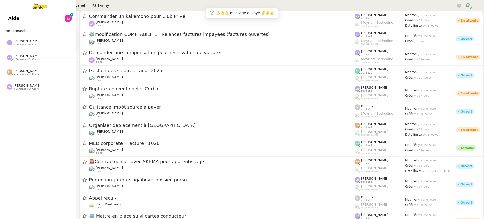
click at [14, 17] on span "Aide" at bounding box center [13, 19] width 11 height 8
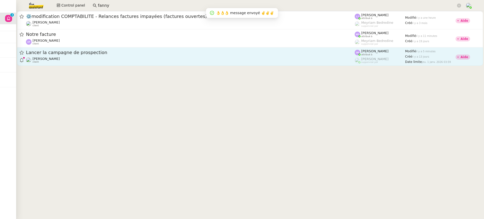
click at [308, 55] on div "Lancer la campagne de prospection" at bounding box center [190, 52] width 329 height 6
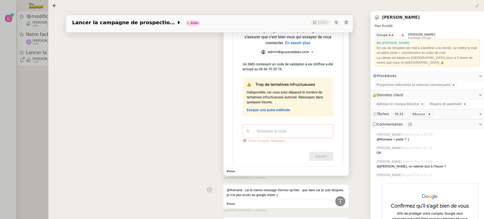
scroll to position [184, 0]
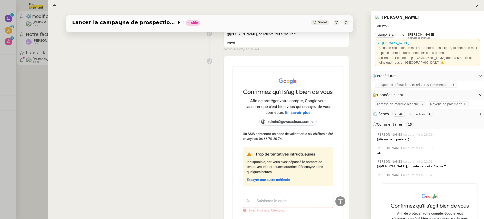
click at [8, 74] on div at bounding box center [242, 109] width 484 height 219
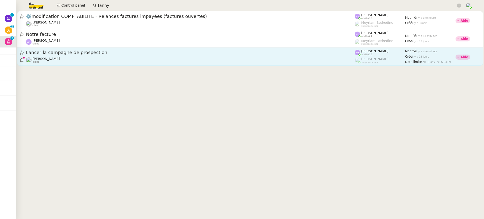
click at [62, 57] on div "Astrid Brucker client" at bounding box center [190, 60] width 329 height 7
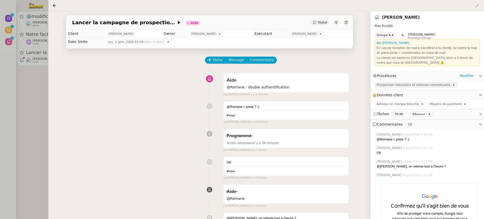
click at [441, 84] on span "Prospection réductions et relances commerçants" at bounding box center [415, 84] width 76 height 5
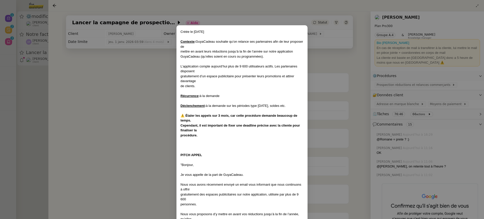
scroll to position [233, 0]
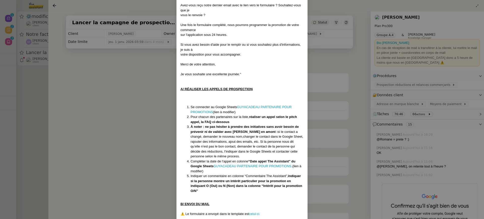
click at [262, 107] on link "GUYACADEAU PARTENAIRE POUR PROMOTIONS" at bounding box center [241, 109] width 101 height 9
click at [40, 28] on nz-modal-container "Créée le 08/08/2025 Contexte : GuyaCadeau souhaite qu’on relance ses partenaire…" at bounding box center [242, 109] width 484 height 219
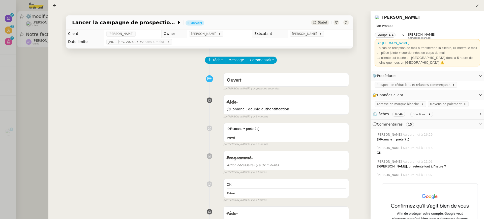
click at [39, 34] on div at bounding box center [242, 109] width 484 height 219
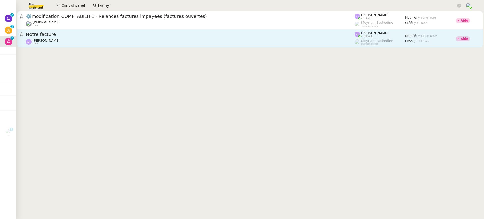
click at [78, 36] on span "Notre facture" at bounding box center [190, 34] width 329 height 5
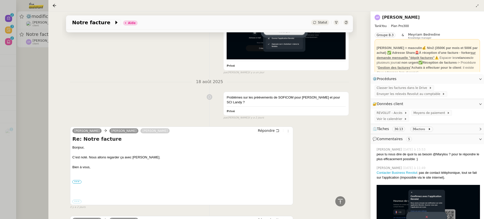
scroll to position [553, 0]
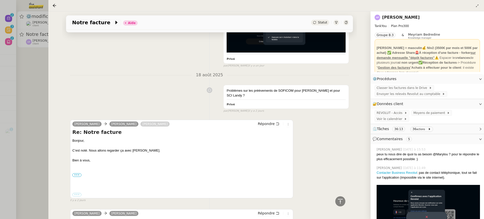
click at [407, 21] on div "[PERSON_NAME]" at bounding box center [427, 17] width 105 height 8
click at [407, 20] on nz-page-header-title "[PERSON_NAME]" at bounding box center [401, 17] width 38 height 7
click at [404, 18] on link "[PERSON_NAME]" at bounding box center [401, 17] width 38 height 5
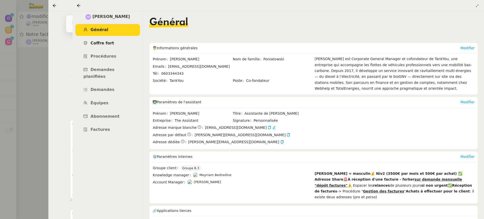
click at [109, 46] on link "Coffre fort" at bounding box center [107, 43] width 65 height 12
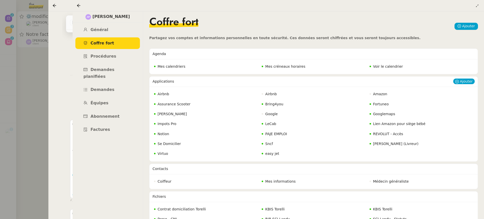
click at [380, 136] on nz-badge "REVOLUT - Accès" at bounding box center [387, 134] width 34 height 6
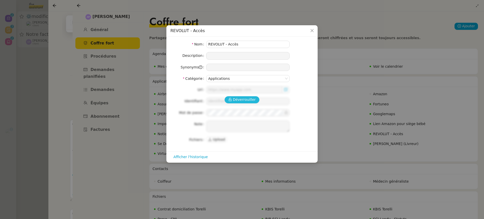
click at [252, 100] on span "Déverrouiller" at bounding box center [244, 100] width 23 height 6
type input "https://business.revolut.com/signup/invite?q=Y2FtaS4uQHRoZWFzc2lzdGFudC5jb218fH…"
type input "camille.uyg@theassistant.com"
type textarea "1- cliquer sur URL 2- demander au KM le code recu en inbox (attention valable 1…"
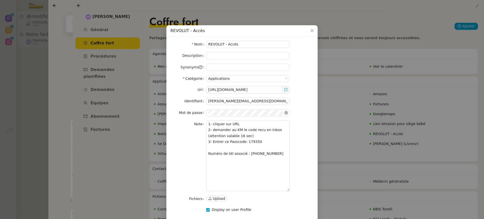
click at [287, 86] on span at bounding box center [285, 89] width 7 height 7
click at [288, 90] on span at bounding box center [285, 89] width 7 height 7
click at [288, 88] on span at bounding box center [285, 89] width 7 height 7
click at [286, 89] on icon at bounding box center [286, 89] width 3 height 3
click at [18, 41] on nz-modal-container "REVOLUT - Accès Nom REVOLUT - Accès Description Synonyms Catégorie Applications…" at bounding box center [242, 109] width 484 height 219
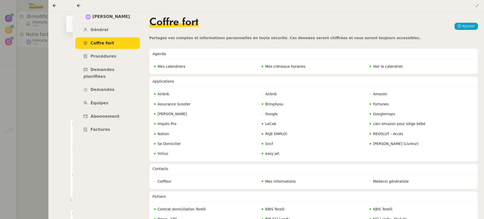
click at [23, 40] on div at bounding box center [242, 109] width 484 height 219
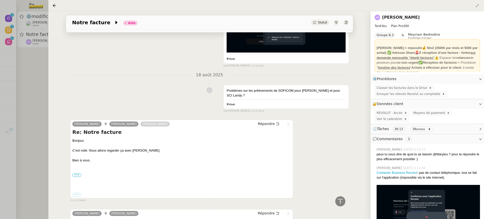
click at [11, 23] on div at bounding box center [242, 109] width 484 height 219
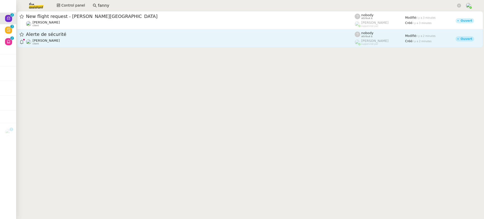
click at [114, 41] on div "Astrid Brucker client" at bounding box center [190, 42] width 329 height 7
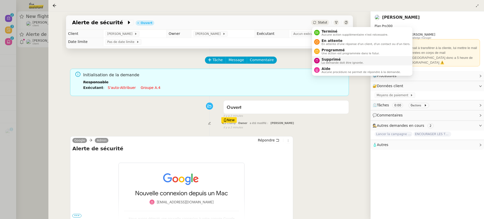
click at [347, 62] on span "La demande doit être ignorée." at bounding box center [343, 62] width 42 height 3
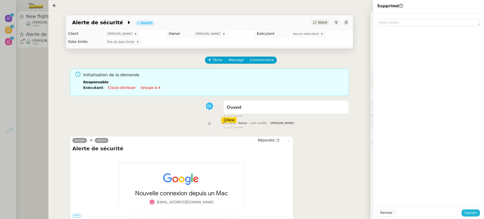
click at [470, 214] on span "Sauver" at bounding box center [471, 213] width 12 height 6
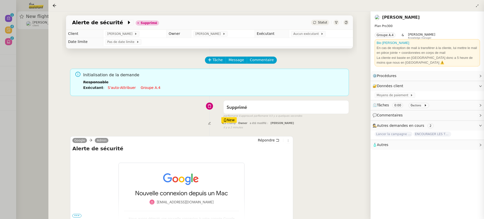
click at [39, 45] on div at bounding box center [242, 109] width 484 height 219
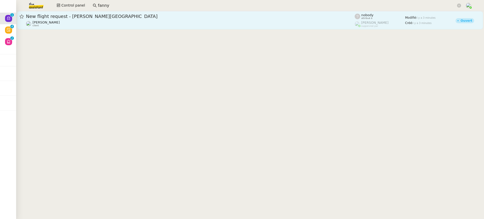
click at [76, 26] on div "[PERSON_NAME] client" at bounding box center [190, 23] width 329 height 7
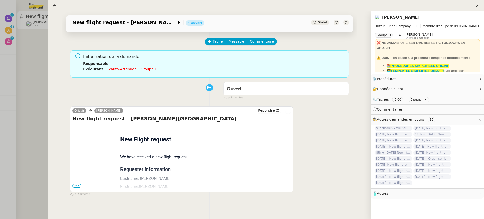
scroll to position [19, 0]
click at [79, 184] on span "•••" at bounding box center [76, 185] width 9 height 4
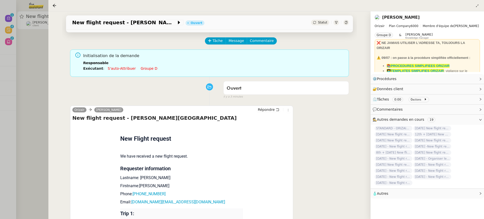
scroll to position [120, 0]
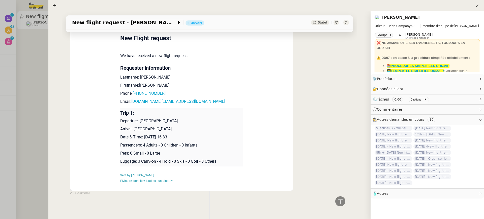
drag, startPoint x: 176, startPoint y: 138, endPoint x: 144, endPoint y: 137, distance: 31.5
click at [144, 138] on p "Date & Time: [DATE] 16:33" at bounding box center [181, 137] width 123 height 6
copy p "8th January 2026"
click at [135, 23] on span "New flight request - [PERSON_NAME][GEOGRAPHIC_DATA]" at bounding box center [124, 22] width 104 height 5
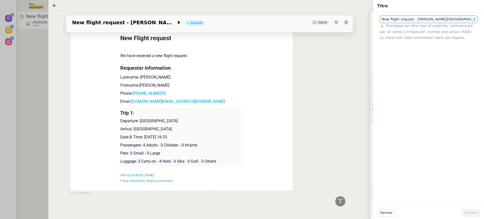
click at [382, 16] on input "New flight request - [PERSON_NAME][GEOGRAPHIC_DATA]" at bounding box center [429, 19] width 98 height 7
paste input "8th January 2026"
type input "[DATE] New flight request - [PERSON_NAME]"
click at [476, 212] on span "Sauver" at bounding box center [471, 213] width 12 height 6
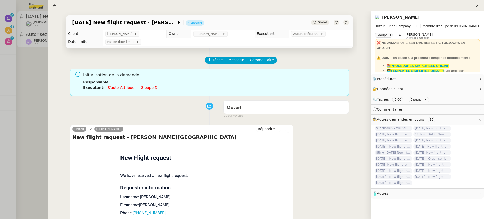
click at [143, 87] on link "Groupe d" at bounding box center [149, 88] width 17 height 4
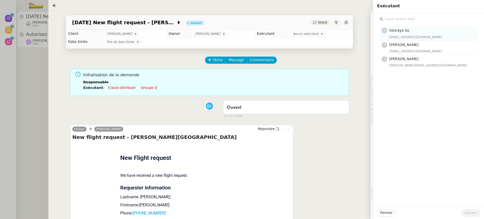
click at [404, 31] on span "Souraya Su" at bounding box center [399, 30] width 20 height 4
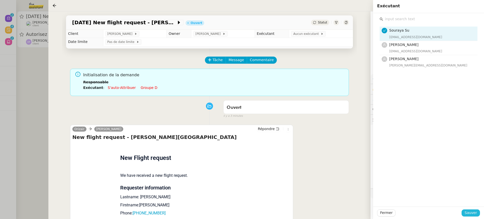
click at [475, 212] on span "Sauver" at bounding box center [471, 213] width 12 height 6
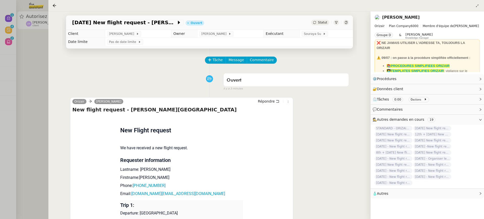
click at [43, 71] on div at bounding box center [242, 109] width 484 height 219
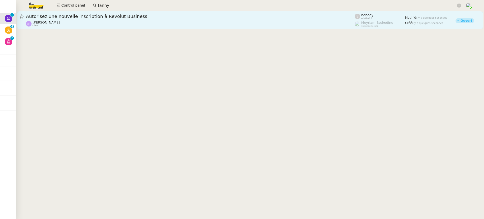
click at [74, 23] on div "[PERSON_NAME] client" at bounding box center [190, 23] width 329 height 7
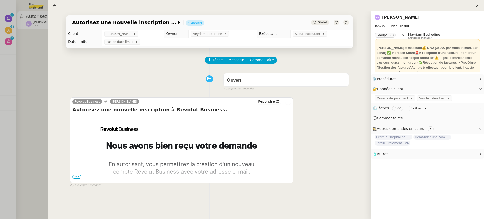
scroll to position [65, 0]
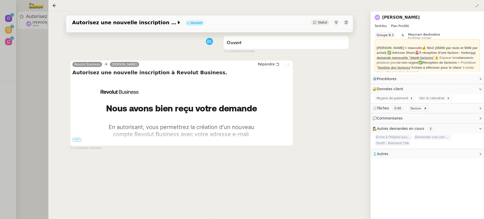
click at [76, 139] on span "•••" at bounding box center [76, 140] width 9 height 4
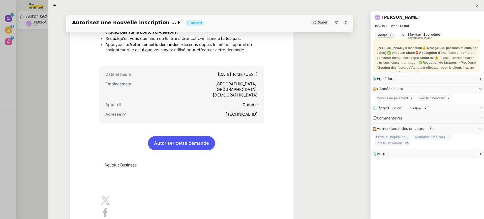
scroll to position [272, 0]
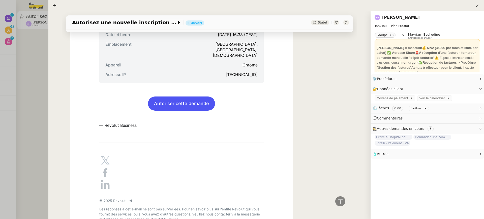
click at [204, 90] on td "Autoriser cette demande" at bounding box center [181, 103] width 164 height 26
click at [202, 99] on link "Autoriser cette demande" at bounding box center [181, 104] width 67 height 14
click at [400, 18] on link "[PERSON_NAME]" at bounding box center [401, 17] width 38 height 5
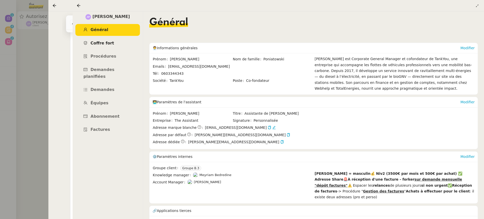
click at [121, 44] on link "Coffre fort" at bounding box center [107, 43] width 65 height 12
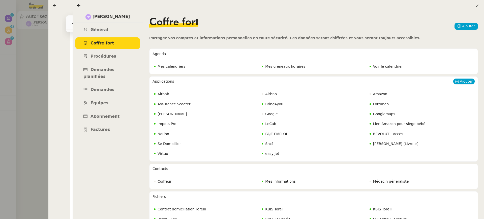
click at [395, 132] on span "REVOLUT - Accès" at bounding box center [388, 134] width 30 height 4
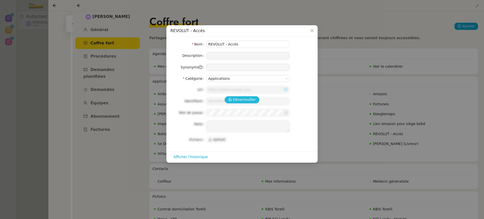
click at [241, 100] on span "Déverrouiller" at bounding box center [244, 100] width 23 height 6
type input "https://business.revolut.com/signup/invite?q=Y2FtaS4uQHRoZWFzc2lzdGFudC5jb218fH…"
type input "camille.uyg@theassistant.com"
type textarea "1- cliquer sur URL 2- demander au KM le code recu en inbox (attention valable 1…"
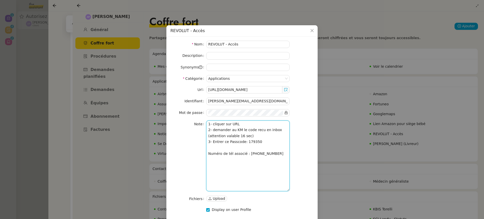
drag, startPoint x: 259, startPoint y: 147, endPoint x: 247, endPoint y: 146, distance: 12.4
click at [247, 147] on textarea "1- cliquer sur URL 2- demander au KM le code recu en inbox (attention valable 1…" at bounding box center [247, 155] width 83 height 71
click at [24, 42] on nz-modal-container "REVOLUT - Accès Nom REVOLUT - Accès Description Synonyms Catégorie Applications…" at bounding box center [242, 109] width 484 height 219
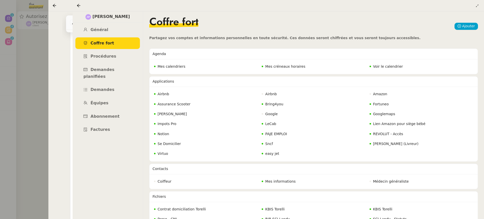
click at [24, 42] on div at bounding box center [242, 109] width 484 height 219
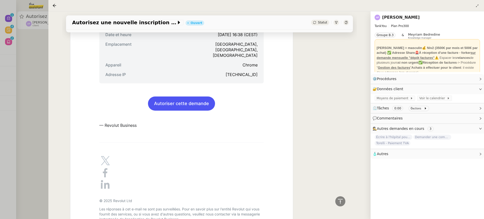
click at [25, 33] on div at bounding box center [242, 109] width 484 height 219
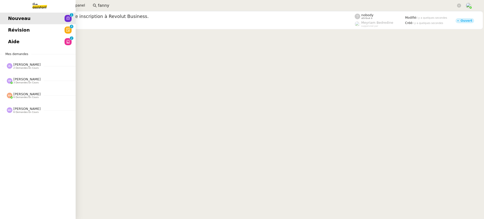
click at [5, 47] on link "Aide 0 1 2 3 4 5 6 7 8 9" at bounding box center [38, 42] width 76 height 12
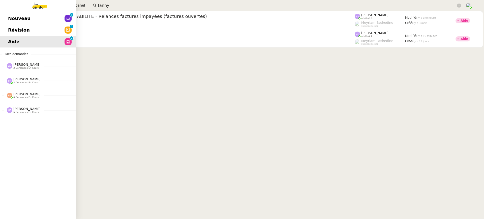
click at [9, 45] on link "Aide 0 1 2 3 4 5 6 7 8 9" at bounding box center [38, 42] width 76 height 12
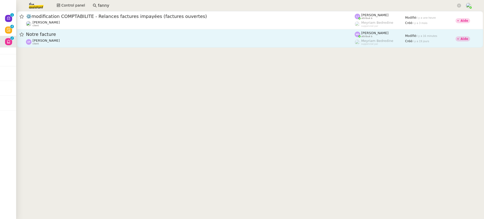
click at [172, 37] on div "Notre facture" at bounding box center [190, 34] width 329 height 6
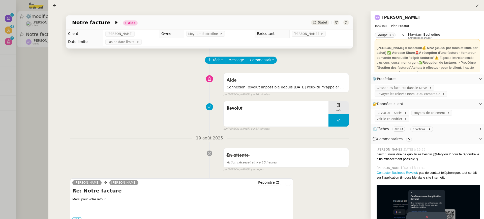
click at [272, 60] on button "Commentaire" at bounding box center [262, 59] width 30 height 7
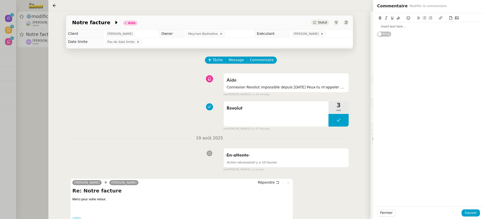
click at [439, 24] on div at bounding box center [428, 26] width 103 height 5
click at [409, 18] on icon at bounding box center [409, 18] width 4 height 4
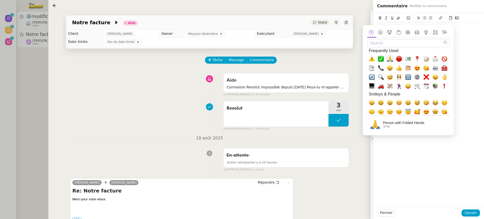
click at [391, 61] on span "🙏, pray" at bounding box center [390, 59] width 6 height 6
click at [449, 167] on div "@Marylou, j'ai testé je suis dessus;. donc retente .-🙏 Privé" at bounding box center [428, 109] width 111 height 193
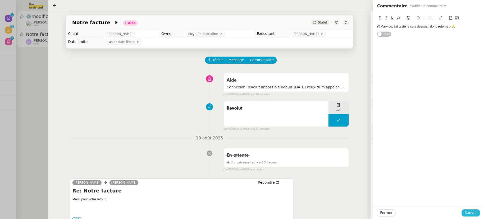
click at [471, 212] on span "Sauver" at bounding box center [471, 213] width 12 height 6
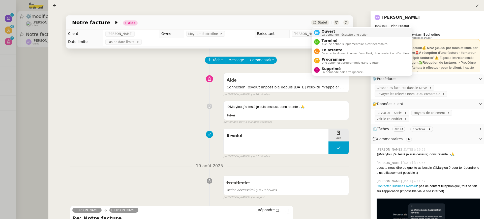
click at [326, 30] on span "Ouvert" at bounding box center [345, 31] width 47 height 4
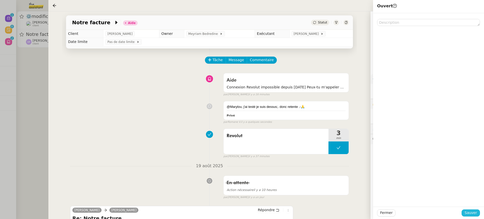
click at [471, 214] on span "Sauver" at bounding box center [471, 213] width 12 height 6
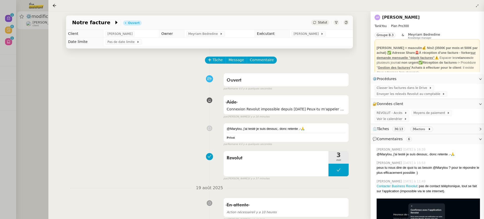
click at [23, 20] on div at bounding box center [242, 109] width 484 height 219
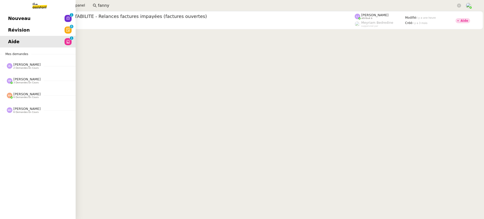
click at [11, 28] on link "Révision 0 1 2 3 4 5 6 7 8 9" at bounding box center [38, 30] width 76 height 12
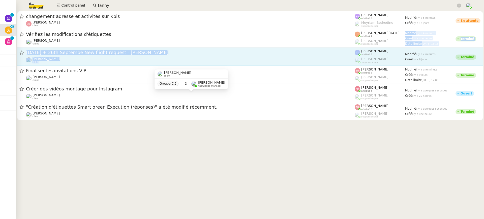
click at [373, 47] on div "changement adresse et activités sur Kbis Aurélien Zanker client Anna Florent at…" at bounding box center [250, 65] width 468 height 109
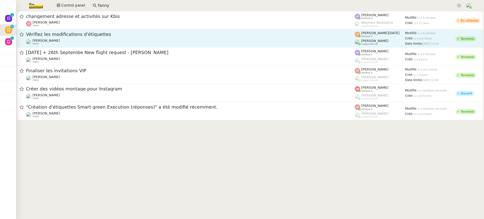
click at [384, 42] on span "[PERSON_NAME]" at bounding box center [374, 41] width 27 height 4
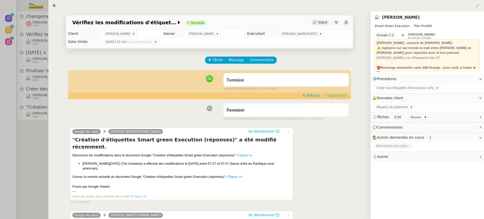
click at [344, 97] on span "Approuver" at bounding box center [338, 95] width 18 height 5
click at [39, 51] on div at bounding box center [242, 109] width 484 height 219
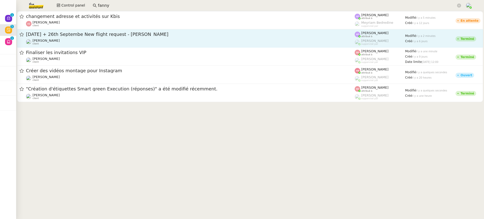
click at [83, 41] on div "[PERSON_NAME] client" at bounding box center [190, 42] width 329 height 7
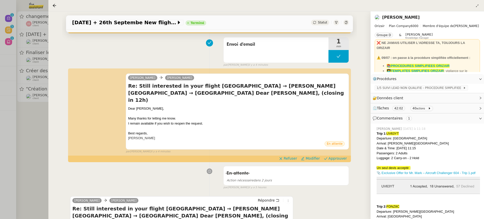
scroll to position [75, 0]
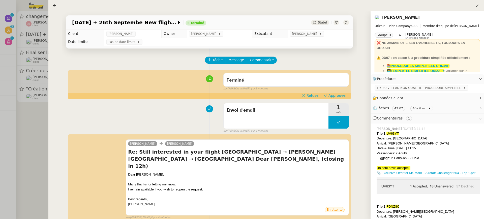
scroll to position [75, 0]
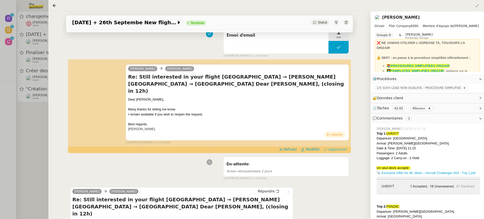
click at [341, 147] on span "Approuver" at bounding box center [338, 149] width 18 height 5
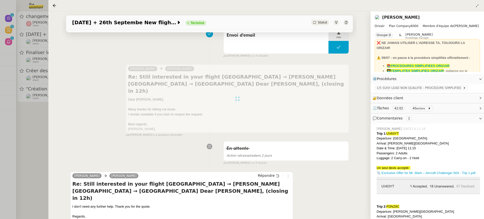
click at [31, 83] on div at bounding box center [242, 109] width 484 height 219
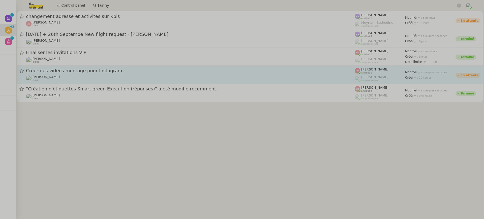
click at [118, 70] on span "Créer des vidéos montage pour Instagram" at bounding box center [190, 70] width 329 height 5
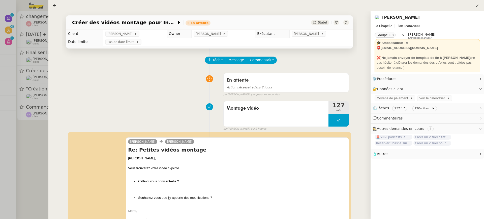
scroll to position [65, 0]
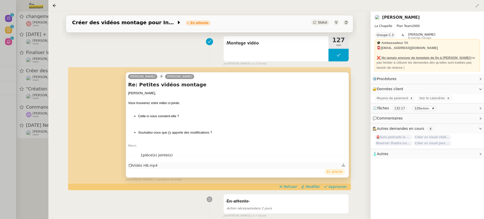
click at [157, 166] on div "Vidéo HB.mp4" at bounding box center [237, 165] width 219 height 7
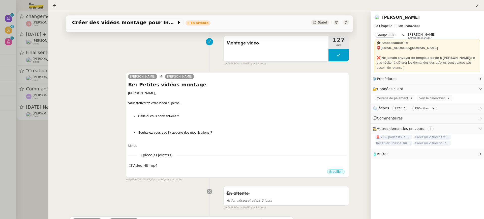
click at [43, 100] on div at bounding box center [242, 109] width 484 height 219
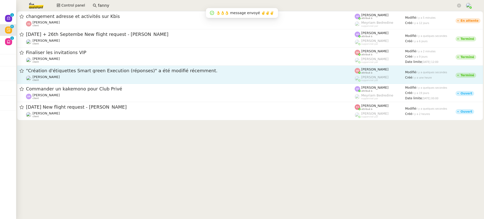
click at [228, 76] on div "[PERSON_NAME] Souder client" at bounding box center [190, 78] width 329 height 7
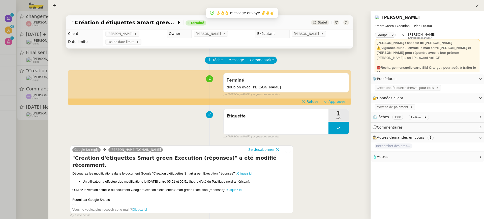
click at [347, 101] on span "Approuver" at bounding box center [338, 101] width 18 height 5
click at [12, 52] on div at bounding box center [242, 109] width 484 height 219
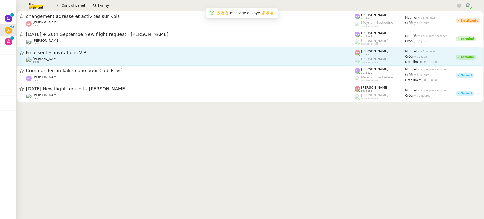
click at [118, 61] on div "[PERSON_NAME] client" at bounding box center [190, 60] width 329 height 7
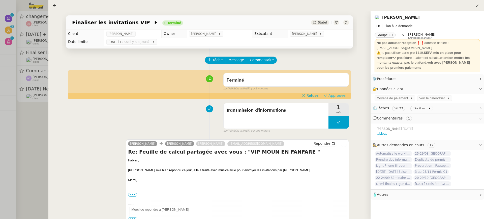
click at [337, 95] on span "Approuver" at bounding box center [338, 95] width 18 height 5
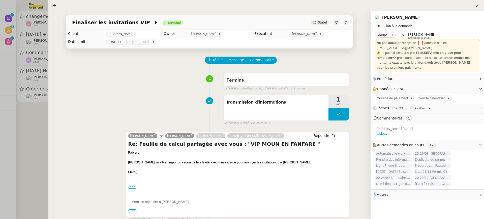
click at [36, 64] on div at bounding box center [242, 109] width 484 height 219
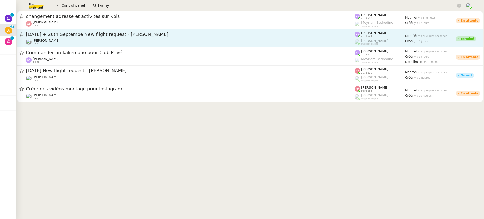
click at [120, 43] on div "[PERSON_NAME] client" at bounding box center [190, 42] width 329 height 7
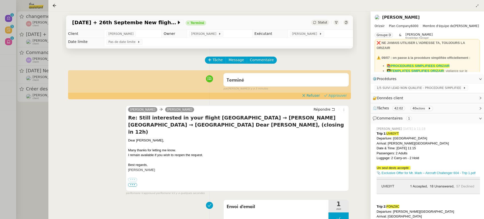
click at [344, 96] on span "Approuver" at bounding box center [338, 95] width 18 height 5
click at [35, 34] on div at bounding box center [242, 109] width 484 height 219
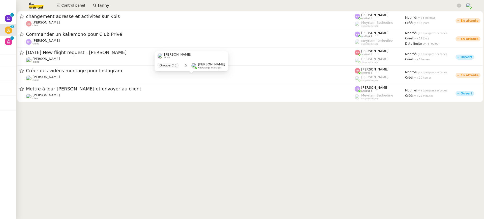
click at [99, 10] on app-search-bar "fanny" at bounding box center [277, 5] width 374 height 11
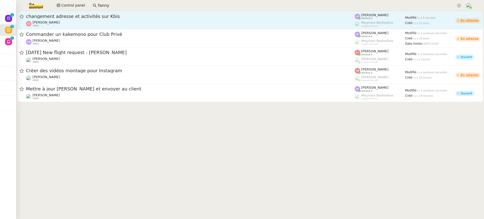
click at [100, 15] on span "changement adresse et activités sur Kbis" at bounding box center [190, 16] width 329 height 5
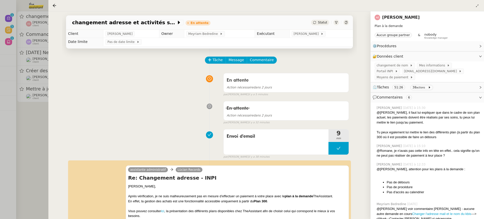
scroll to position [94, 0]
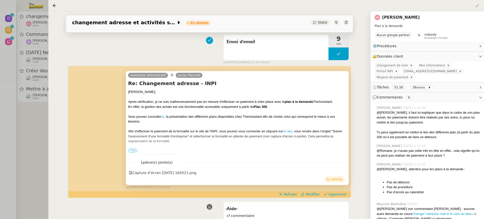
click at [134, 149] on span "•••" at bounding box center [132, 151] width 9 height 4
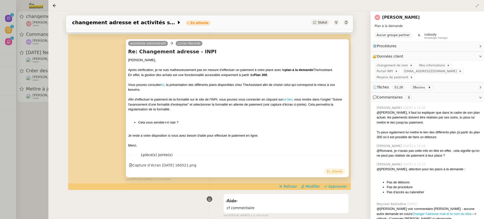
scroll to position [135, 0]
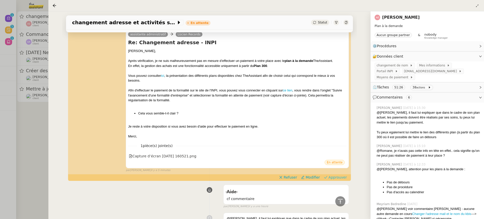
click at [345, 175] on span "Approuver" at bounding box center [338, 177] width 18 height 5
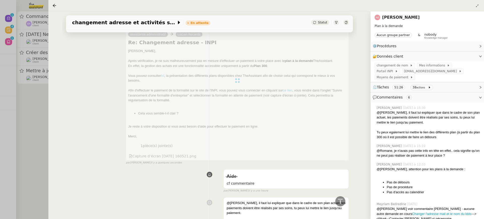
click at [41, 81] on div at bounding box center [242, 109] width 484 height 219
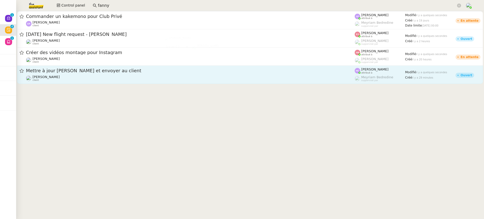
click at [110, 69] on span "Mettre à jour [PERSON_NAME] et envoyer au client" at bounding box center [190, 70] width 329 height 5
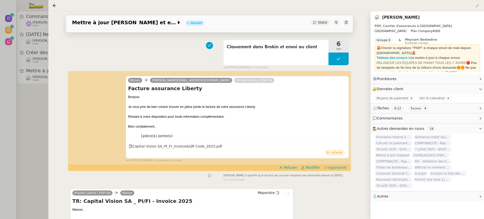
scroll to position [45, 0]
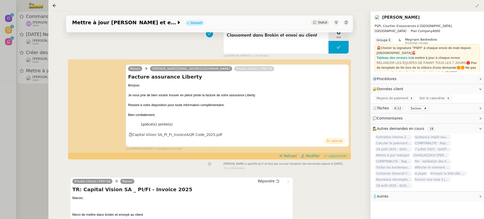
click at [335, 154] on span "Approuver" at bounding box center [338, 155] width 18 height 5
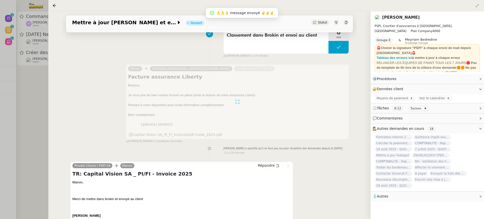
click at [29, 47] on div at bounding box center [242, 109] width 484 height 219
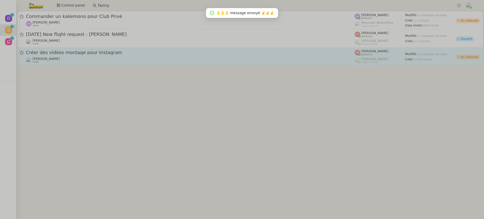
click at [86, 62] on div "[PERSON_NAME] client" at bounding box center [190, 60] width 329 height 7
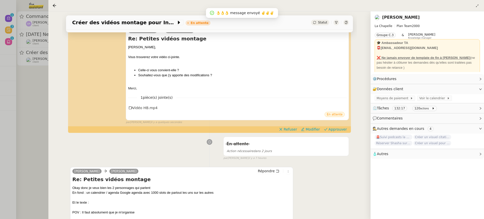
scroll to position [120, 0]
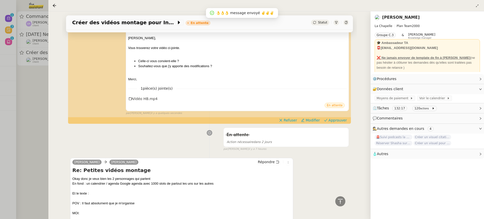
click at [25, 50] on div at bounding box center [242, 109] width 484 height 219
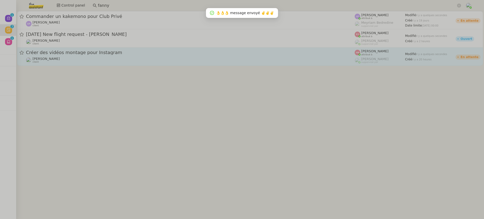
click at [59, 48] on link "Créer des vidéos montage pour Instagram [PERSON_NAME] client [PERSON_NAME] attr…" at bounding box center [250, 56] width 466 height 18
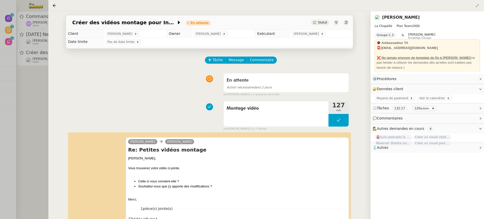
click at [37, 41] on div at bounding box center [242, 109] width 484 height 219
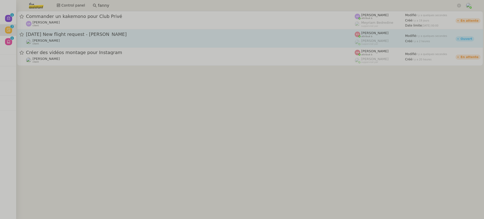
click at [75, 41] on div "[PERSON_NAME] client" at bounding box center [190, 42] width 329 height 7
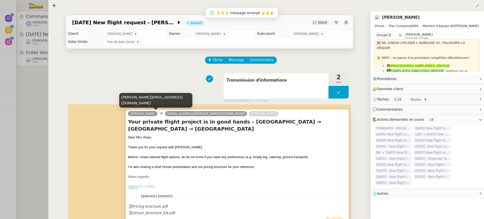
scroll to position [87, 0]
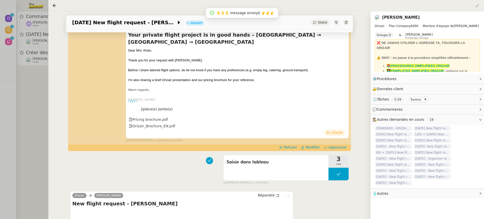
click at [338, 142] on div "[PERSON_NAME] [PERSON_NAME][EMAIL_ADDRESS][DOMAIN_NAME] [PERSON_NAME] Your priv…" at bounding box center [209, 80] width 279 height 124
click at [335, 148] on span "Approuver" at bounding box center [338, 147] width 18 height 5
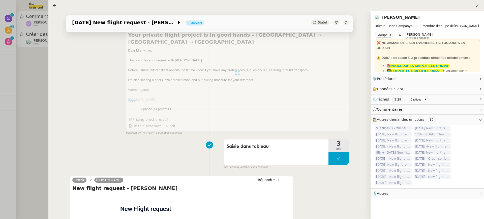
click at [20, 63] on div at bounding box center [242, 109] width 484 height 219
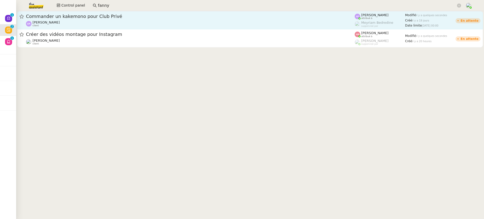
click at [64, 17] on span "Commander un kakemono pour Club Privé" at bounding box center [190, 16] width 329 height 5
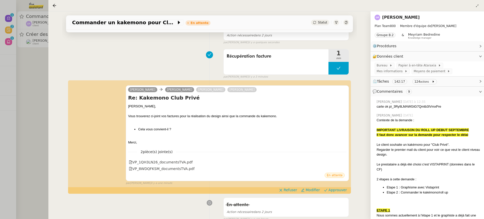
scroll to position [52, 0]
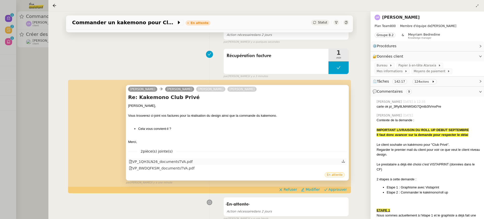
click at [172, 161] on div "VP_1QH3LN26_documentsTVA.pdf" at bounding box center [161, 162] width 64 height 6
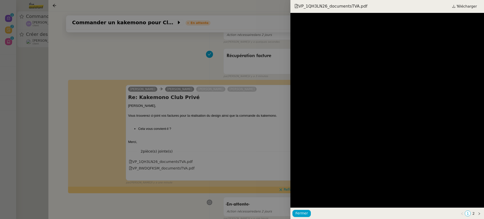
click at [207, 101] on div at bounding box center [242, 109] width 484 height 219
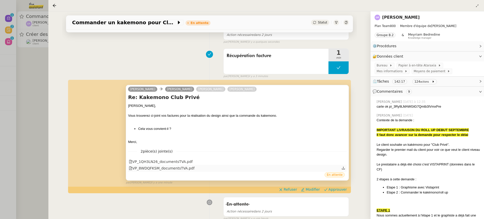
click at [186, 165] on div "VP_8WDQFKSM_documentsTVA.pdf" at bounding box center [162, 168] width 66 height 6
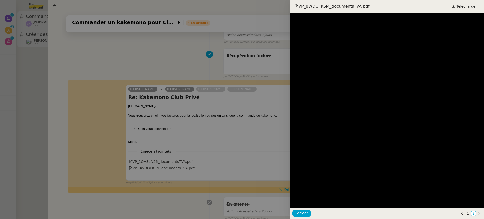
click at [233, 111] on div at bounding box center [242, 109] width 484 height 219
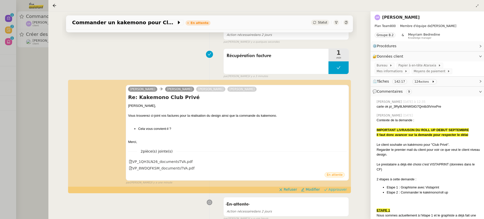
click at [342, 189] on span "Approuver" at bounding box center [338, 189] width 18 height 5
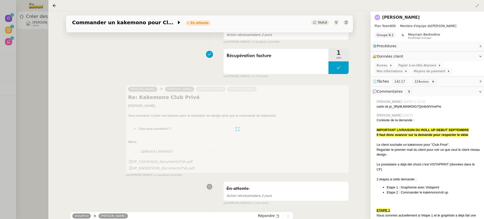
click at [29, 70] on div at bounding box center [242, 109] width 484 height 219
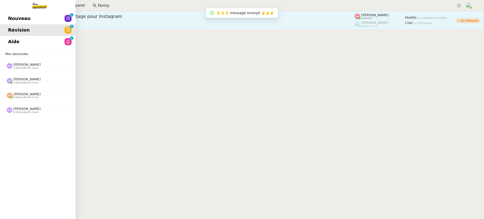
click at [91, 16] on span "Créer des vidéos montage pour Instagram" at bounding box center [190, 16] width 329 height 5
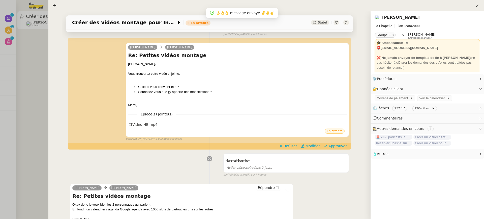
scroll to position [67, 0]
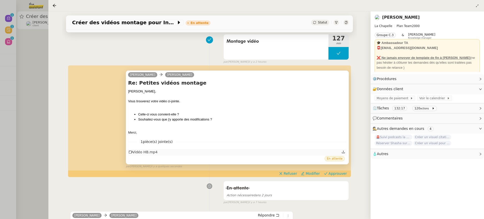
click at [160, 151] on div "Vidéo HB.mp4" at bounding box center [237, 152] width 219 height 7
click at [152, 151] on div "Vidéo HB.mp4" at bounding box center [143, 152] width 29 height 6
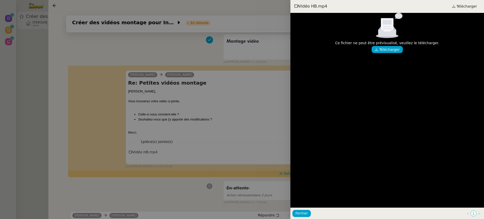
click at [224, 105] on div at bounding box center [242, 109] width 484 height 219
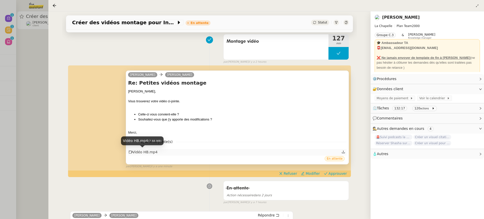
click at [139, 153] on div "Vidéo HB.mp4" at bounding box center [143, 152] width 29 height 6
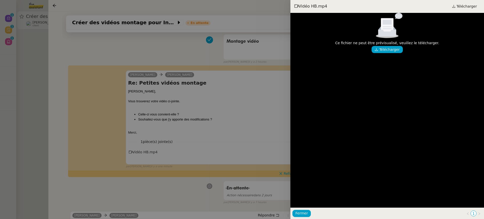
click at [380, 44] on div "Ce fichier ne peut être prévisualisé, veuillez le télécharger." at bounding box center [387, 43] width 104 height 6
click at [383, 48] on span "Télécharger" at bounding box center [389, 50] width 20 height 6
click at [174, 82] on div at bounding box center [242, 109] width 484 height 219
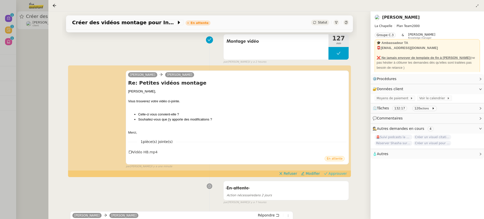
click at [333, 175] on button "Approuver" at bounding box center [335, 174] width 27 height 6
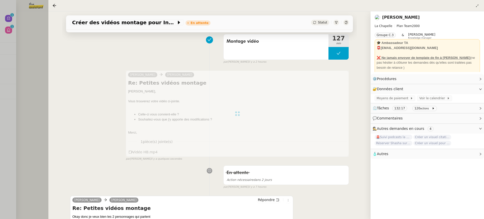
click at [42, 42] on div at bounding box center [242, 109] width 484 height 219
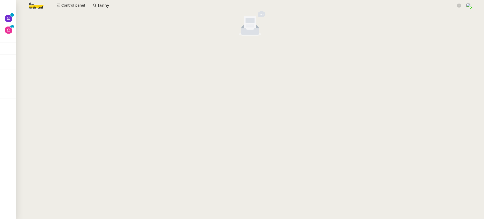
click at [18, 19] on div at bounding box center [250, 24] width 468 height 27
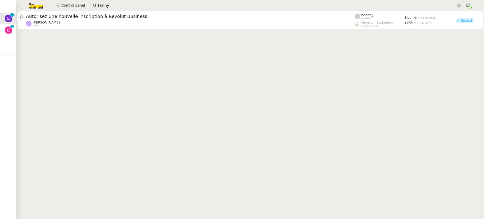
click at [171, 30] on div at bounding box center [250, 20] width 468 height 19
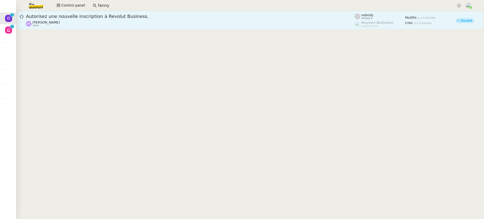
click at [166, 24] on div "[PERSON_NAME] client" at bounding box center [190, 23] width 329 height 7
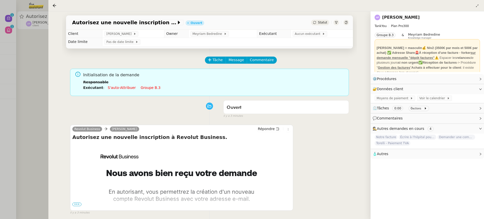
click at [79, 204] on span "•••" at bounding box center [76, 204] width 9 height 4
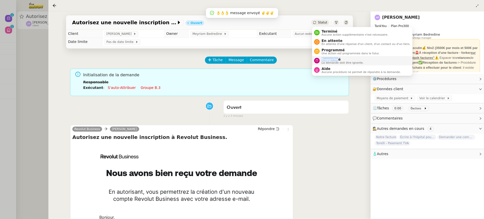
click at [335, 57] on li "Supprimé La demande doit être ignorée." at bounding box center [362, 60] width 100 height 9
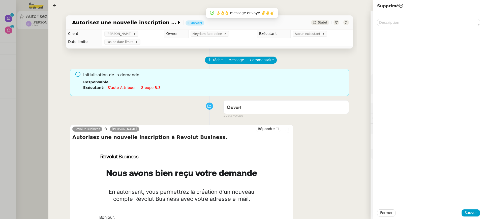
click at [479, 216] on div "Fermer Sauver" at bounding box center [428, 212] width 111 height 12
click at [298, 39] on td "Pas de date limite" at bounding box center [227, 42] width 251 height 8
click at [300, 36] on span "Aucun exécutant" at bounding box center [308, 33] width 27 height 5
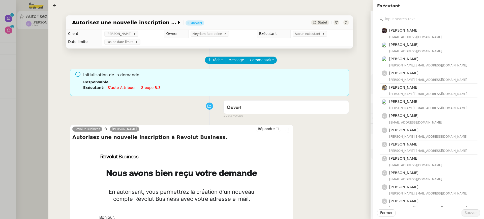
click at [407, 20] on input "text" at bounding box center [430, 19] width 94 height 7
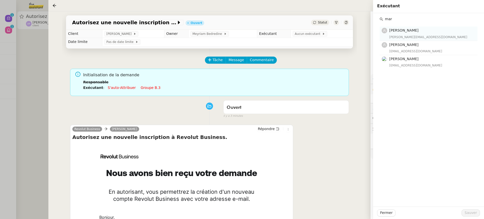
type input "mar"
click at [403, 36] on div "[PERSON_NAME][EMAIL_ADDRESS][DOMAIN_NAME]" at bounding box center [431, 37] width 85 height 5
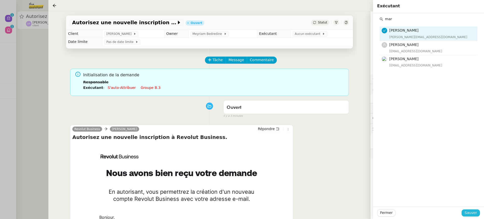
click at [473, 213] on span "Sauver" at bounding box center [471, 213] width 12 height 6
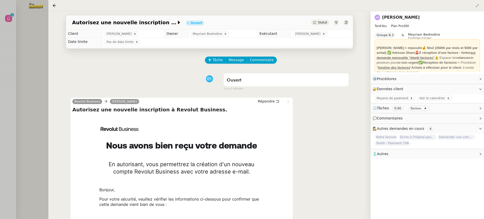
click at [58, 24] on div "Autorisez une nouvelle inscription à Revolut Business. Ouvert Statut Client [PE…" at bounding box center [209, 114] width 322 height 207
click at [48, 26] on div "Autorisez une nouvelle inscription à Revolut Business. Ouvert Statut Client [PE…" at bounding box center [209, 114] width 322 height 207
click at [36, 22] on div at bounding box center [242, 109] width 484 height 219
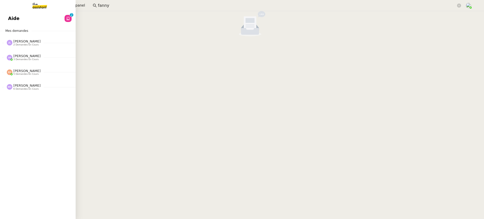
click at [11, 21] on link "Aide 0 1 2 3 4 5 6 7 8 9" at bounding box center [38, 19] width 76 height 12
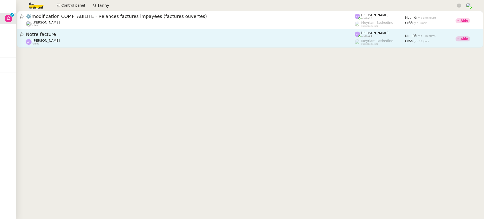
click at [226, 42] on div "[PERSON_NAME] client" at bounding box center [190, 42] width 329 height 7
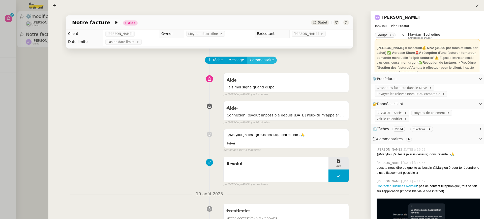
click at [267, 63] on span "Commentaire" at bounding box center [262, 60] width 24 height 6
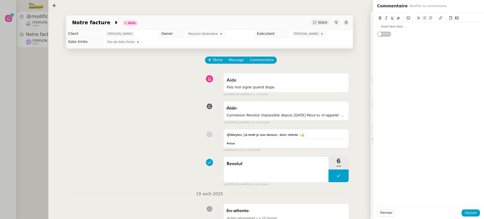
click at [399, 22] on div at bounding box center [428, 26] width 103 height 9
click at [468, 217] on div "Fermer Sauver" at bounding box center [428, 212] width 111 height 12
click at [469, 210] on span "Sauver" at bounding box center [471, 213] width 12 height 6
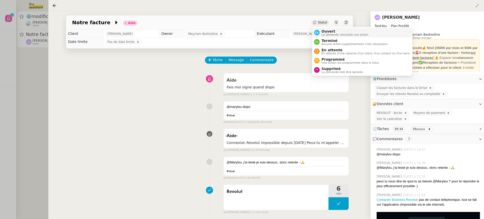
click at [333, 32] on span "Ouvert" at bounding box center [345, 31] width 47 height 4
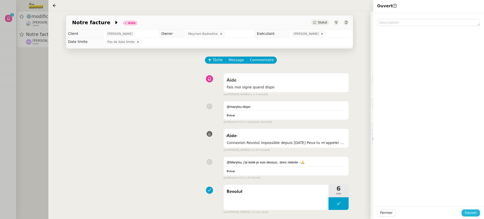
click at [470, 212] on span "Sauver" at bounding box center [471, 213] width 12 height 6
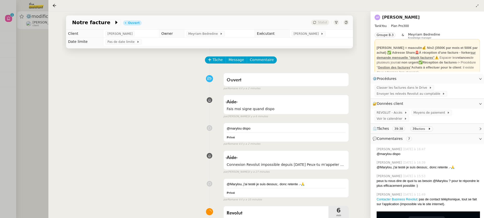
click at [19, 24] on div at bounding box center [242, 109] width 484 height 218
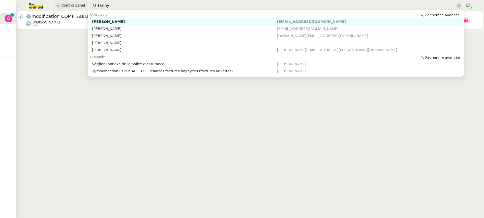
drag, startPoint x: 109, startPoint y: 8, endPoint x: 65, endPoint y: 7, distance: 44.4
click at [67, 8] on div "Control panel fanny" at bounding box center [242, 5] width 459 height 11
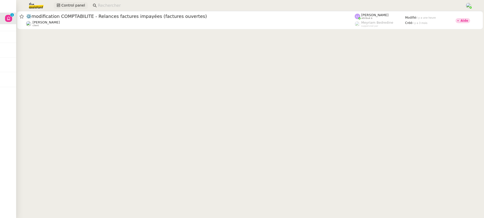
click at [64, 6] on span "Control panel" at bounding box center [73, 6] width 24 height 6
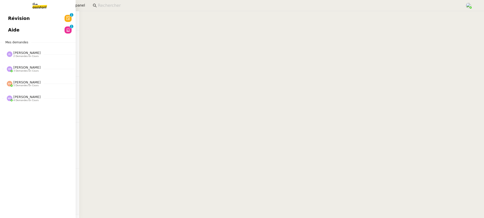
click at [15, 18] on link "Révision 0 1 2 3 4 5 6 7 8 9" at bounding box center [38, 19] width 76 height 12
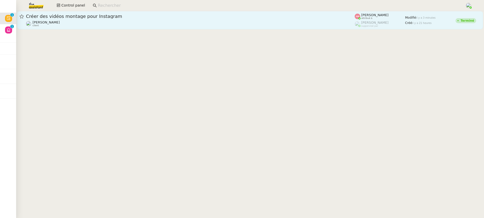
click at [110, 26] on div "[PERSON_NAME] client" at bounding box center [190, 23] width 329 height 7
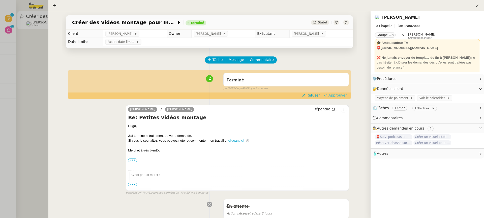
click at [331, 96] on span "Approuver" at bounding box center [338, 95] width 18 height 5
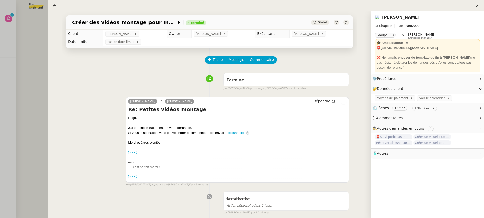
click at [16, 51] on div at bounding box center [242, 109] width 484 height 218
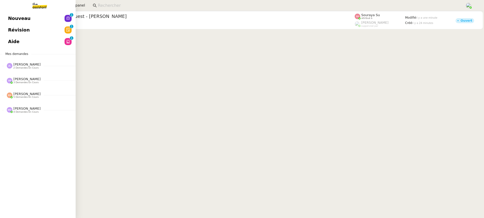
click at [14, 26] on link "Révision 0 1 2 3 4 5 6 7 8 9" at bounding box center [38, 30] width 76 height 12
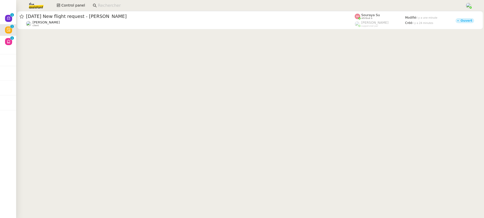
click at [215, 10] on app-search-bar at bounding box center [277, 5] width 374 height 11
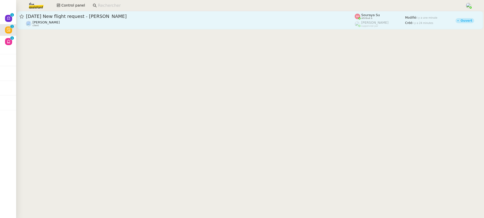
click at [221, 20] on div "[DATE] New flight request - [PERSON_NAME] [PERSON_NAME] client" at bounding box center [190, 20] width 329 height 14
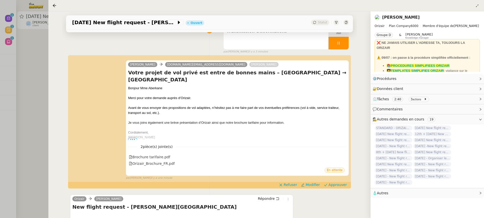
scroll to position [67, 0]
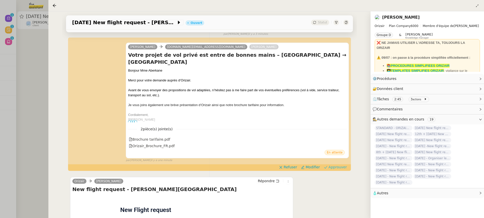
click at [340, 165] on span "Approuver" at bounding box center [338, 167] width 18 height 5
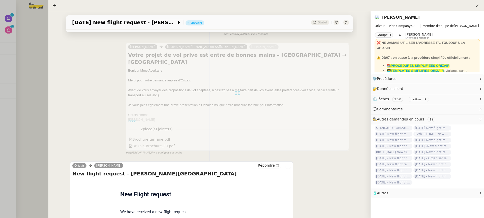
click at [46, 21] on div at bounding box center [242, 109] width 484 height 218
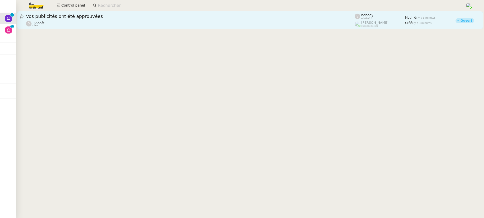
click at [128, 27] on link "Vos publicités ont été approuvées nobody client nobody attribué à [PERSON_NAME]…" at bounding box center [250, 20] width 466 height 18
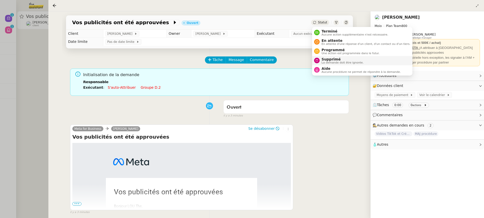
click at [350, 62] on span "La demande doit être ignorée." at bounding box center [343, 62] width 42 height 3
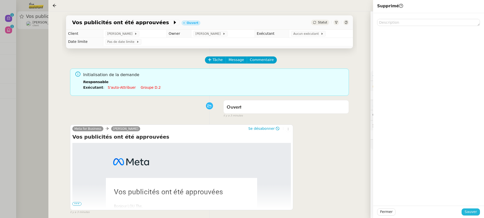
click at [471, 212] on span "Sauver" at bounding box center [471, 212] width 12 height 6
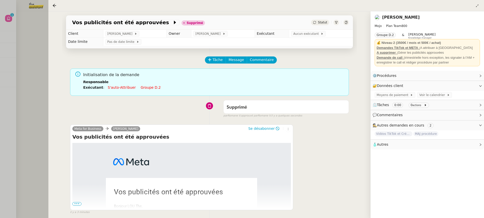
click at [13, 50] on div at bounding box center [242, 109] width 484 height 218
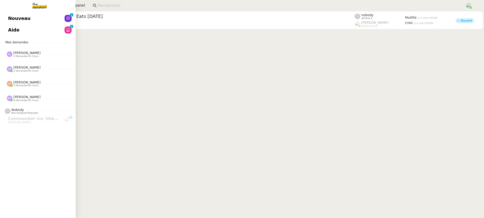
click at [15, 21] on span "Nouveau" at bounding box center [19, 19] width 22 height 8
click at [25, 33] on link "Aide 0 1 2 3 4 5 6 7 8 9" at bounding box center [38, 30] width 76 height 12
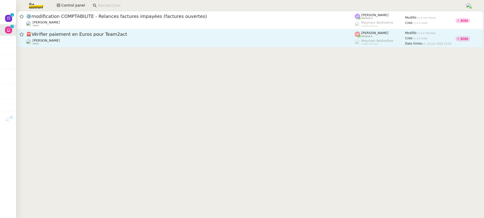
click at [323, 42] on div "[PERSON_NAME] client" at bounding box center [190, 42] width 329 height 7
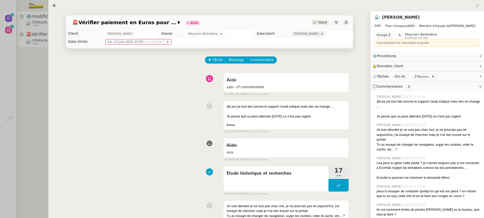
click at [314, 33] on span "[PERSON_NAME]" at bounding box center [307, 33] width 27 height 5
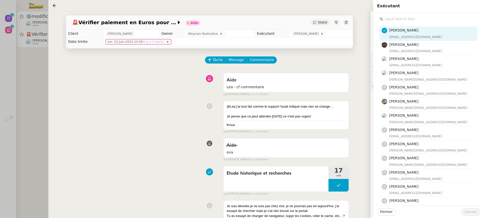
click at [417, 19] on input "text" at bounding box center [430, 19] width 94 height 7
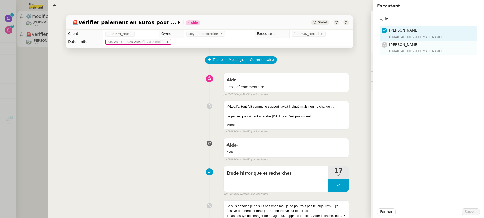
type input "le"
click at [415, 45] on h4 "[PERSON_NAME]" at bounding box center [431, 45] width 85 height 6
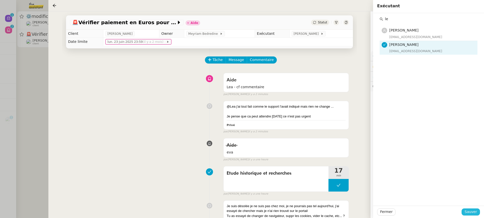
click at [475, 213] on span "Sauver" at bounding box center [471, 212] width 12 height 6
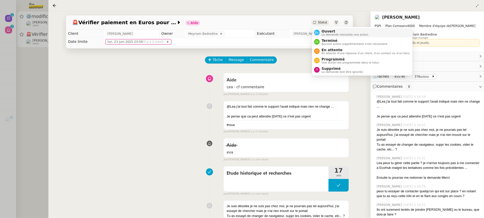
click at [329, 32] on span "Ouvert" at bounding box center [345, 31] width 47 height 4
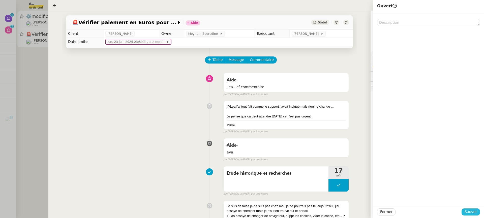
click at [471, 210] on span "Sauver" at bounding box center [471, 212] width 12 height 6
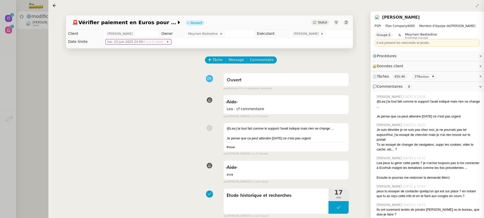
click at [12, 48] on div at bounding box center [242, 109] width 484 height 218
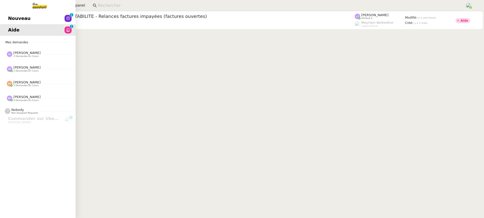
click at [11, 23] on link "Nouveau 0 1 2 3 4 5 6 7 8 9" at bounding box center [38, 19] width 76 height 12
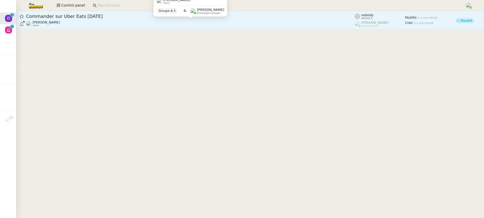
click at [194, 23] on div "[PERSON_NAME] client" at bounding box center [190, 23] width 329 height 7
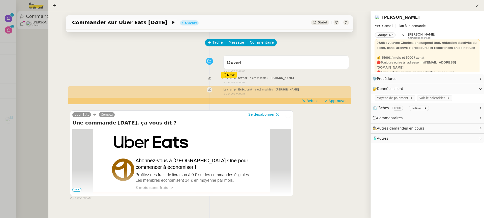
scroll to position [58, 0]
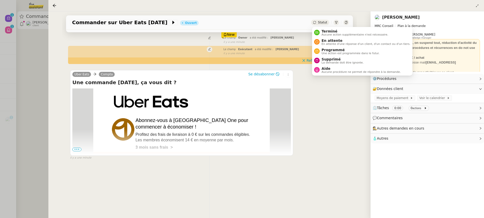
click at [266, 77] on div "Se désabonner" at bounding box center [269, 74] width 44 height 6
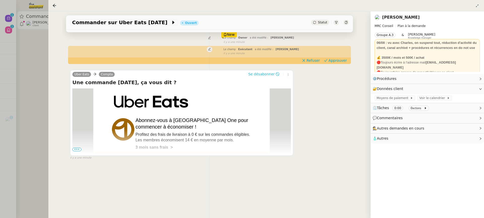
click at [260, 72] on span "Se désabonner" at bounding box center [261, 74] width 26 height 5
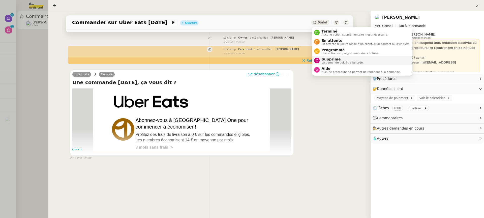
click at [345, 61] on span "La demande doit être ignorée." at bounding box center [343, 62] width 42 height 3
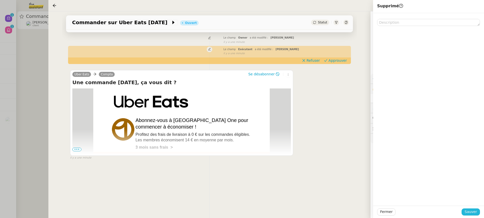
click at [470, 213] on span "Sauver" at bounding box center [471, 212] width 12 height 6
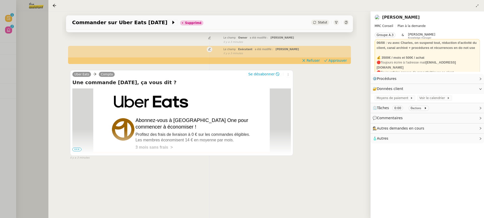
click at [30, 28] on div at bounding box center [242, 109] width 484 height 218
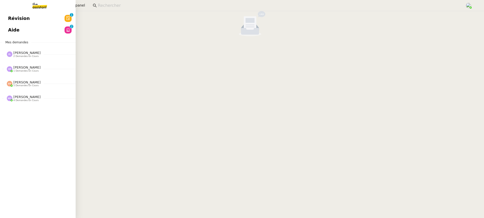
click at [5, 28] on link "Aide 0 1 2 3 4 5 6 7 8 9" at bounding box center [38, 30] width 76 height 12
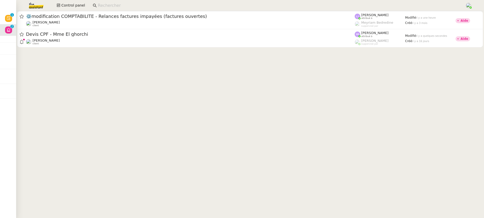
click at [209, 50] on cdk-virtual-scroll-viewport "⚙️modification COMPTABILITE - Relances factures impayées (factures ouvertes) [P…" at bounding box center [250, 114] width 468 height 207
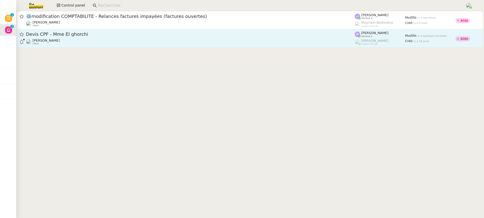
click at [196, 39] on div "[PERSON_NAME] client" at bounding box center [190, 42] width 329 height 7
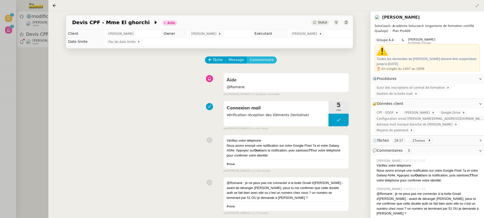
click at [261, 56] on button "Commentaire" at bounding box center [262, 59] width 30 height 7
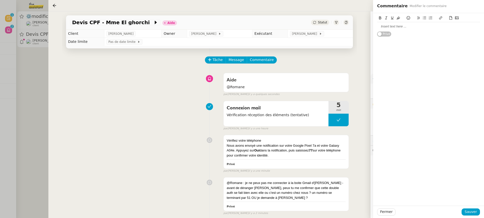
click at [390, 29] on div at bounding box center [428, 26] width 103 height 9
click at [474, 214] on span "Sauver" at bounding box center [471, 212] width 12 height 6
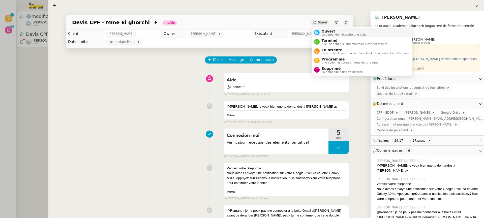
click at [335, 34] on span "La demande nécessite une action" at bounding box center [345, 34] width 47 height 3
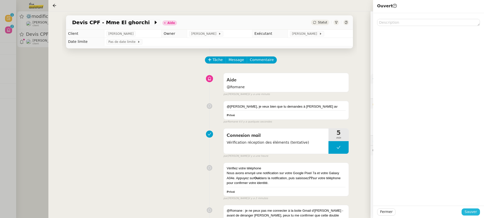
click at [476, 210] on span "Sauver" at bounding box center [471, 212] width 12 height 6
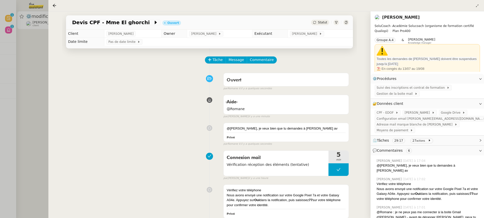
click at [6, 29] on div at bounding box center [242, 109] width 484 height 218
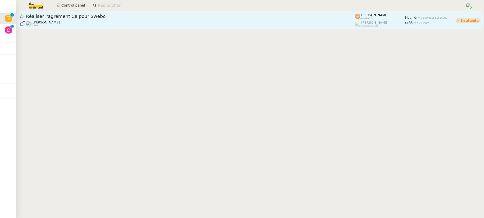
click at [170, 21] on div "[PERSON_NAME] client" at bounding box center [190, 23] width 329 height 7
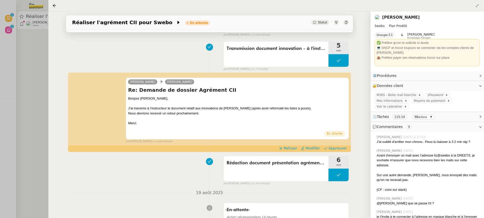
scroll to position [65, 0]
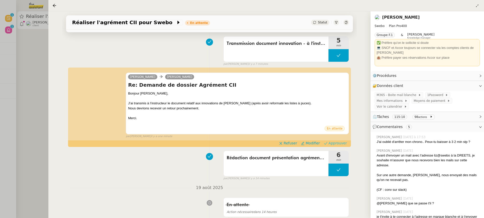
click at [335, 145] on span "Approuver" at bounding box center [338, 143] width 18 height 5
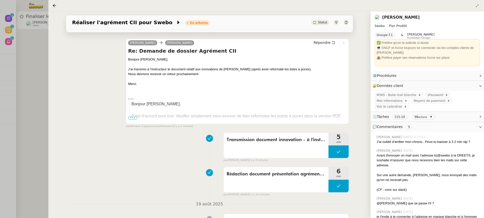
click at [33, 45] on div at bounding box center [242, 109] width 484 height 218
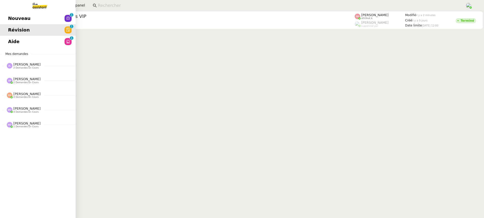
click at [8, 17] on span "Nouveau" at bounding box center [19, 19] width 22 height 8
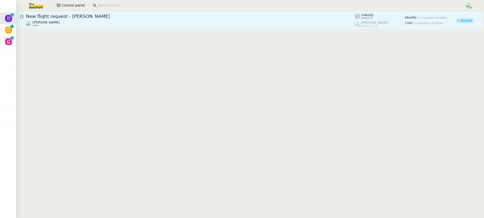
click at [152, 29] on link "New flight request - Cavan Calder Louis Frei client nobody attribué à Frédériqu…" at bounding box center [250, 20] width 466 height 18
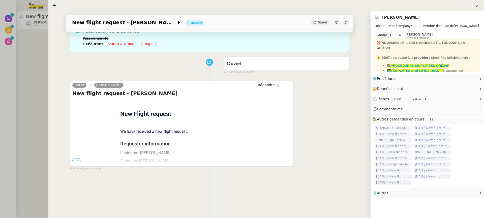
scroll to position [65, 0]
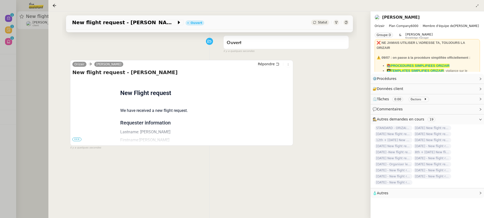
click at [77, 138] on span "•••" at bounding box center [76, 140] width 9 height 4
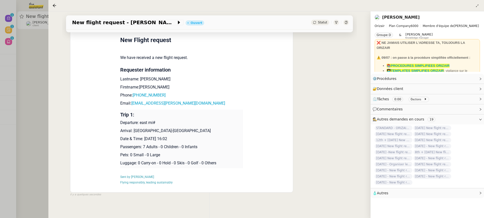
scroll to position [120, 0]
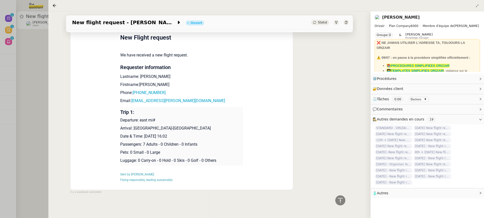
drag, startPoint x: 183, startPoint y: 138, endPoint x: 144, endPoint y: 135, distance: 38.9
click at [144, 135] on p "Date & Time: [DATE] 16:02" at bounding box center [181, 136] width 123 height 6
copy p "11th September 2025"
click at [118, 22] on span "New flight request - [PERSON_NAME]" at bounding box center [124, 22] width 104 height 5
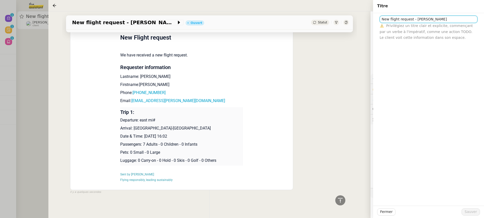
click at [382, 18] on input "New flight request - [PERSON_NAME]" at bounding box center [429, 19] width 98 height 7
paste input "11th September 2025"
type input "[DATE] New flight request - [PERSON_NAME]"
click at [467, 214] on span "Sauver" at bounding box center [471, 212] width 12 height 6
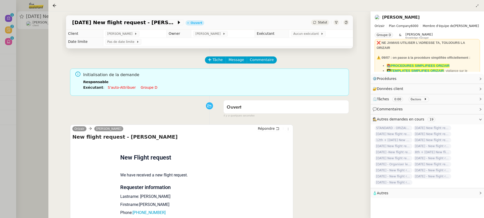
click at [146, 92] on div "Initialisation de la demande Responsable Exécutant : S'auto-attribuer Groupe d" at bounding box center [214, 83] width 262 height 22
click at [143, 87] on link "Groupe d" at bounding box center [149, 88] width 17 height 4
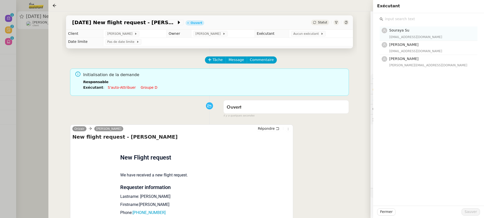
click at [396, 31] on span "Souraya Su" at bounding box center [399, 30] width 20 height 4
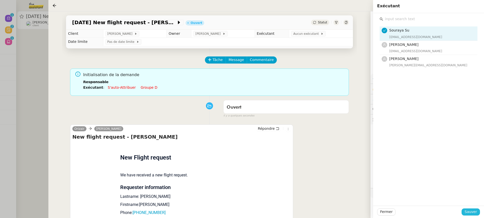
click at [473, 213] on span "Sauver" at bounding box center [471, 212] width 12 height 6
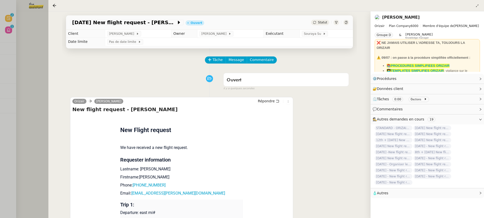
click at [20, 42] on div at bounding box center [242, 109] width 484 height 218
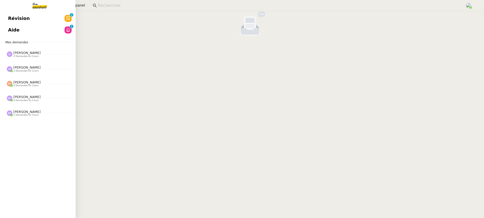
click at [9, 21] on span "Révision" at bounding box center [19, 19] width 22 height 8
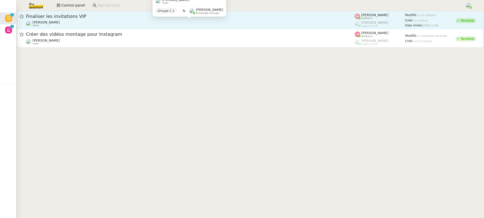
click at [235, 21] on div "Fabien Bornancin client" at bounding box center [190, 23] width 329 height 7
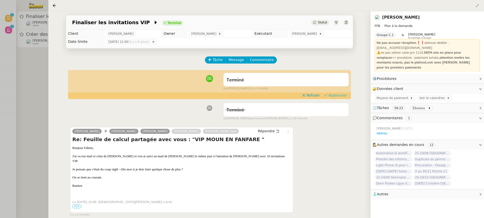
click at [341, 97] on span "Approuver" at bounding box center [338, 95] width 18 height 5
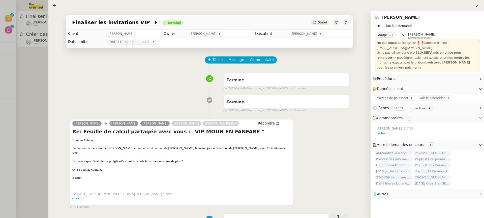
click at [33, 54] on div at bounding box center [242, 109] width 484 height 218
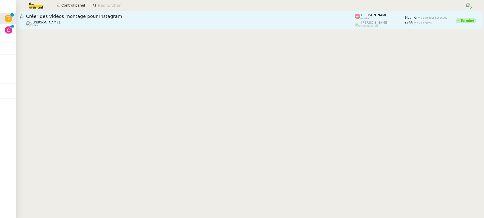
click at [105, 18] on span "Créer des vidéos montage pour Instagram" at bounding box center [190, 16] width 329 height 5
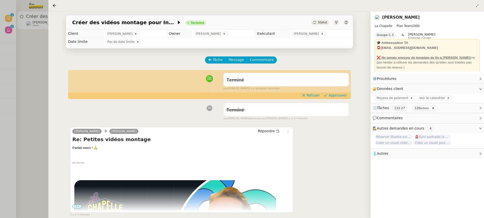
scroll to position [16, 0]
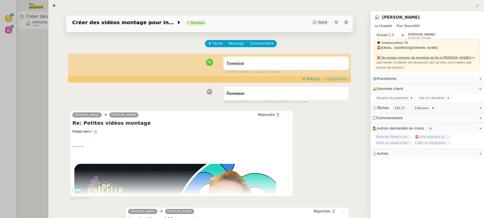
click at [339, 81] on span "Approuver" at bounding box center [338, 78] width 18 height 5
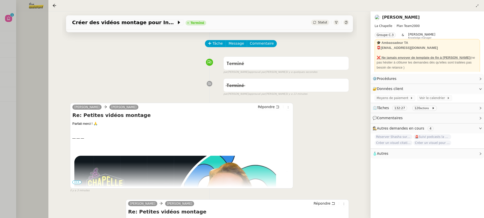
click at [15, 22] on div at bounding box center [242, 109] width 484 height 218
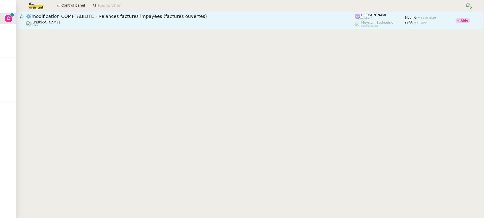
click at [199, 17] on span "⚙️modification COMPTABILITE - Relances factures impayées (factures ouvertes)" at bounding box center [190, 16] width 329 height 5
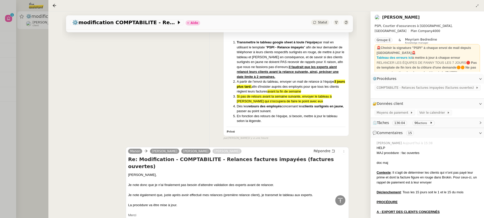
scroll to position [598, 0]
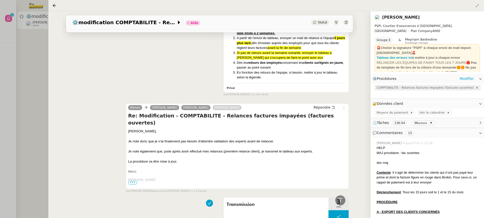
click at [412, 86] on span "COMPTABILITE - Relances factures impayées (factures ouvertes)" at bounding box center [426, 87] width 99 height 5
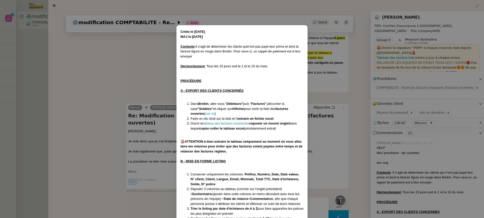
click at [412, 87] on nz-modal-container "Créée le [DATE] MAJ le [DATE] Contexte : Il s’agit de déterminer les clients qu…" at bounding box center [242, 109] width 484 height 218
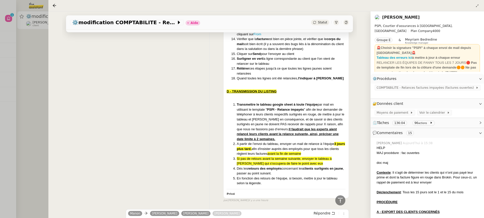
scroll to position [480, 0]
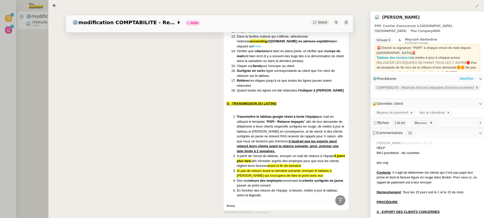
click at [401, 89] on span "COMPTABILITE - Relances factures impayées (factures ouvertes)" at bounding box center [426, 87] width 99 height 5
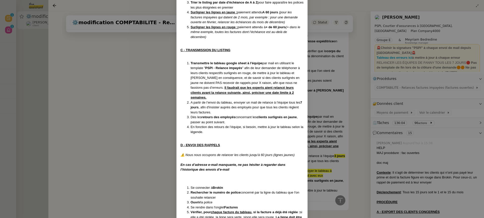
scroll to position [149, 0]
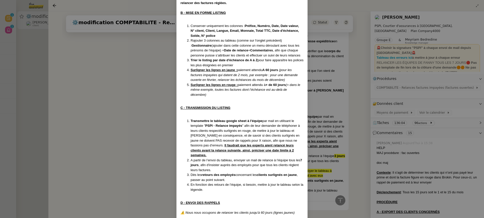
click at [296, 109] on div "C - TRANSMISSION DU LISTING" at bounding box center [242, 107] width 123 height 5
click at [317, 107] on nz-modal-container "Créée le [DATE] MAJ le [DATE] Contexte : Il s’agit de déterminer les clients qu…" at bounding box center [242, 109] width 484 height 218
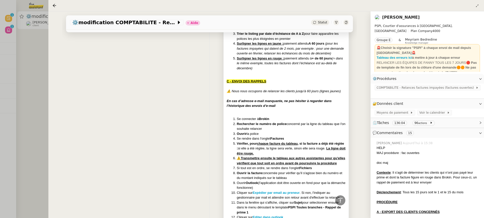
scroll to position [271, 0]
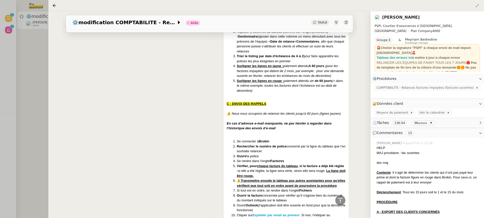
click at [17, 74] on div at bounding box center [242, 109] width 484 height 218
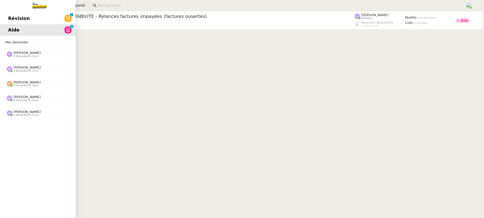
click at [12, 20] on span "Révision" at bounding box center [19, 19] width 22 height 8
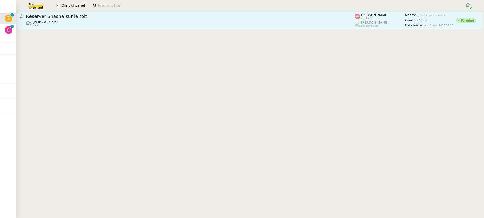
click at [120, 27] on link "Réserver [PERSON_NAME] sur le toit [PERSON_NAME] client [PERSON_NAME] attribué …" at bounding box center [250, 20] width 466 height 18
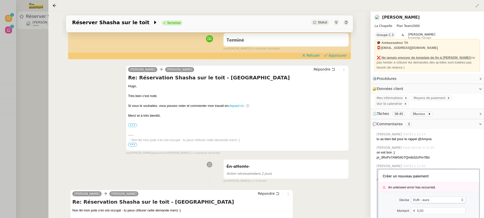
scroll to position [52, 0]
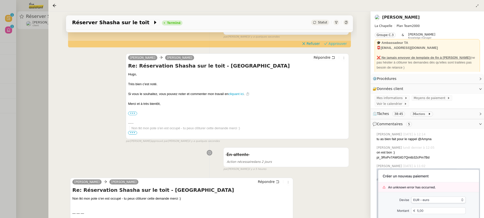
click at [339, 42] on span "Approuver" at bounding box center [338, 43] width 18 height 5
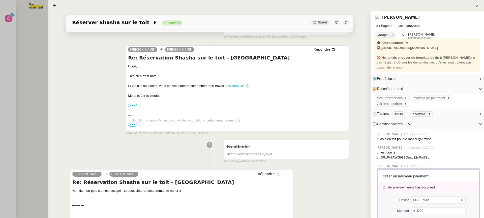
click at [38, 50] on div at bounding box center [242, 109] width 484 height 218
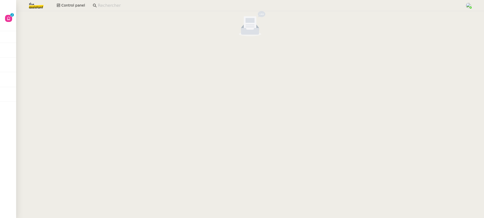
click at [16, 22] on div at bounding box center [250, 24] width 468 height 27
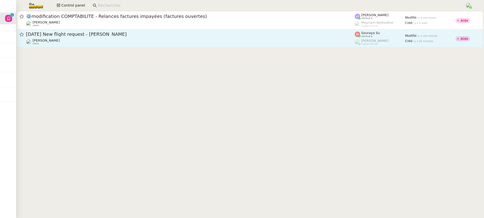
click at [230, 34] on span "[DATE] New flight request - [PERSON_NAME]" at bounding box center [190, 34] width 329 height 5
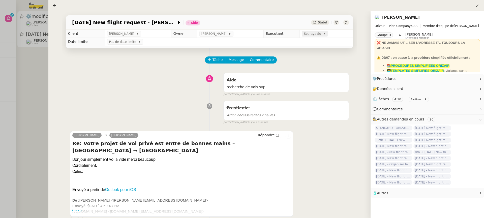
click at [313, 34] on span "Souraya Su" at bounding box center [313, 33] width 19 height 5
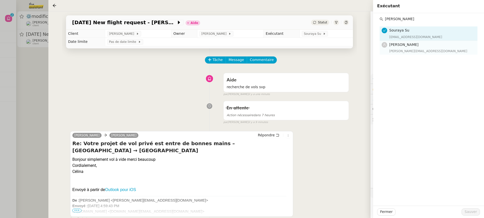
type input "[PERSON_NAME]"
click at [430, 51] on div "[PERSON_NAME][EMAIL_ADDRESS][DOMAIN_NAME]" at bounding box center [431, 51] width 85 height 5
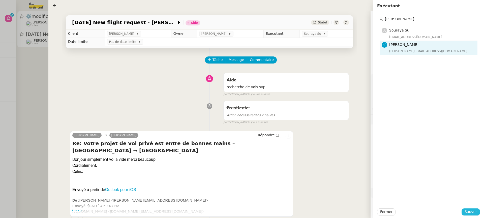
click at [472, 210] on span "Sauver" at bounding box center [471, 212] width 12 height 6
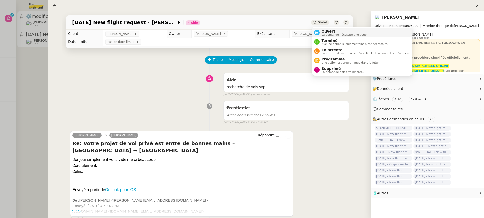
click at [327, 32] on span "Ouvert" at bounding box center [345, 31] width 47 height 4
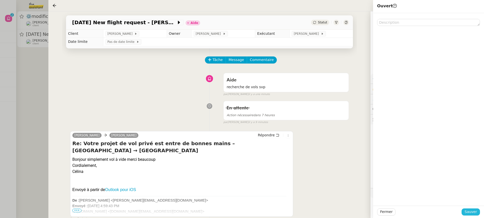
click at [467, 213] on span "Sauver" at bounding box center [471, 212] width 12 height 6
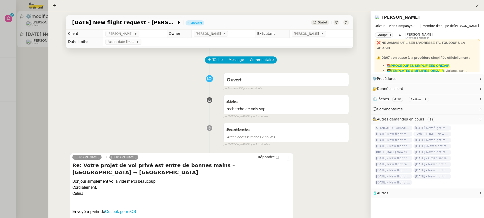
click at [18, 109] on div at bounding box center [242, 109] width 484 height 218
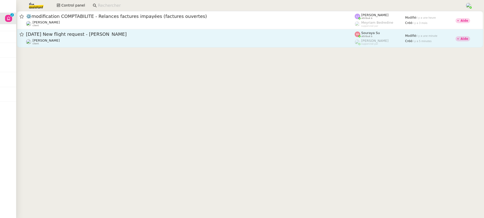
click at [183, 33] on span "[DATE] New flight request - [PERSON_NAME]" at bounding box center [190, 34] width 329 height 5
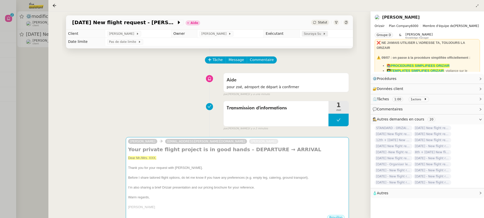
click at [312, 34] on span "Souraya Su" at bounding box center [313, 33] width 19 height 5
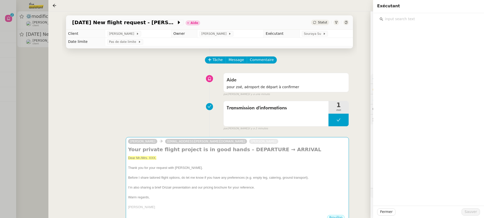
click at [395, 19] on input "text" at bounding box center [430, 19] width 94 height 7
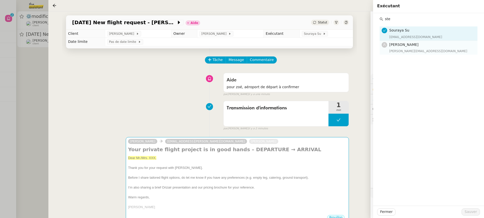
type input "ste"
click at [398, 49] on div "[PERSON_NAME][EMAIL_ADDRESS][DOMAIN_NAME]" at bounding box center [431, 51] width 85 height 5
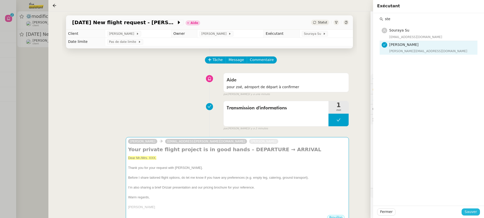
click at [469, 213] on span "Sauver" at bounding box center [471, 212] width 12 height 6
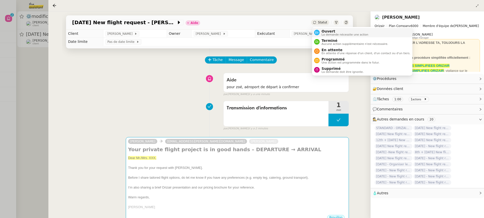
click at [330, 34] on span "La demande nécessite une action" at bounding box center [345, 34] width 47 height 3
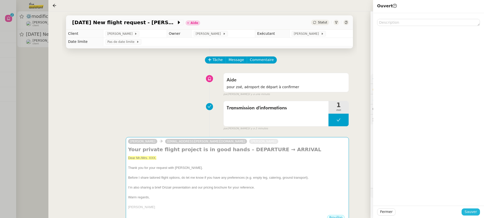
click at [475, 213] on span "Sauver" at bounding box center [471, 212] width 12 height 6
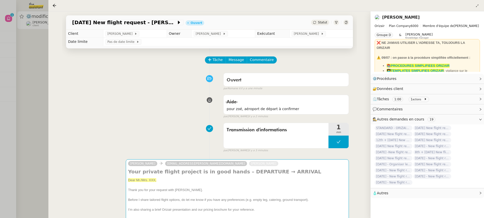
click at [23, 131] on div at bounding box center [242, 109] width 484 height 218
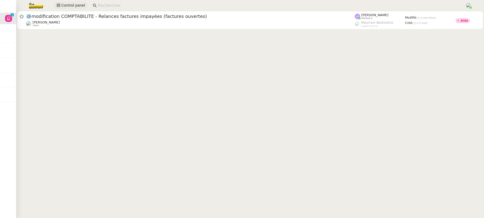
click at [63, 7] on span "Control panel" at bounding box center [73, 6] width 24 height 6
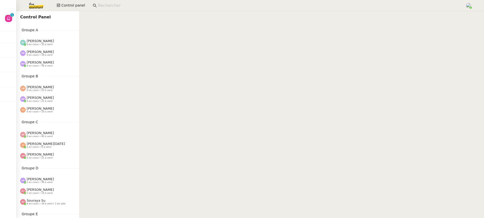
click at [60, 52] on div "[PERSON_NAME] 0 en cours • 18 à venir" at bounding box center [49, 53] width 59 height 7
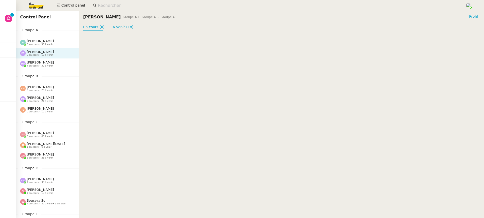
click at [57, 66] on div "[PERSON_NAME] 4 en cours • 39 à venir" at bounding box center [49, 64] width 59 height 7
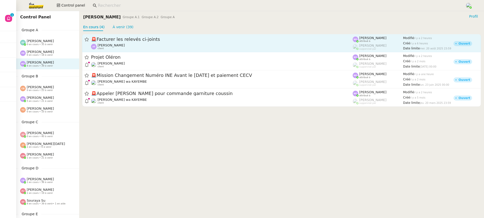
click at [111, 40] on span "🚨 Facturer les relevés ci-joints" at bounding box center [222, 39] width 262 height 5
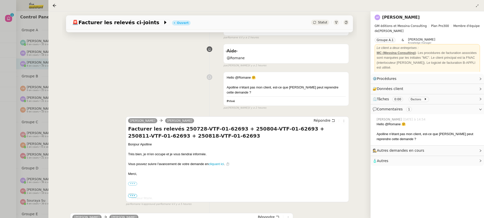
scroll to position [145, 0]
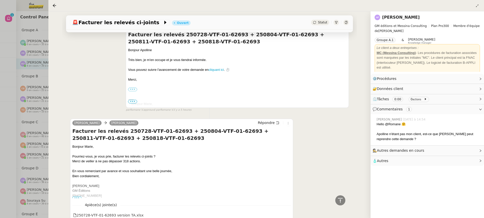
click at [6, 103] on div at bounding box center [242, 109] width 484 height 218
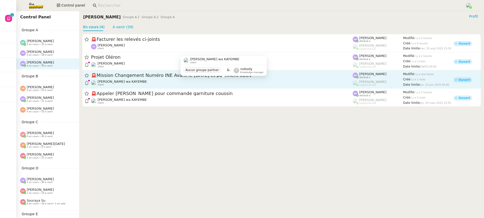
click at [133, 81] on span "[PERSON_NAME] wa KAYEMBE" at bounding box center [122, 82] width 49 height 4
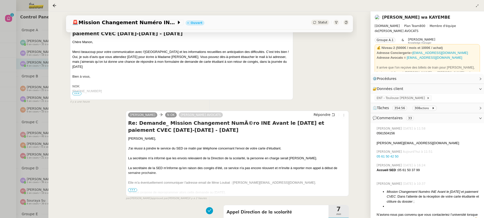
scroll to position [58, 0]
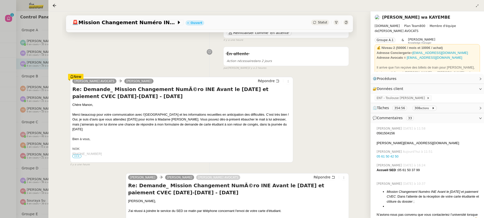
click at [45, 98] on div at bounding box center [242, 109] width 484 height 218
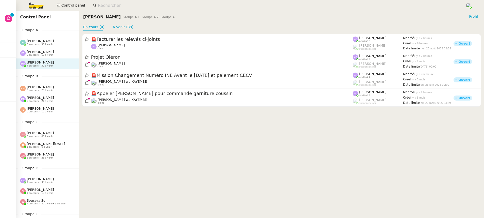
scroll to position [195, 0]
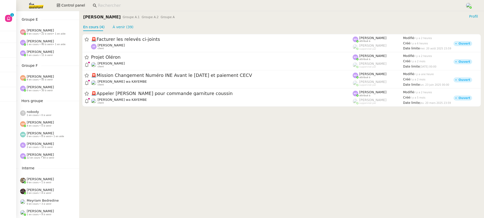
click at [49, 78] on span "[PERSON_NAME]" at bounding box center [40, 77] width 27 height 4
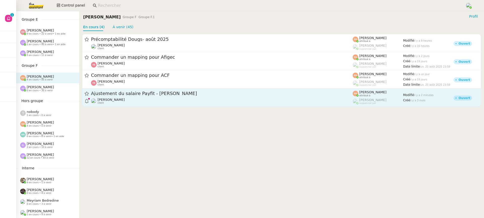
click at [119, 101] on div "[PERSON_NAME] client" at bounding box center [222, 101] width 262 height 7
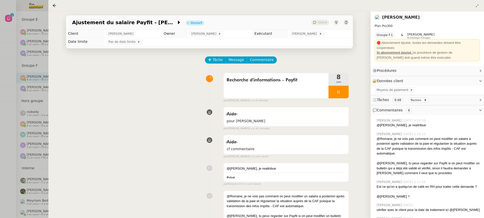
click at [40, 104] on div at bounding box center [242, 109] width 484 height 218
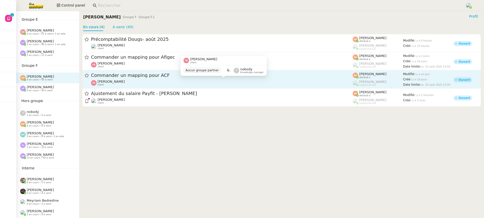
click at [106, 82] on span "[PERSON_NAME]" at bounding box center [111, 82] width 27 height 4
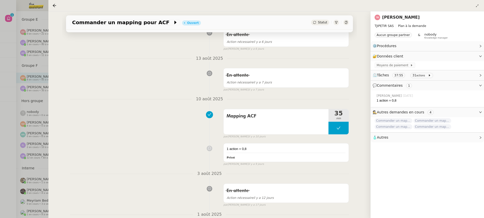
scroll to position [145, 0]
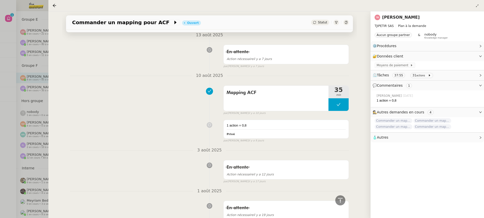
click at [35, 56] on div at bounding box center [242, 109] width 484 height 218
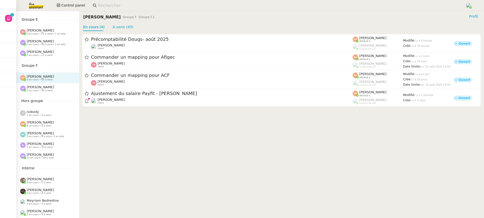
click at [58, 86] on div "[PERSON_NAME] 0 en cours • 30 à venir" at bounding box center [49, 88] width 59 height 7
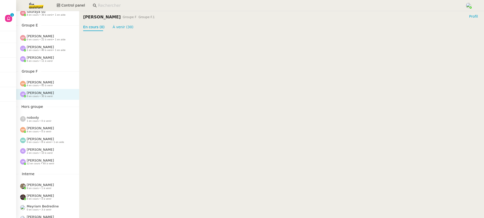
scroll to position [195, 0]
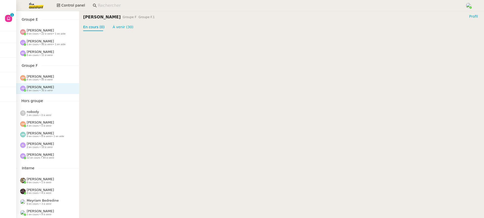
click at [47, 153] on span "[PERSON_NAME]" at bounding box center [40, 155] width 27 height 4
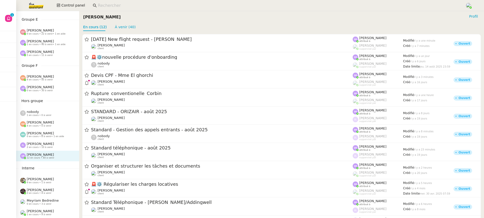
click at [45, 145] on span "[PERSON_NAME]" at bounding box center [40, 144] width 27 height 4
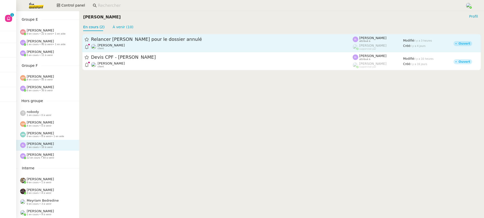
click at [136, 40] on span "Relancer [PERSON_NAME] pour le dossier annulé" at bounding box center [222, 39] width 262 height 5
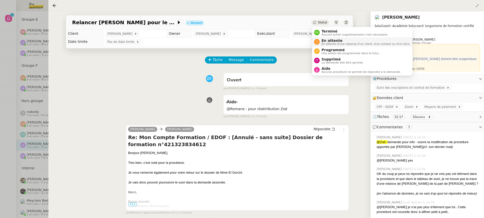
click at [351, 44] on span "En attente d'une réponse d'un client, d'un contact ou d'un tiers." at bounding box center [366, 44] width 89 height 3
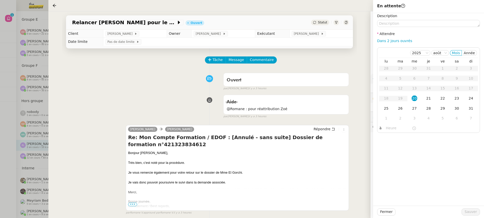
click at [351, 44] on td "Pas de date limite" at bounding box center [228, 42] width 250 height 8
click at [386, 108] on div "25" at bounding box center [387, 109] width 6 height 6
click at [475, 214] on span "Sauver" at bounding box center [471, 212] width 12 height 6
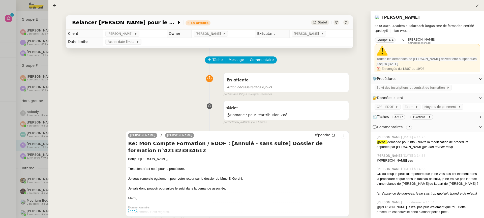
click at [27, 106] on div at bounding box center [242, 109] width 484 height 218
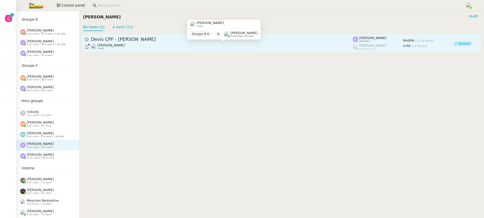
click at [158, 47] on div "[PERSON_NAME] client" at bounding box center [222, 46] width 262 height 7
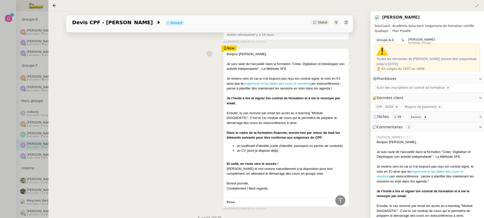
scroll to position [298, 0]
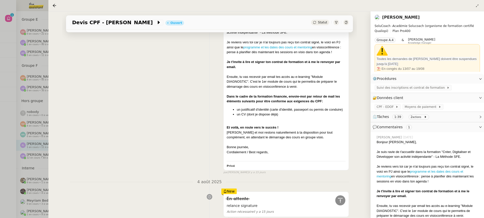
click at [13, 83] on div at bounding box center [242, 109] width 484 height 218
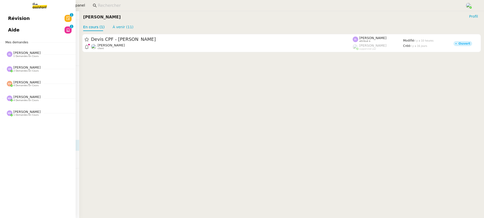
click at [56, 15] on link "Révision 0 1 2 3 4 5 6 7 8 9" at bounding box center [38, 19] width 76 height 12
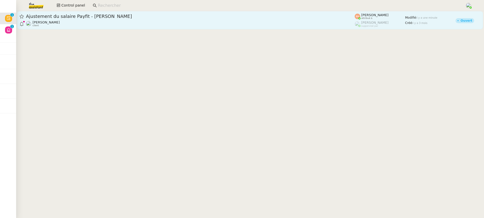
click at [171, 25] on div "[PERSON_NAME] client" at bounding box center [190, 23] width 329 height 7
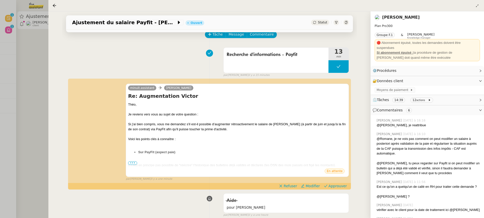
scroll to position [29, 0]
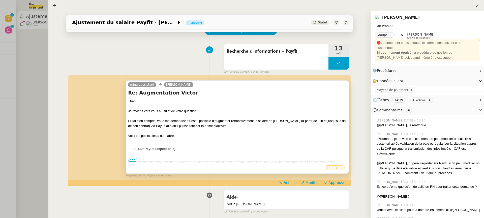
click at [134, 165] on div "En attente" at bounding box center [237, 169] width 219 height 8
click at [131, 161] on span "•••" at bounding box center [132, 160] width 9 height 4
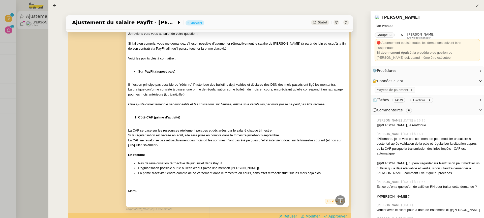
scroll to position [109, 0]
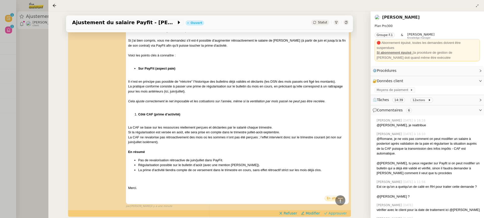
click at [334, 214] on span "Approuver" at bounding box center [338, 213] width 18 height 5
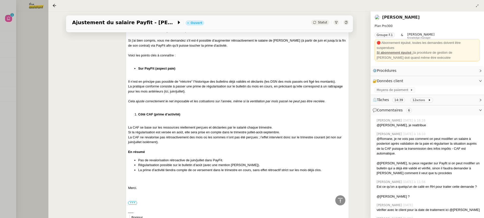
click at [398, 21] on div "[PERSON_NAME]" at bounding box center [427, 17] width 105 height 8
click at [392, 16] on link "[PERSON_NAME]" at bounding box center [401, 17] width 38 height 5
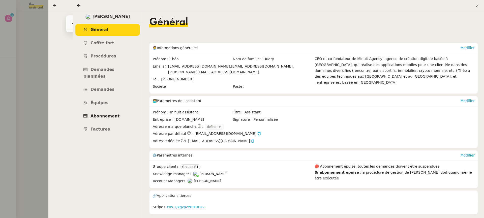
click at [113, 114] on span "Abonnement" at bounding box center [105, 116] width 29 height 5
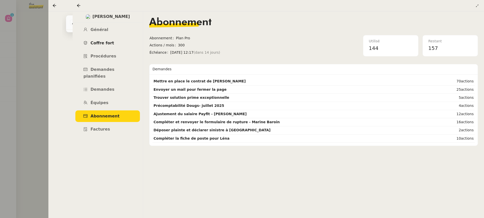
click at [118, 41] on link "Coffre fort" at bounding box center [107, 43] width 65 height 12
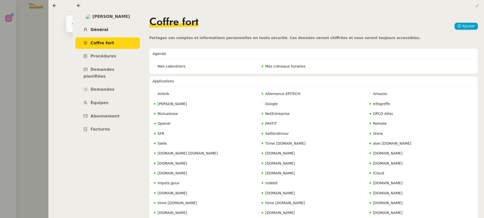
click at [97, 27] on link "Général" at bounding box center [107, 30] width 65 height 12
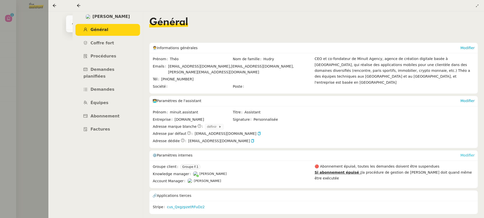
click at [472, 153] on link "Modifier" at bounding box center [468, 155] width 14 height 4
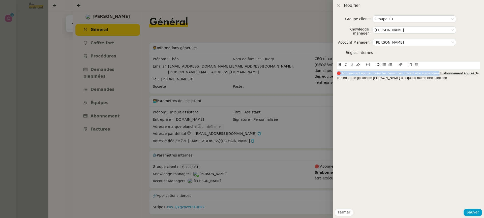
drag, startPoint x: 439, startPoint y: 72, endPoint x: 300, endPoint y: 73, distance: 139.7
click at [300, 73] on div "Modifier Groupe client Groupe F.1 Knowledge manager [PERSON_NAME] Account Manag…" at bounding box center [242, 109] width 484 height 218
click at [368, 64] on icon at bounding box center [368, 65] width 4 height 4
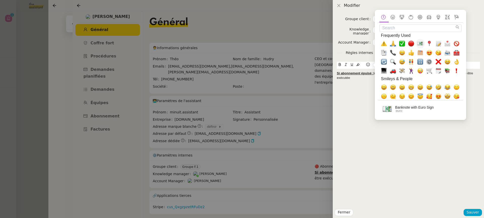
click at [423, 44] on span "💶, euro" at bounding box center [420, 44] width 6 height 6
click at [341, 72] on u "💶Si abonnement épuisé :" at bounding box center [357, 73] width 41 height 4
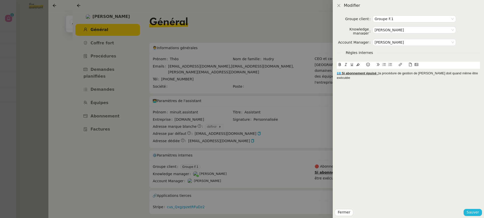
click at [470, 214] on span "Sauver" at bounding box center [473, 213] width 12 height 6
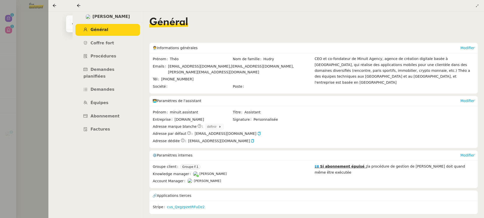
click at [26, 59] on div at bounding box center [242, 109] width 484 height 218
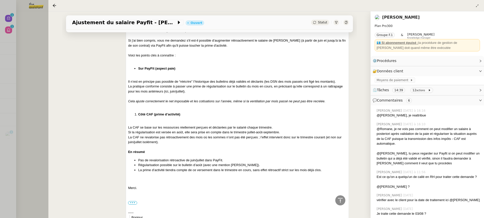
click at [27, 58] on div at bounding box center [242, 109] width 484 height 218
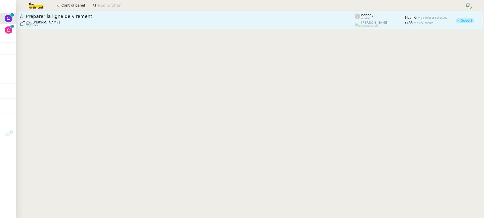
click at [156, 18] on span "Préparer la ligne de virement" at bounding box center [190, 16] width 329 height 5
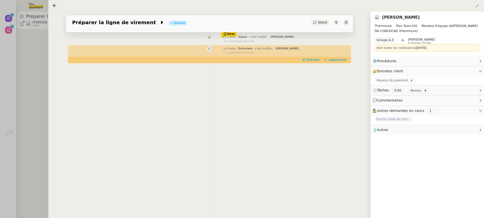
scroll to position [65, 0]
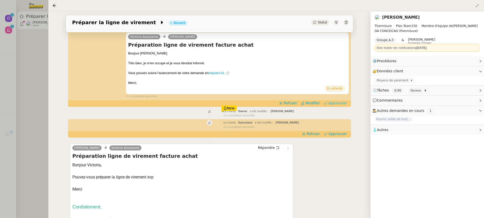
click at [337, 103] on span "Approuver" at bounding box center [338, 103] width 18 height 5
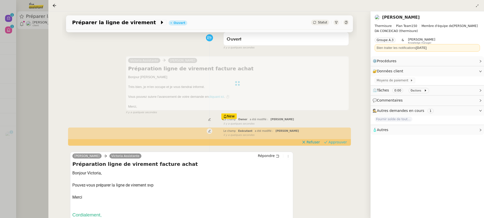
scroll to position [63, 0]
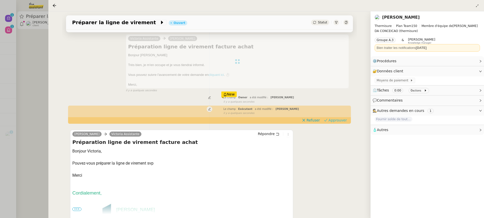
click at [333, 120] on span "Approuver" at bounding box center [338, 120] width 18 height 5
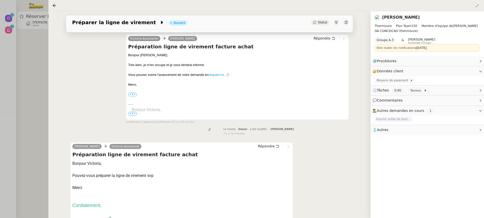
click at [31, 40] on div at bounding box center [242, 109] width 484 height 218
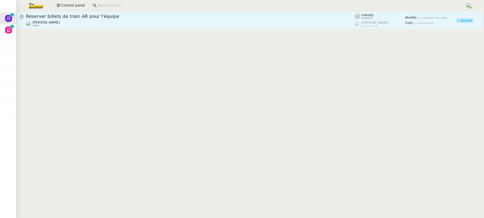
click at [74, 15] on span "Réserver billets de train AR pour l'équipe" at bounding box center [190, 16] width 329 height 5
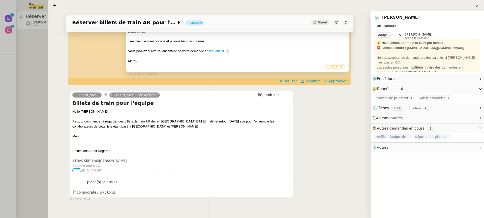
scroll to position [132, 0]
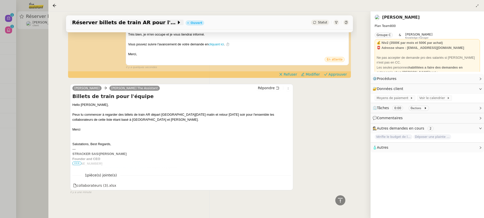
click at [125, 23] on span "Réserver billets de train AR pour l'équipe" at bounding box center [124, 22] width 104 height 5
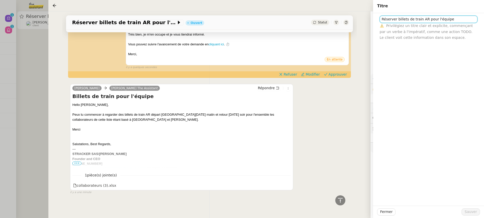
click at [381, 18] on input "Réserver billets de train AR pour l'équipe" at bounding box center [429, 19] width 98 height 7
type input "08/09 Réserver billets de train AR pour l'équipe"
click at [470, 214] on span "Sauver" at bounding box center [471, 212] width 12 height 6
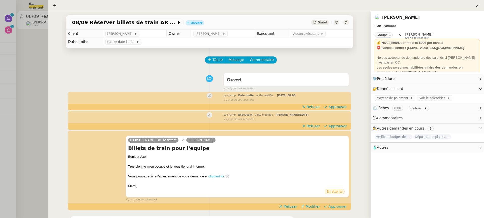
click at [341, 206] on span "Approuver" at bounding box center [338, 206] width 18 height 5
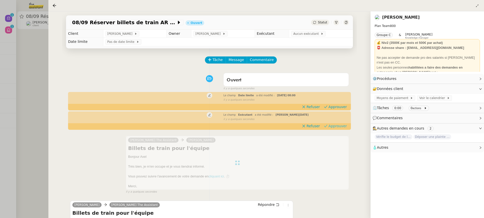
click at [339, 126] on span "Approuver" at bounding box center [338, 126] width 18 height 5
click at [337, 102] on div "Le champ Date limite a été modifié : lun. 8 sept. 2025 08:00 false il y a quelq…" at bounding box center [209, 97] width 279 height 9
click at [338, 102] on div "Le champ Date limite a été modifié : lun. 8 sept. 2025 08:00 false il y a quelq…" at bounding box center [209, 97] width 279 height 9
click at [340, 107] on span "Approuver" at bounding box center [338, 106] width 18 height 5
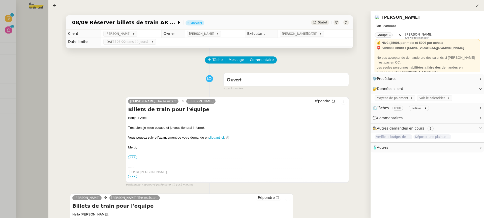
click at [5, 48] on div at bounding box center [242, 109] width 484 height 218
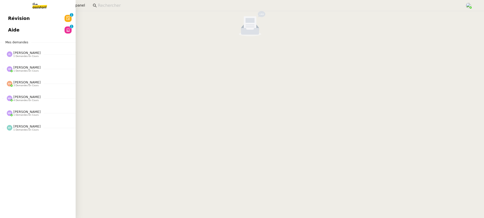
click at [15, 18] on span "Révision" at bounding box center [19, 19] width 22 height 8
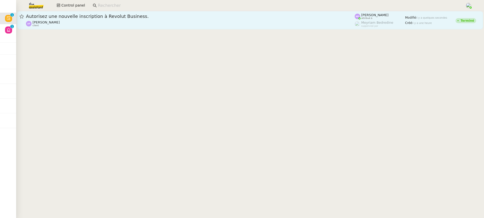
click at [119, 22] on div "Ashley Poniatowski client" at bounding box center [190, 23] width 329 height 7
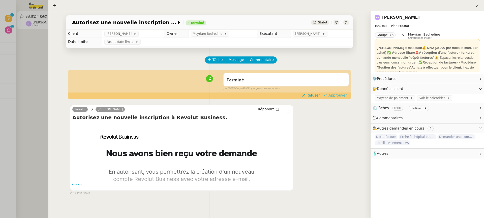
click at [336, 96] on span "Approuver" at bounding box center [338, 95] width 18 height 5
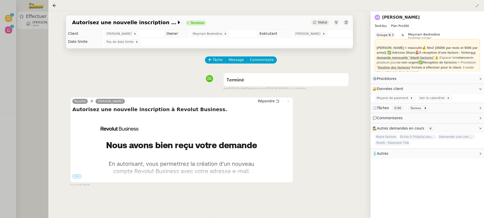
click at [19, 21] on div at bounding box center [242, 109] width 484 height 218
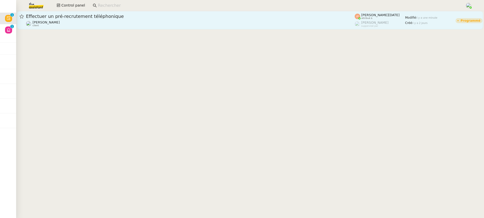
click at [101, 13] on div "Effectuer un pré-recrutement téléphonique" at bounding box center [190, 16] width 329 height 6
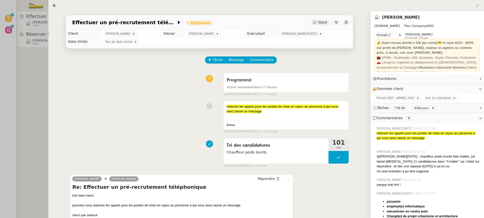
click at [27, 91] on div at bounding box center [242, 109] width 484 height 218
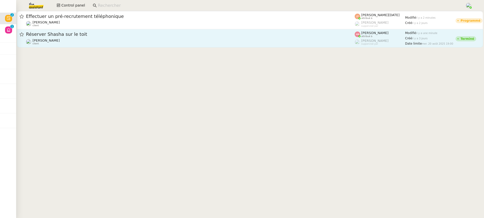
click at [97, 42] on div "Hugo Bentz client" at bounding box center [190, 42] width 329 height 7
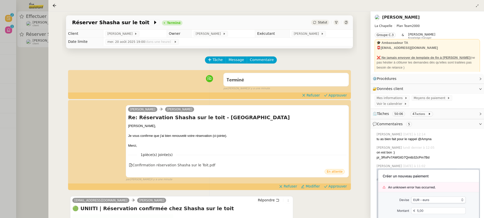
click at [339, 182] on div "camille Hugo Bentz Re: Réservation Shasha sur le toit - Bordeaux Hugo, Je vous …" at bounding box center [209, 141] width 279 height 81
click at [340, 187] on span "Approuver" at bounding box center [338, 186] width 18 height 5
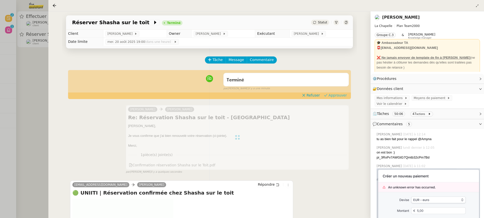
click at [340, 97] on span "Approuver" at bounding box center [338, 95] width 18 height 5
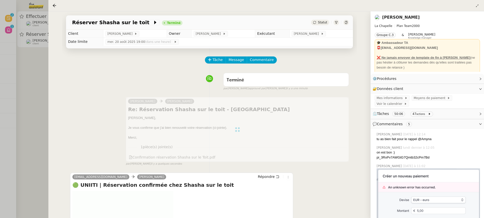
click at [15, 29] on div at bounding box center [242, 109] width 484 height 218
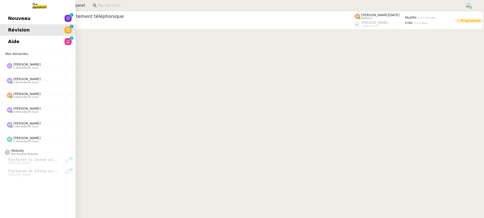
click at [17, 15] on span "Nouveau" at bounding box center [19, 19] width 22 height 8
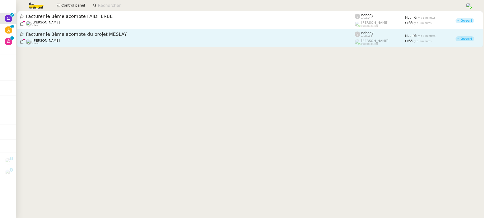
click at [95, 39] on div "Segolène Labinsky client" at bounding box center [190, 42] width 329 height 7
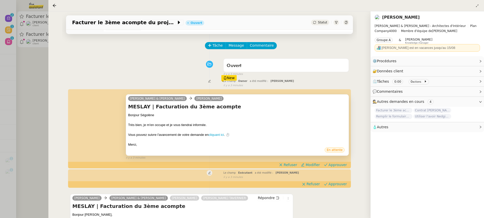
scroll to position [72, 0]
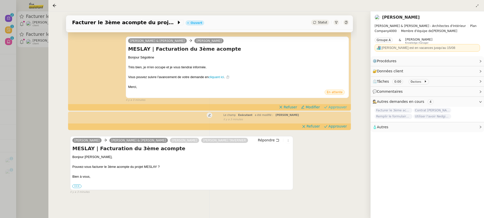
click at [340, 105] on span "Approuver" at bounding box center [338, 107] width 18 height 5
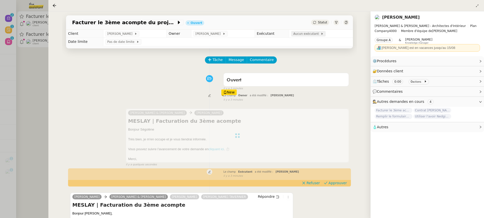
click at [304, 34] on span "Aucun exécutant" at bounding box center [306, 33] width 27 height 5
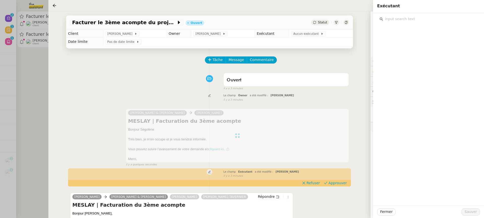
click at [418, 19] on input "text" at bounding box center [430, 19] width 94 height 7
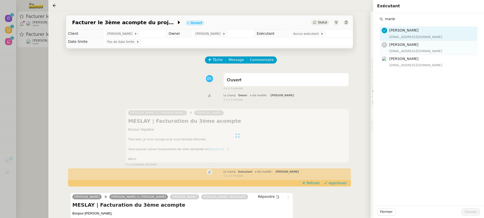
type input "marie"
click at [422, 51] on div "marie@team.theassistant.com" at bounding box center [431, 51] width 85 height 5
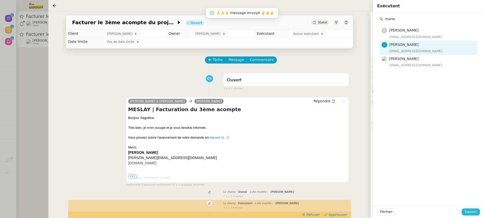
click at [472, 210] on span "Sauver" at bounding box center [471, 212] width 12 height 6
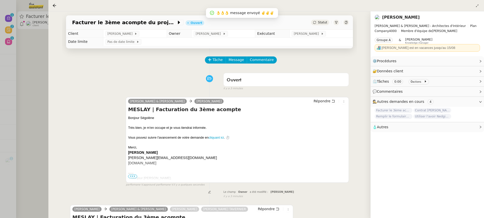
scroll to position [69, 0]
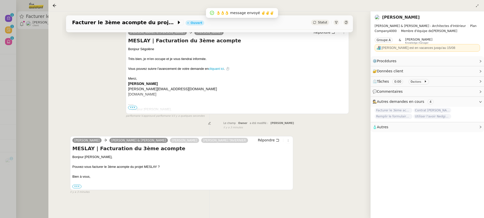
click at [30, 52] on div at bounding box center [242, 109] width 484 height 218
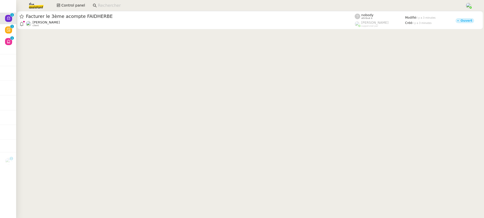
click at [90, 32] on cdk-virtual-scroll-viewport "Facturer le 3ème acompte FAIDHERBE Segolène Labinsky client nobody attribué à R…" at bounding box center [250, 114] width 468 height 207
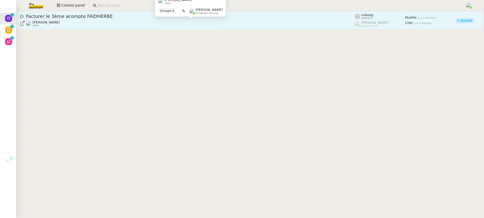
click at [88, 23] on div "Segolène Labinsky client" at bounding box center [190, 23] width 329 height 7
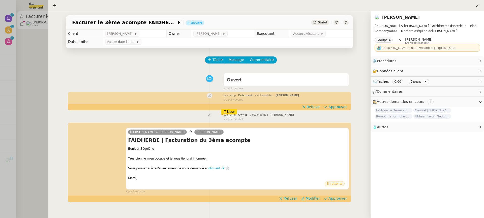
scroll to position [72, 0]
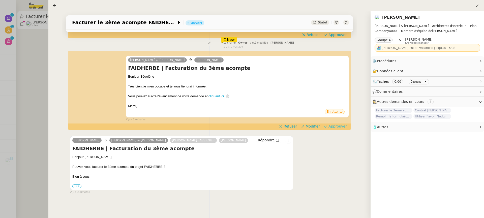
click at [334, 129] on span "Approuver" at bounding box center [338, 126] width 18 height 5
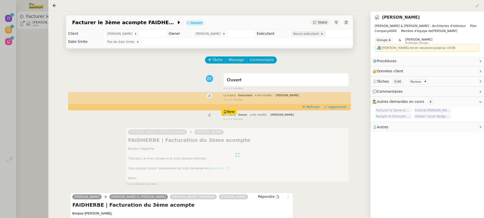
click at [305, 32] on span "Aucun exécutant" at bounding box center [306, 33] width 27 height 5
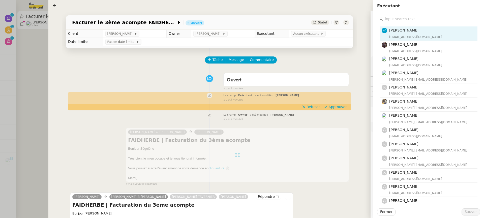
click at [428, 19] on input "text" at bounding box center [430, 19] width 94 height 7
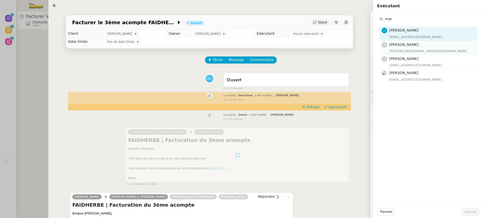
type input "mar"
click at [423, 49] on div "marylou@team.theassistant.com" at bounding box center [431, 51] width 85 height 5
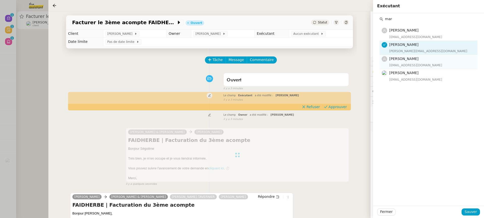
click at [428, 60] on h4 "[PERSON_NAME]" at bounding box center [431, 59] width 85 height 6
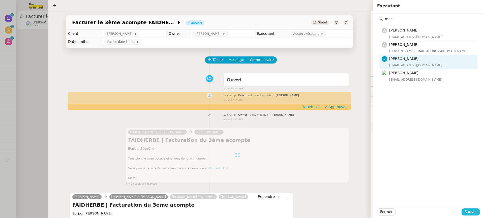
click at [471, 210] on span "Sauver" at bounding box center [471, 212] width 12 height 6
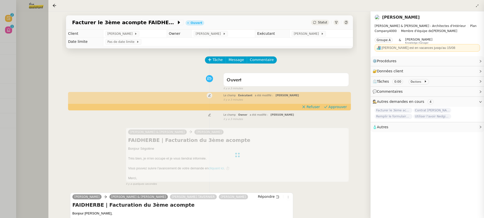
click at [20, 47] on div at bounding box center [242, 109] width 484 height 218
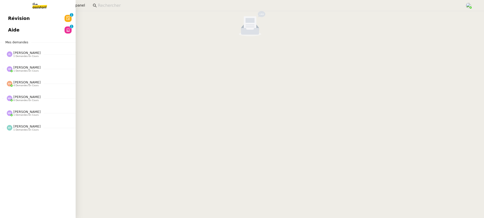
click at [9, 20] on link "Révision 0 1 2 3 4 5 6 7 8 9" at bounding box center [38, 19] width 76 height 12
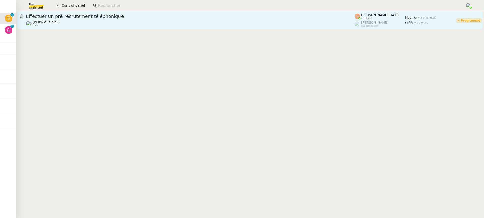
click at [274, 13] on link "Effectuer un pré-recrutement téléphonique Lydie Laulon client Jean-Noël De Ting…" at bounding box center [250, 20] width 466 height 18
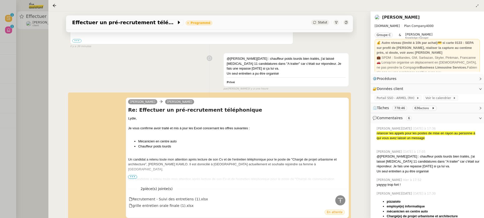
scroll to position [218, 0]
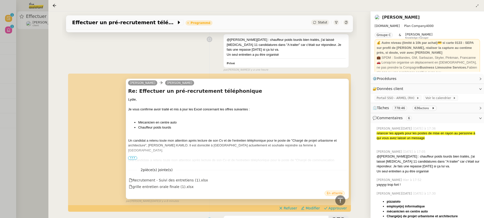
click at [131, 159] on span "•••" at bounding box center [132, 158] width 9 height 4
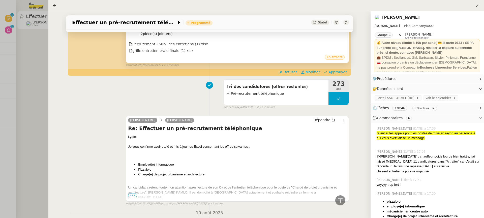
scroll to position [420, 0]
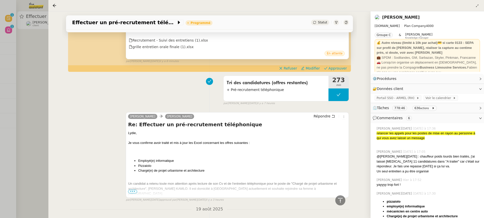
click at [132, 196] on div at bounding box center [237, 198] width 219 height 5
click at [132, 190] on span "•••" at bounding box center [132, 192] width 9 height 4
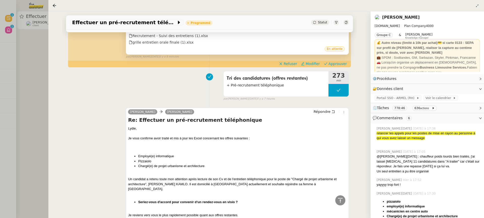
scroll to position [306, 0]
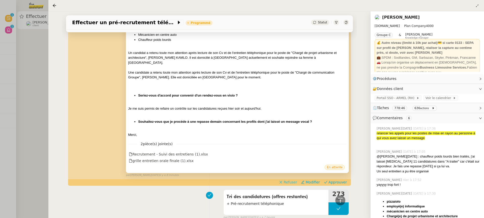
click at [291, 180] on span "Refuser" at bounding box center [290, 182] width 13 height 5
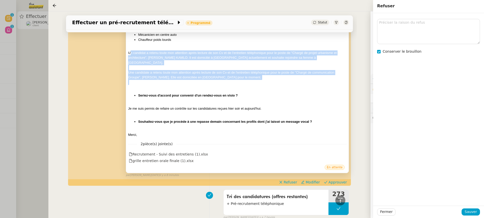
drag, startPoint x: 130, startPoint y: 52, endPoint x: 248, endPoint y: 77, distance: 120.7
click at [248, 77] on div "Lydie, Je vous confirme avoir traité et mis à jour les Excel concernant les off…" at bounding box center [237, 73] width 219 height 128
click at [235, 73] on div "Une candidate a retenu toute mon attention après lecture de son Cv et de l'entr…" at bounding box center [237, 75] width 219 height 10
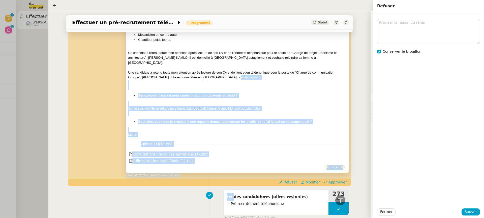
drag, startPoint x: 235, startPoint y: 73, endPoint x: 125, endPoint y: 50, distance: 112.5
click at [125, 50] on div "camille Lydie Laulon Re: Effectuer un pré-recrutement téléphonique Lydie, Je vo…" at bounding box center [209, 81] width 279 height 191
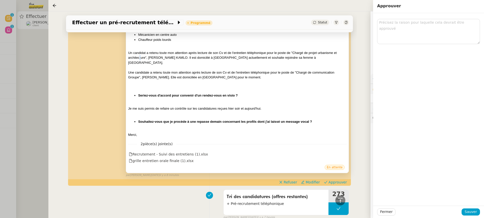
click at [140, 59] on div "Un candidat a retenu toute mon attention après lecture de son Cv et de l'entret…" at bounding box center [237, 57] width 219 height 15
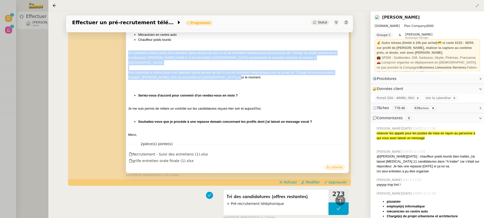
drag, startPoint x: 129, startPoint y: 53, endPoint x: 229, endPoint y: 73, distance: 101.9
click at [229, 73] on div "Lydie, Je vous confirme avoir traité et mis à jour les Excel concernant les off…" at bounding box center [237, 73] width 219 height 128
copy div "Un candidat a retenu toute mon attention après lecture de son Cv et de l'entret…"
click at [296, 180] on span "Refuser" at bounding box center [290, 182] width 13 height 5
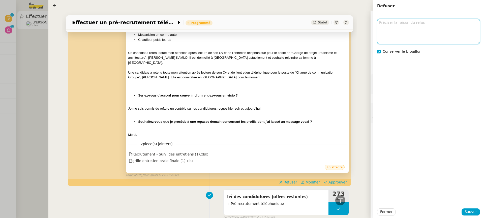
click at [399, 35] on textarea at bounding box center [428, 31] width 103 height 25
paste textarea "Un candidat a retenu toute mon attention après lecture de son Cv et de l'entret…"
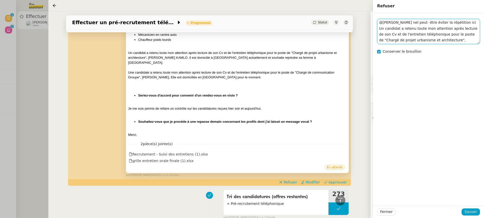
scroll to position [40, 0]
type textarea "@jean nel peut -être éviter la répétition ici Un candidat a retenu toute mon at…"
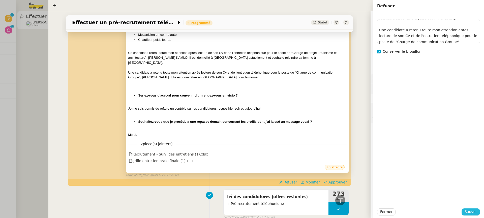
click at [467, 216] on button "Sauver" at bounding box center [471, 212] width 18 height 7
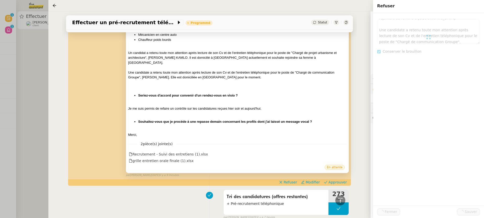
click at [41, 50] on div at bounding box center [242, 109] width 484 height 218
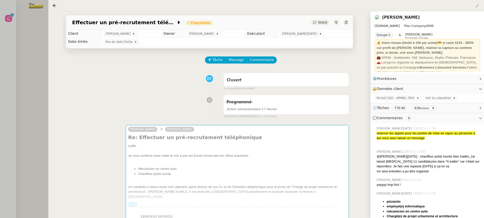
click at [44, 37] on div at bounding box center [242, 109] width 484 height 218
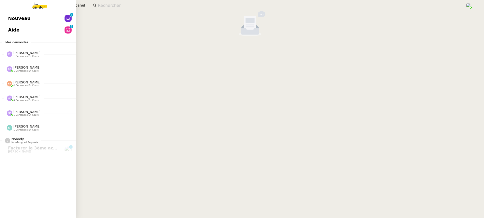
click at [7, 18] on link "Nouveau 0 1 2 3 4 5 6 7 8 9" at bounding box center [38, 19] width 76 height 12
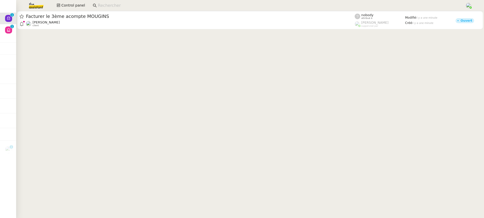
click at [147, 31] on cdk-virtual-scroll-viewport "Facturer le 3ème acompte MOUGINS Segolène Labinsky client nobody attribué à Rom…" at bounding box center [250, 114] width 468 height 207
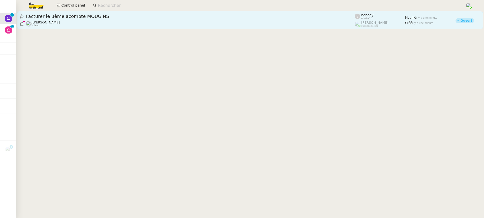
click at [140, 21] on div "Segolène Labinsky client" at bounding box center [190, 23] width 329 height 7
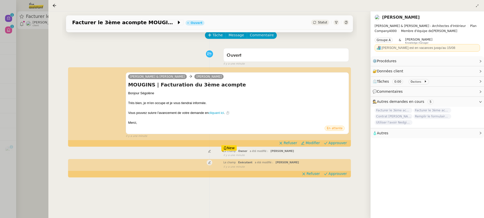
scroll to position [59, 0]
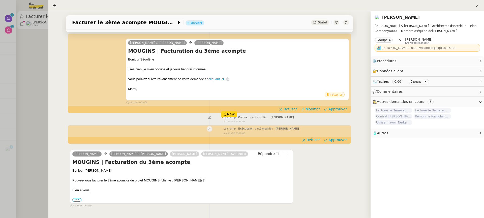
click at [338, 104] on div "Camille Audrey & Gabrielle Segolène Labinsky MOUGINS | Facturation du 3ème acom…" at bounding box center [209, 69] width 279 height 70
click at [335, 108] on span "Approuver" at bounding box center [338, 109] width 18 height 5
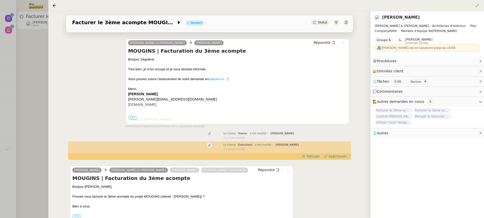
scroll to position [0, 0]
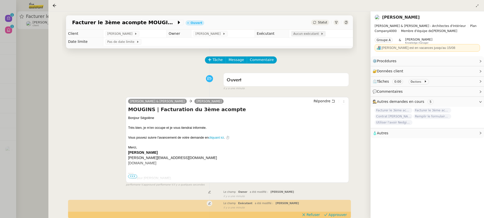
click at [307, 32] on span "Aucun exécutant" at bounding box center [306, 33] width 27 height 5
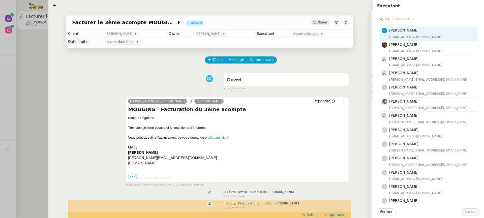
click at [422, 20] on input "text" at bounding box center [430, 19] width 94 height 7
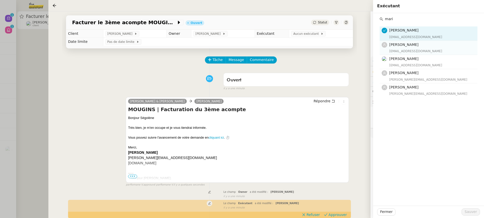
type input "mari"
click at [412, 52] on div "marie@team.theassistant.com" at bounding box center [431, 51] width 85 height 5
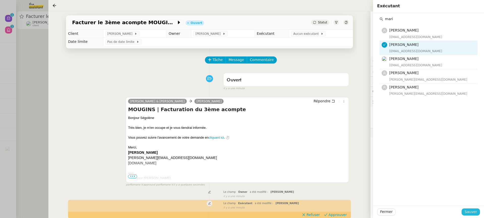
click at [470, 212] on span "Sauver" at bounding box center [471, 212] width 12 height 6
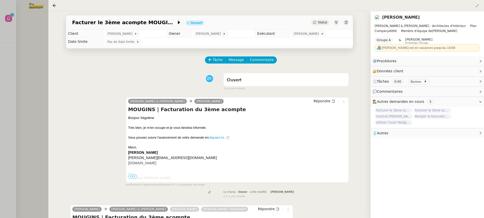
click at [29, 55] on div at bounding box center [242, 109] width 484 height 218
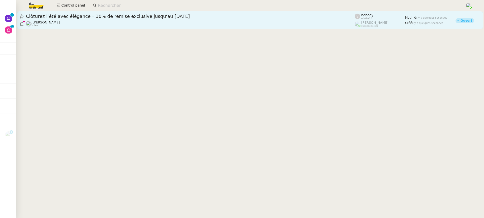
click at [76, 26] on div "Gabrielle Tavernier client" at bounding box center [190, 23] width 329 height 7
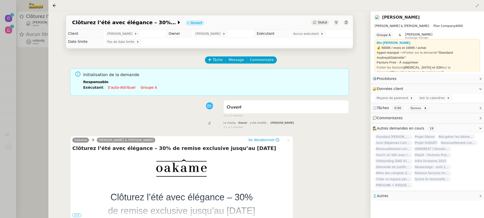
click at [22, 19] on div at bounding box center [242, 109] width 484 height 218
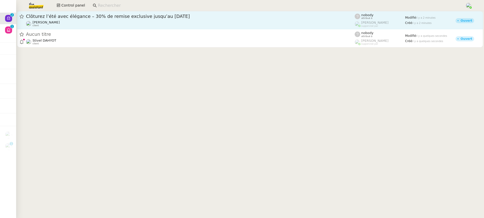
click at [57, 24] on span "[PERSON_NAME]" at bounding box center [46, 22] width 27 height 4
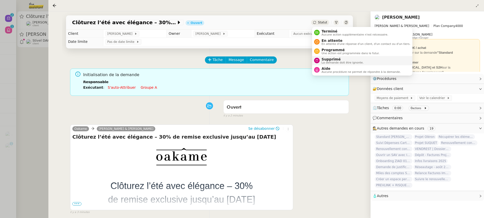
click at [330, 64] on span "La demande doit être ignorée." at bounding box center [343, 62] width 42 height 3
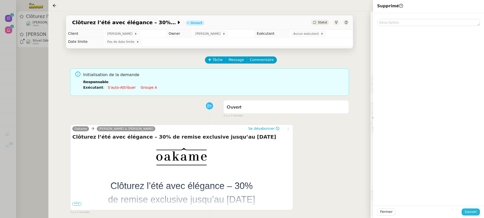
click at [474, 210] on span "Sauver" at bounding box center [471, 212] width 12 height 6
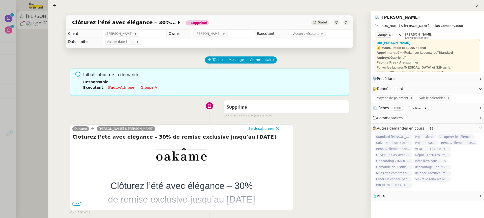
click at [5, 65] on div at bounding box center [242, 109] width 484 height 218
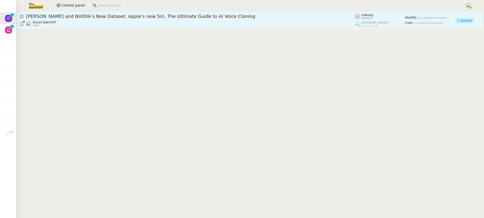
click at [78, 23] on div "Stivel DAHYOT client" at bounding box center [190, 23] width 329 height 7
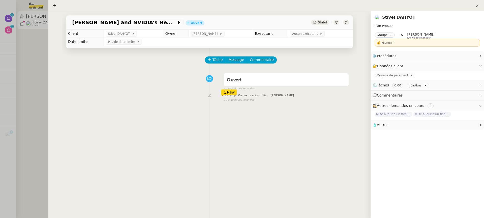
scroll to position [65, 0]
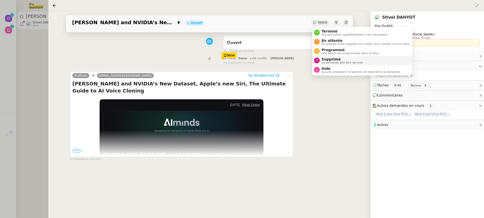
click at [339, 63] on span "La demande doit être ignorée." at bounding box center [343, 62] width 42 height 3
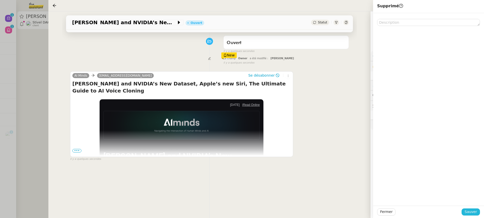
click at [473, 212] on span "Sauver" at bounding box center [471, 212] width 12 height 6
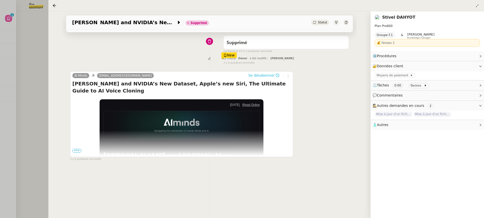
click at [275, 75] on button "Se désabonner" at bounding box center [264, 76] width 35 height 6
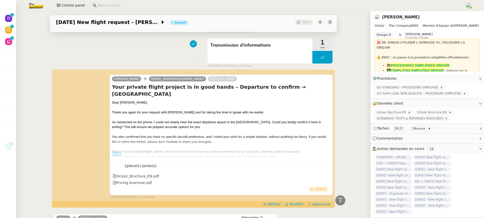
scroll to position [201, 0]
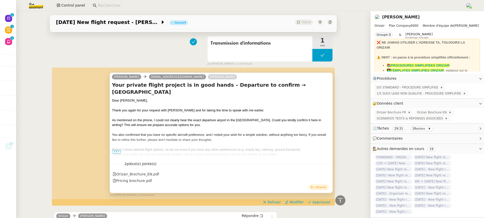
click at [117, 151] on span "•••" at bounding box center [116, 152] width 9 height 4
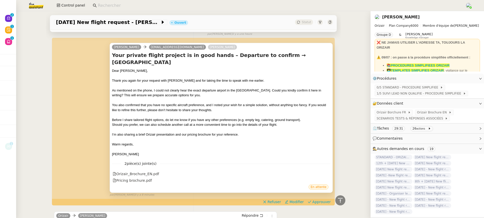
scroll to position [235, 0]
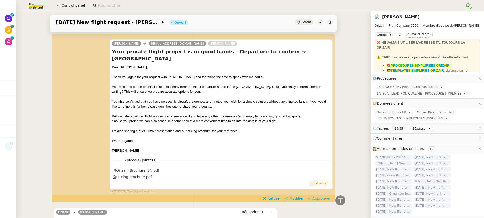
click at [320, 198] on span "Approuver" at bounding box center [322, 198] width 18 height 5
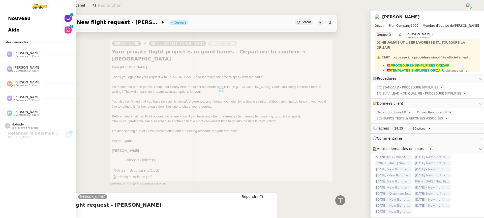
click at [13, 18] on span "Nouveau" at bounding box center [19, 19] width 22 height 8
